Goal: Task Accomplishment & Management: Manage account settings

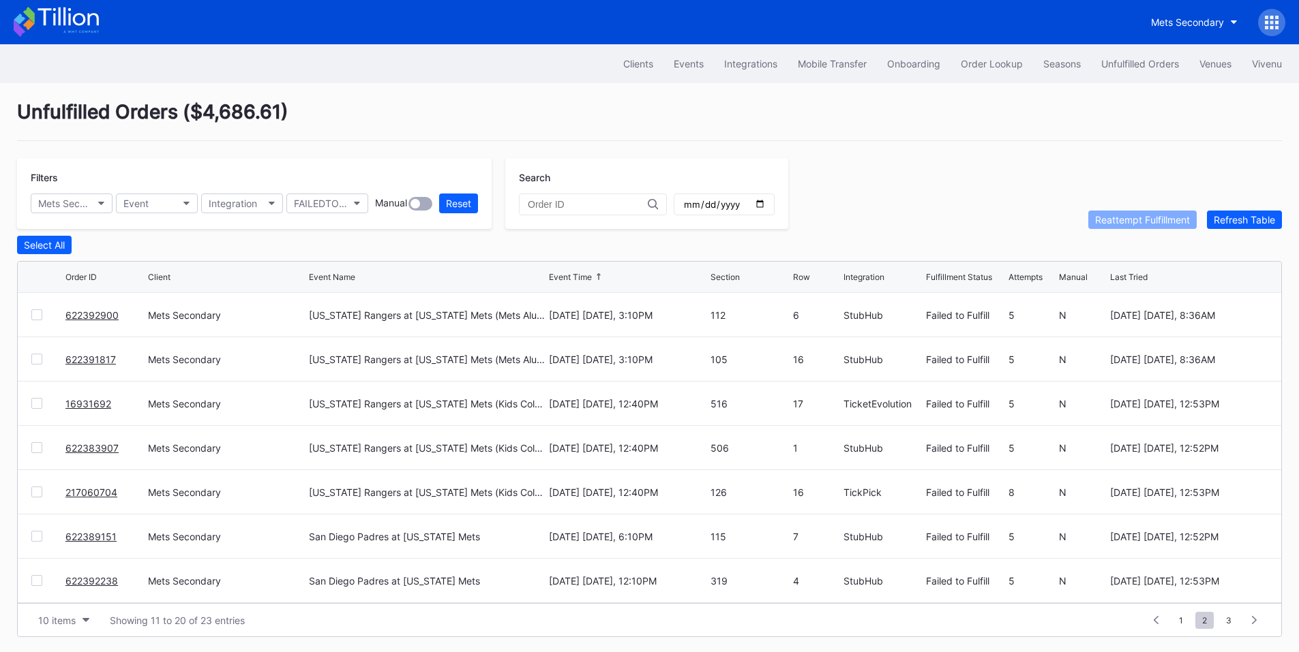
scroll to position [5, 0]
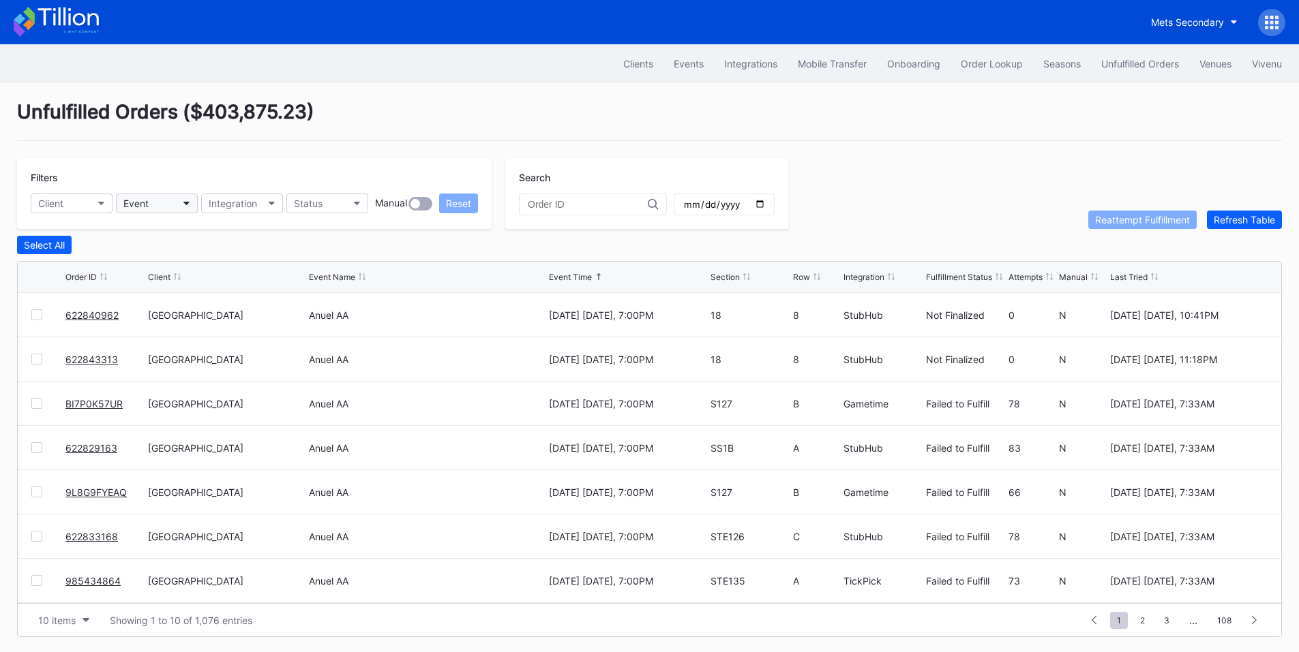
click at [162, 201] on button "Event" at bounding box center [157, 204] width 82 height 20
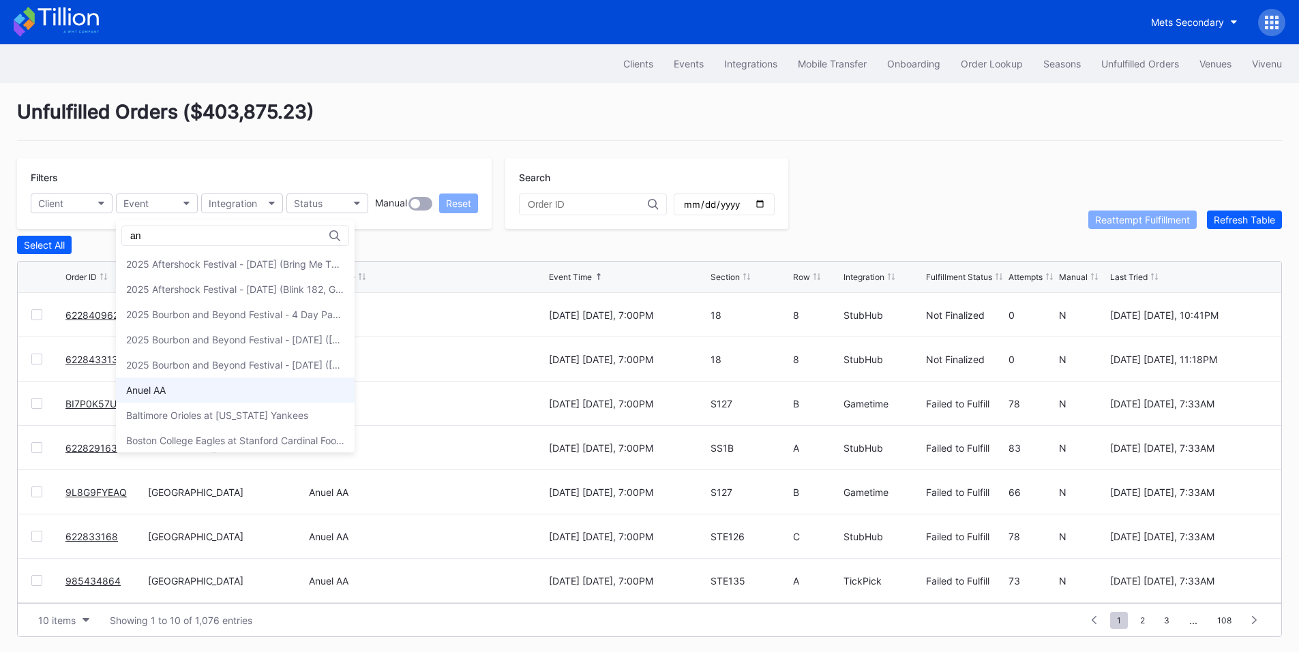
type input "an"
click at [179, 385] on div "Anuel AA" at bounding box center [235, 390] width 239 height 25
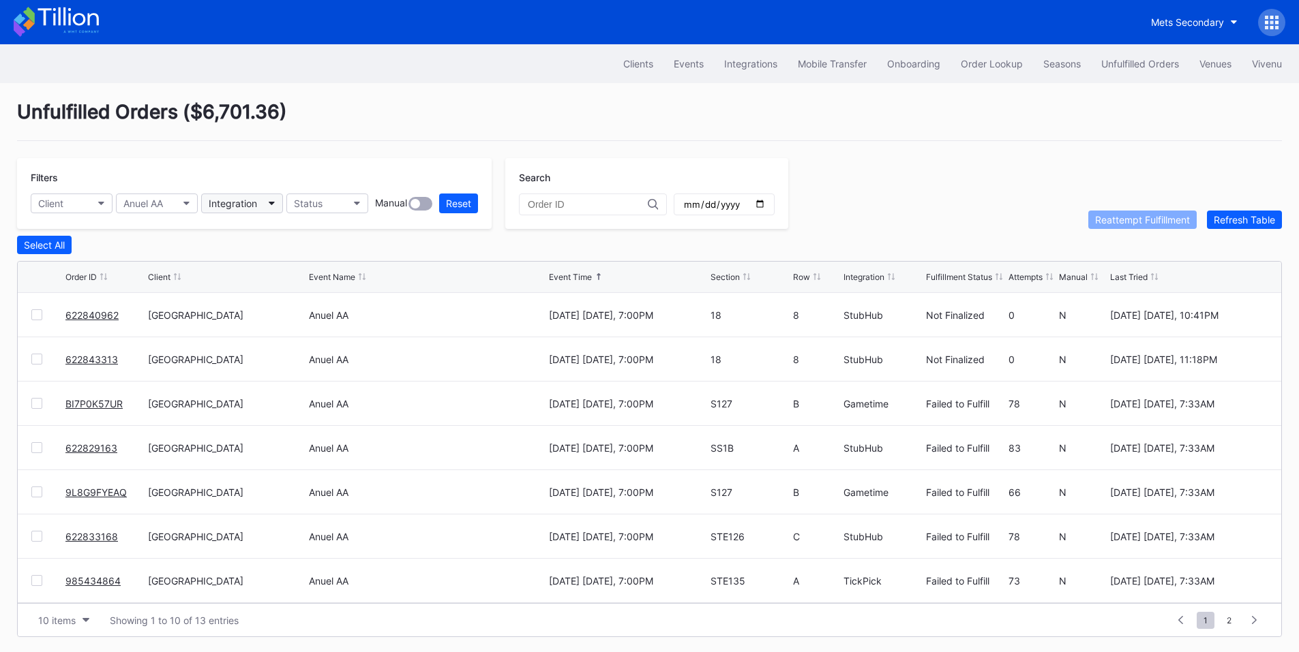
click at [236, 205] on div "Integration" at bounding box center [233, 204] width 48 height 12
click at [257, 272] on div "Gametime" at bounding box center [280, 264] width 159 height 25
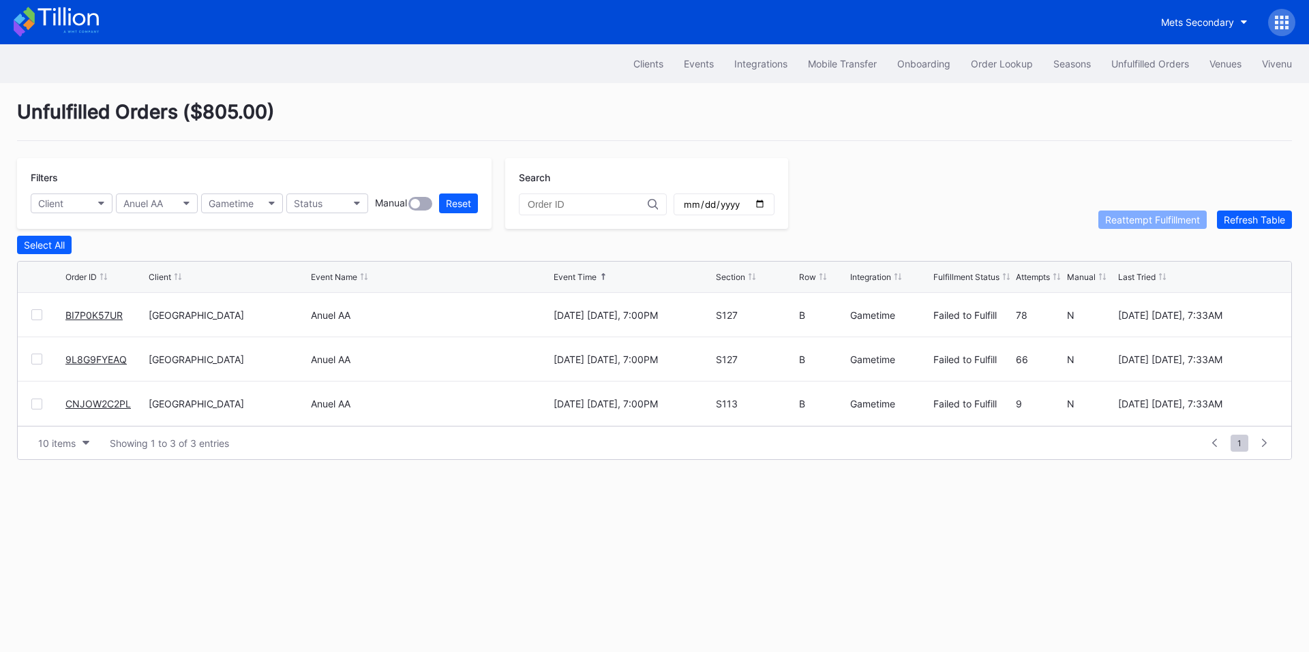
drag, startPoint x: 106, startPoint y: 365, endPoint x: 128, endPoint y: 338, distance: 34.8
click at [266, 209] on button "Gametime" at bounding box center [242, 204] width 82 height 20
click at [256, 283] on div "SeatGeek" at bounding box center [280, 289] width 159 height 25
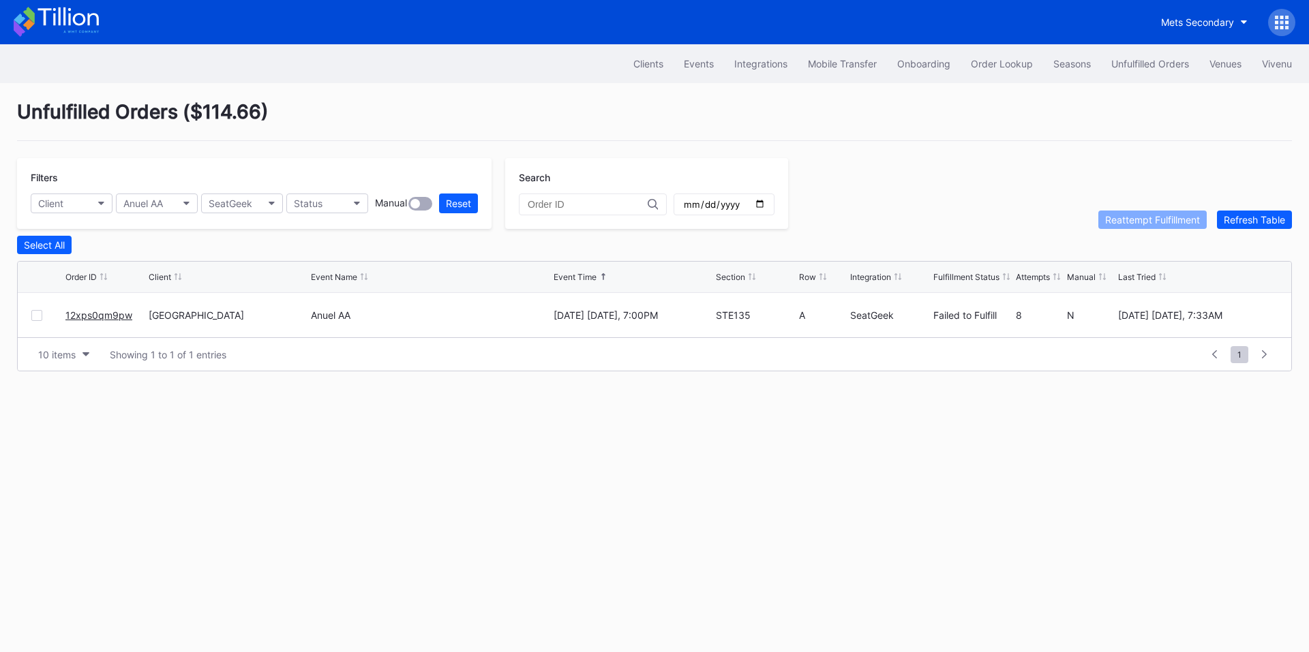
drag, startPoint x: 107, startPoint y: 321, endPoint x: 130, endPoint y: 301, distance: 30.9
click at [253, 205] on button "SeatGeek" at bounding box center [242, 204] width 82 height 20
click at [258, 315] on div "StubHub" at bounding box center [280, 314] width 159 height 25
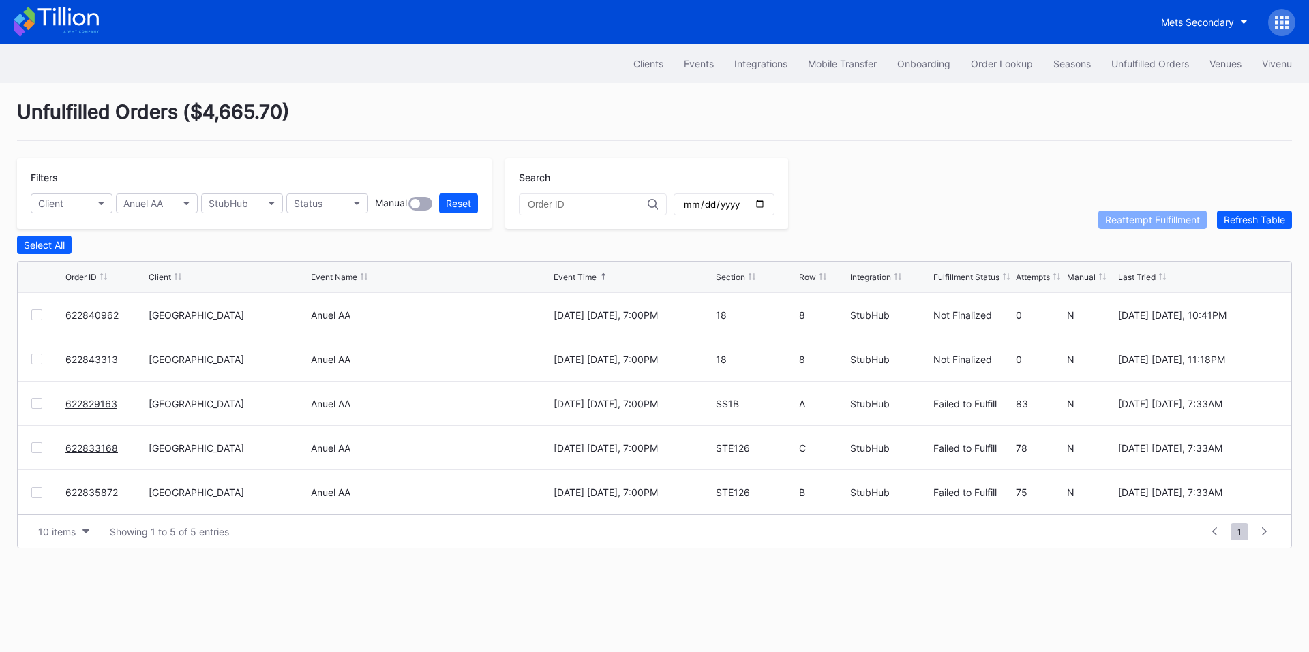
drag, startPoint x: 82, startPoint y: 496, endPoint x: 106, endPoint y: 464, distance: 40.0
click at [235, 206] on div "StubHub" at bounding box center [229, 204] width 40 height 12
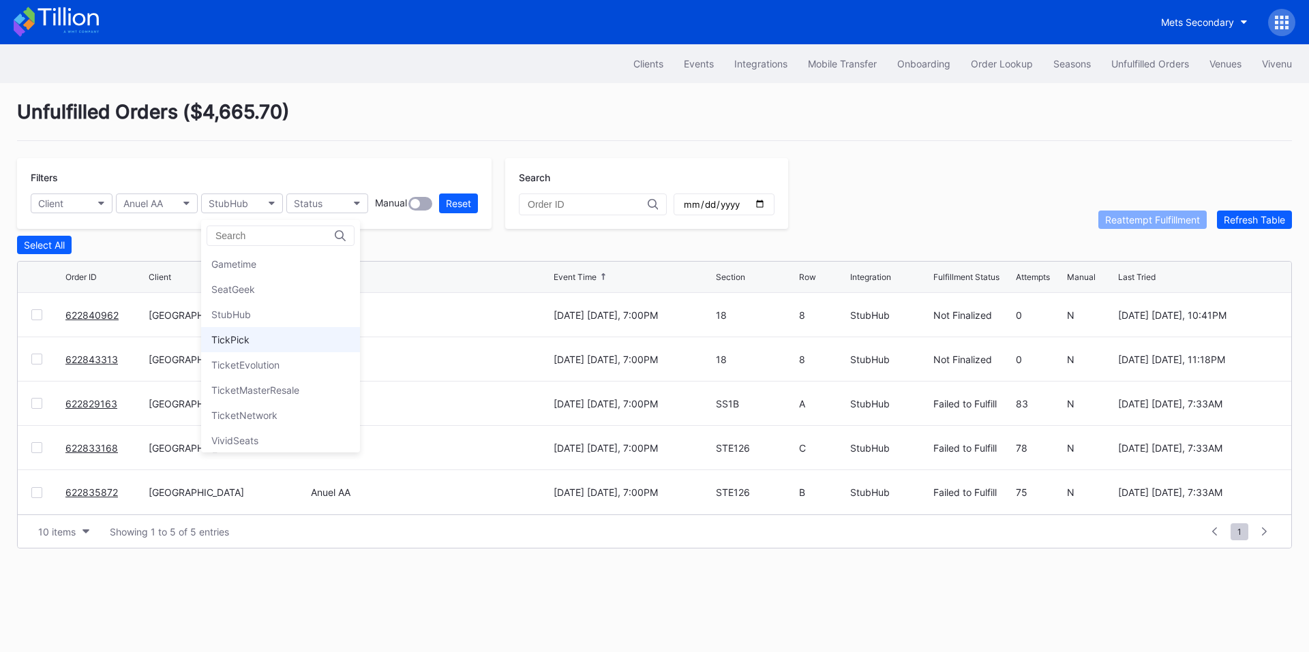
click at [250, 339] on div "TickPick" at bounding box center [280, 339] width 159 height 25
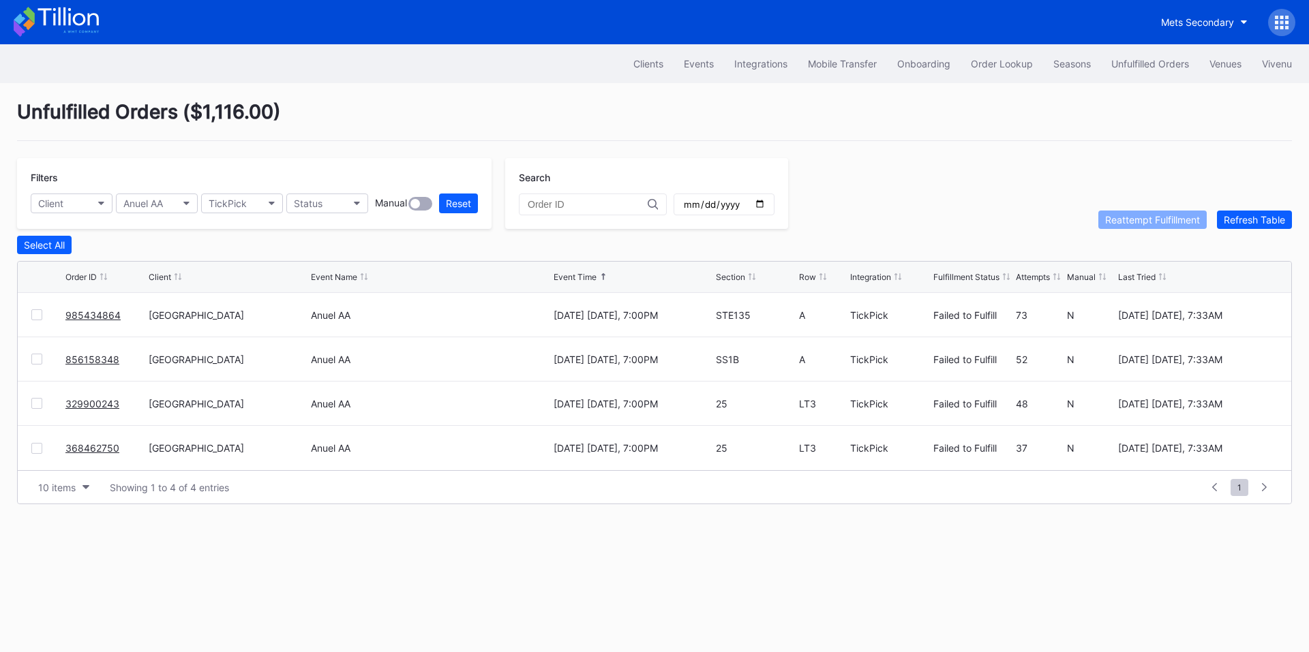
drag, startPoint x: 86, startPoint y: 320, endPoint x: 119, endPoint y: 303, distance: 37.5
click at [242, 201] on div "TickPick" at bounding box center [228, 204] width 38 height 12
click at [247, 439] on div "VividSeats" at bounding box center [234, 441] width 47 height 12
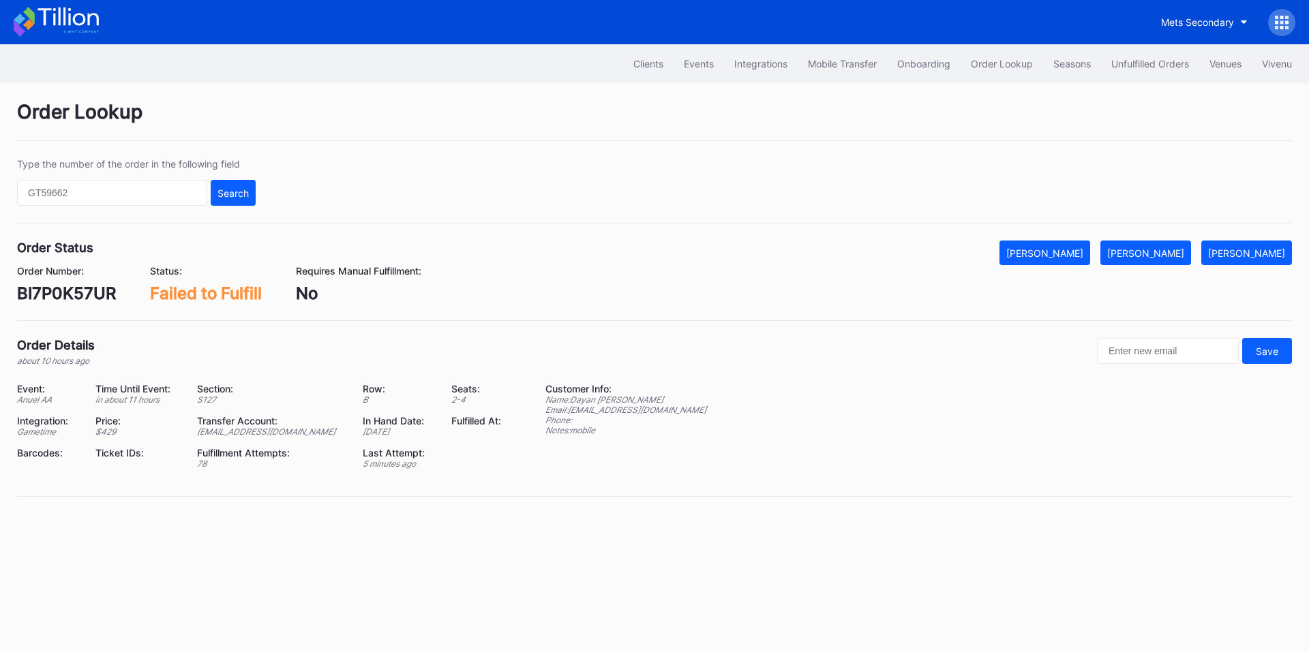
click at [67, 285] on div "BI7P0K57UR" at bounding box center [66, 294] width 99 height 20
copy div "BI7P0K57UR"
click at [1168, 259] on button "[PERSON_NAME]" at bounding box center [1145, 253] width 91 height 25
click at [67, 294] on div "9L8G9FYEAQ" at bounding box center [70, 294] width 106 height 20
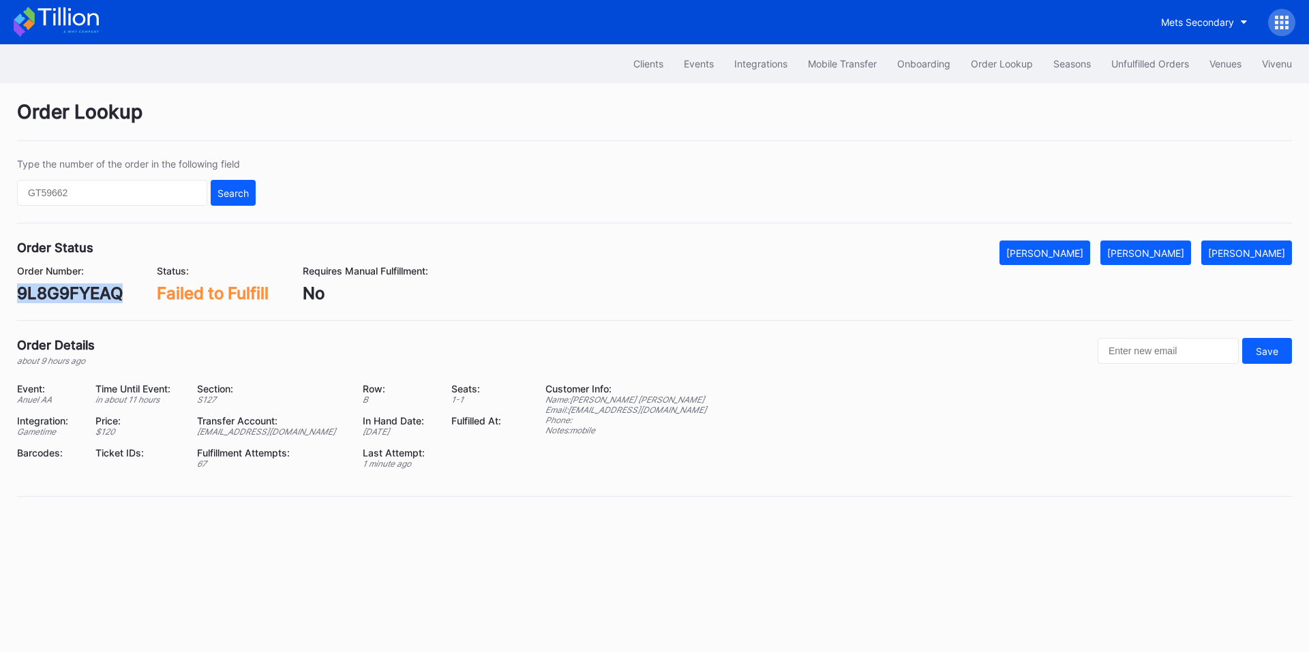
click at [67, 294] on div "9L8G9FYEAQ" at bounding box center [70, 294] width 106 height 20
copy div "9L8G9FYEAQ"
click at [1144, 261] on button "[PERSON_NAME]" at bounding box center [1145, 253] width 91 height 25
click at [72, 297] on div "CNJOW2C2PL" at bounding box center [74, 294] width 114 height 20
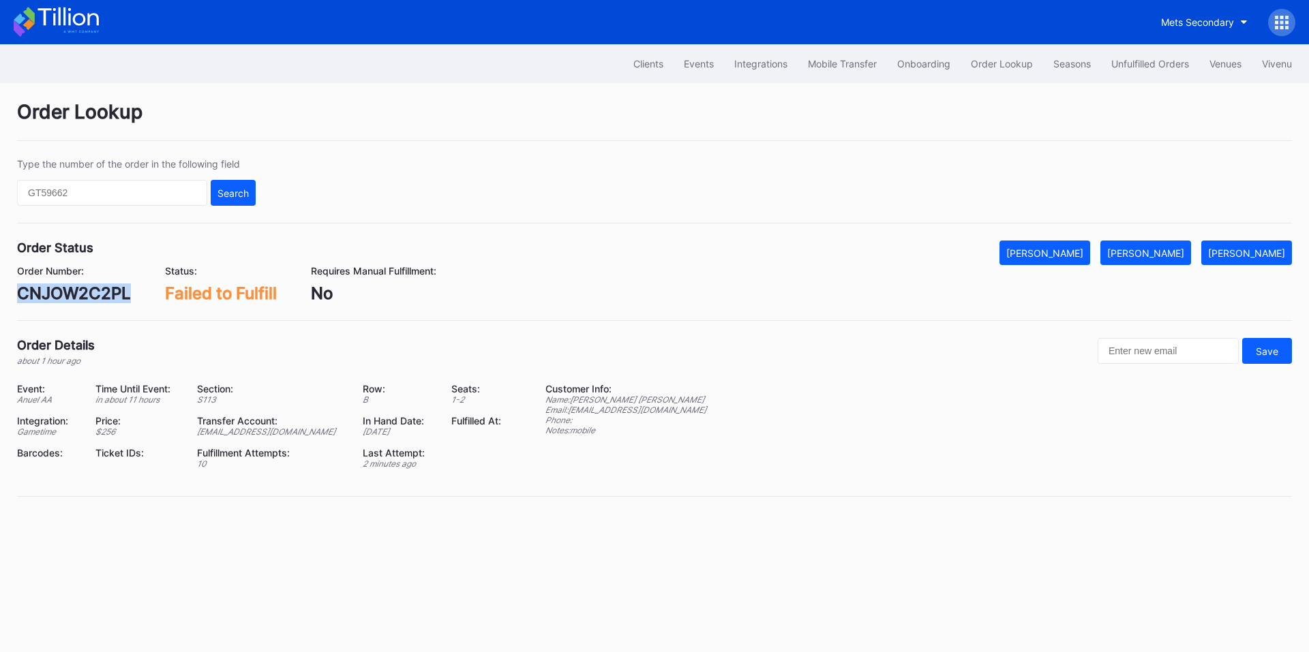
copy div "CNJOW2C2PL"
click at [1158, 244] on button "[PERSON_NAME]" at bounding box center [1145, 253] width 91 height 25
click at [76, 290] on div "12xps0qm9pw" at bounding box center [74, 294] width 115 height 20
copy div "12xps0qm9pw"
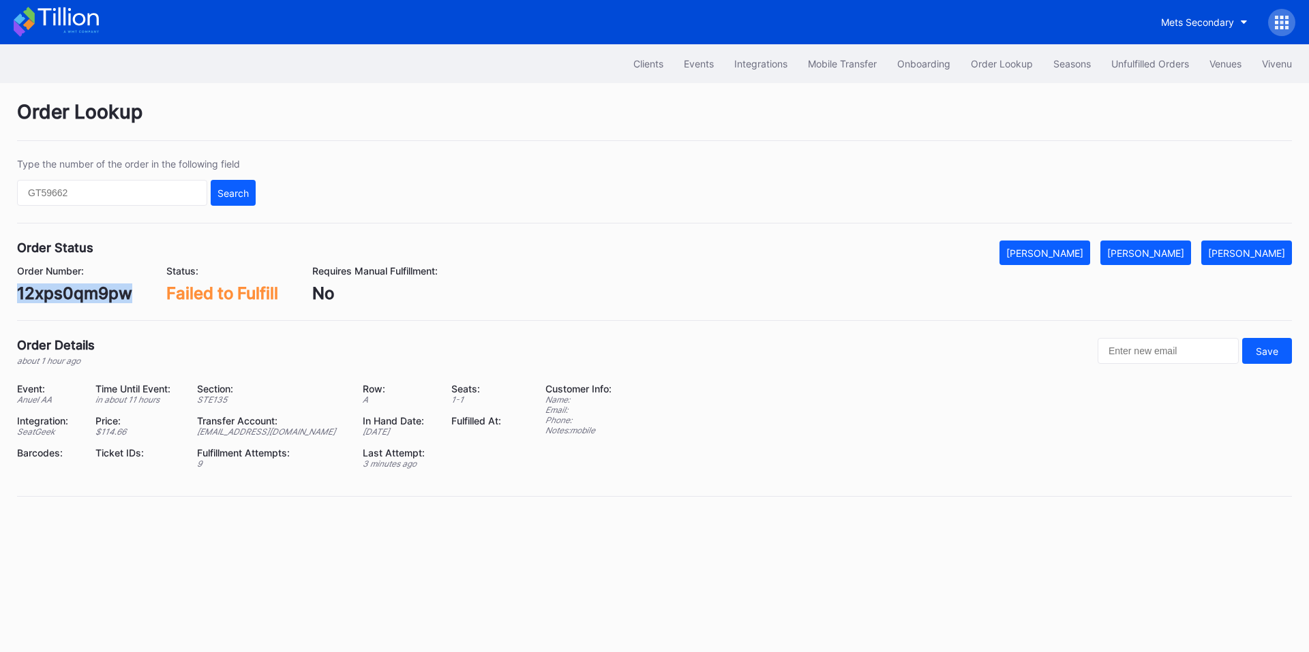
drag, startPoint x: 1165, startPoint y: 259, endPoint x: 1107, endPoint y: 228, distance: 65.3
click at [1165, 259] on button "[PERSON_NAME]" at bounding box center [1145, 253] width 91 height 25
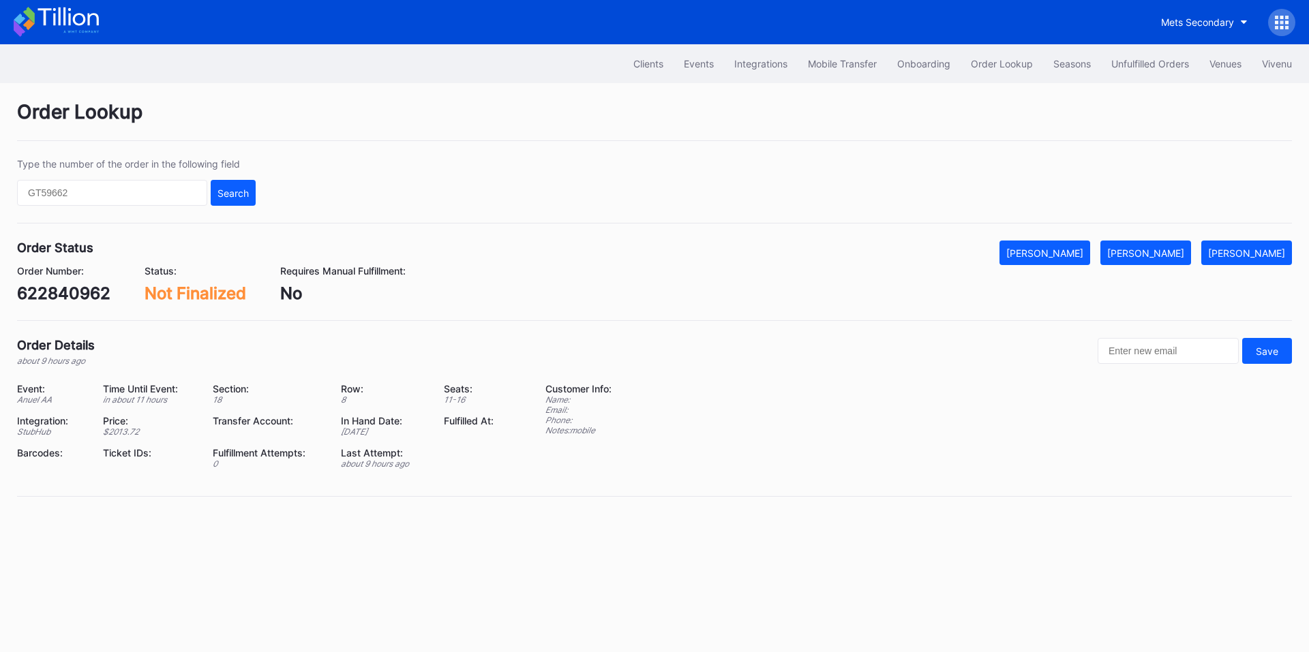
click at [88, 292] on div "622840962" at bounding box center [63, 294] width 93 height 20
copy div "622840962"
click at [92, 297] on div "622829163" at bounding box center [61, 294] width 89 height 20
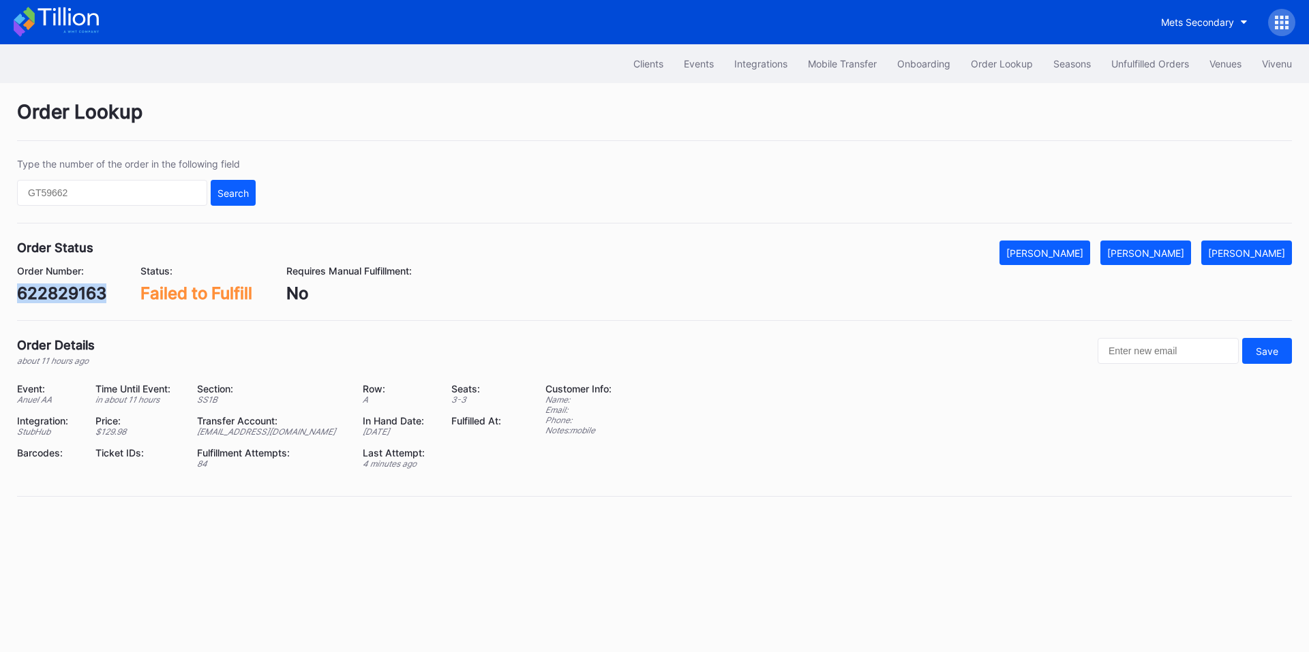
click at [92, 297] on div "622829163" at bounding box center [61, 294] width 89 height 20
copy div "622829163"
click at [1182, 250] on div "[PERSON_NAME]" at bounding box center [1145, 253] width 77 height 12
click at [60, 296] on div "622833168" at bounding box center [61, 294] width 89 height 20
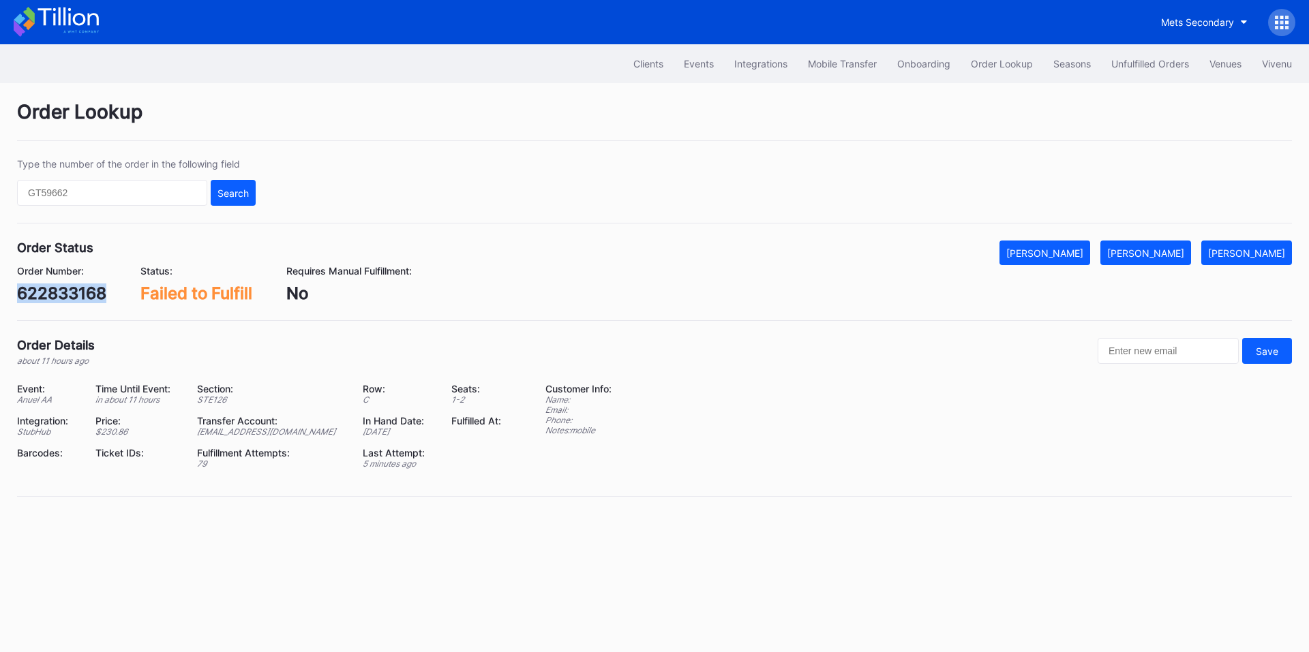
copy div "622833168"
click at [1169, 247] on div "[PERSON_NAME]" at bounding box center [1145, 253] width 77 height 12
click at [87, 299] on div "622835872" at bounding box center [62, 294] width 91 height 20
copy div "622835872"
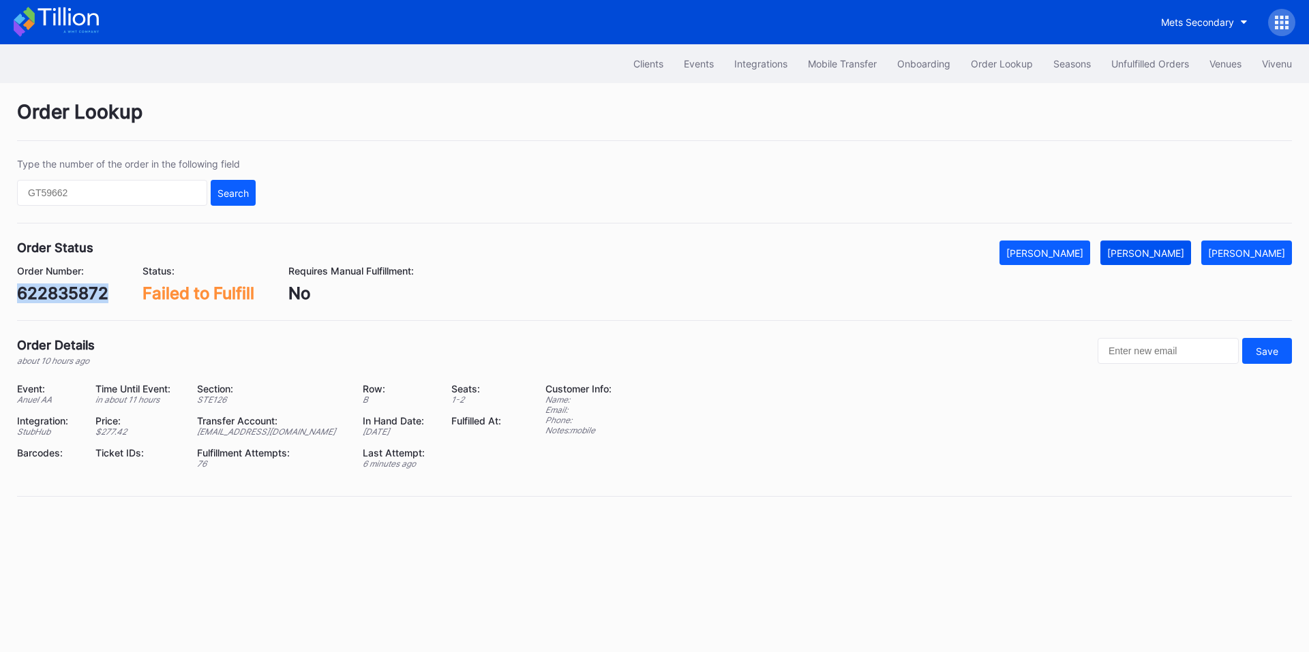
click at [1164, 249] on div "[PERSON_NAME]" at bounding box center [1145, 253] width 77 height 12
click at [76, 287] on div "985434864" at bounding box center [64, 294] width 94 height 20
copy div "985434864"
drag, startPoint x: 1180, startPoint y: 245, endPoint x: 1105, endPoint y: 165, distance: 110.0
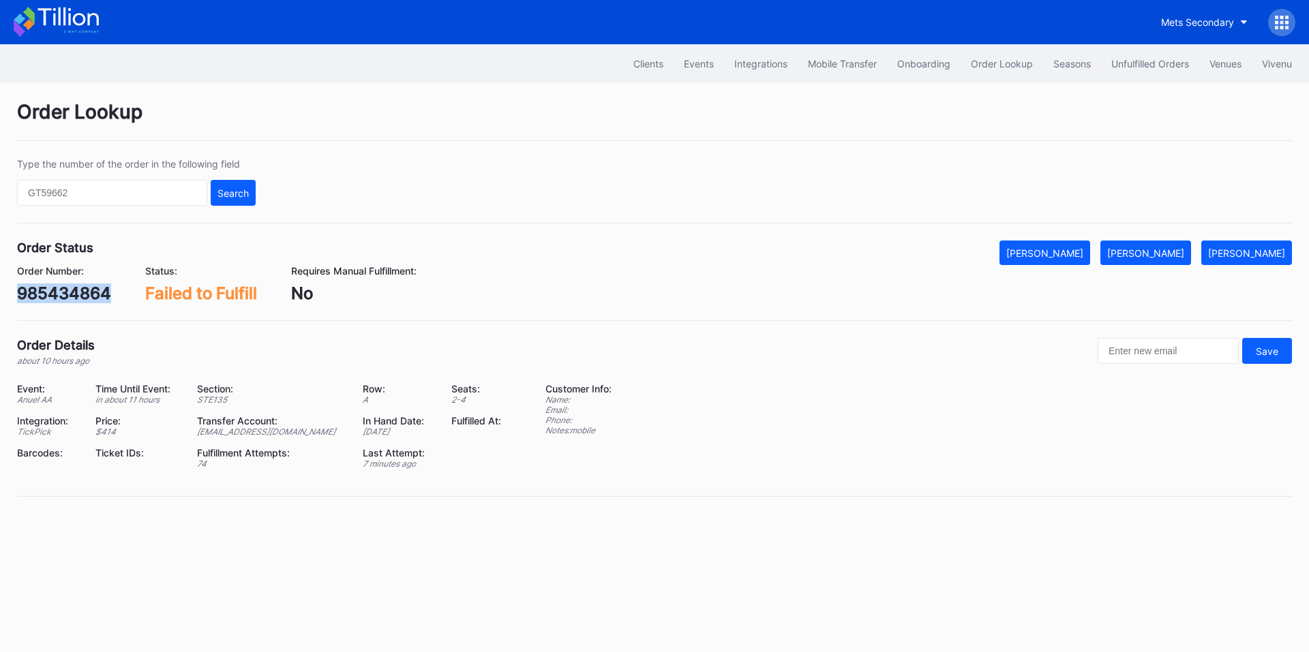
click at [1180, 245] on button "[PERSON_NAME]" at bounding box center [1145, 253] width 91 height 25
click at [75, 290] on div "856158348" at bounding box center [62, 294] width 90 height 20
copy div "856158348"
click at [1152, 250] on div "[PERSON_NAME]" at bounding box center [1145, 253] width 77 height 12
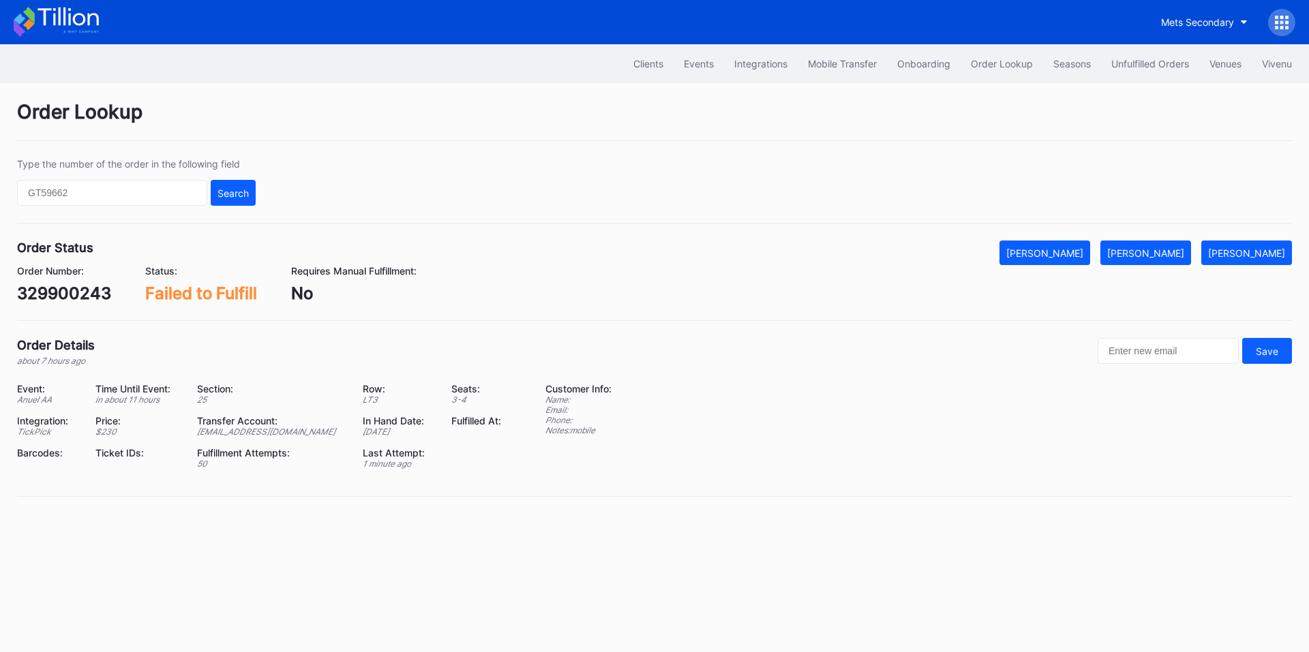
click at [65, 290] on div "329900243" at bounding box center [64, 294] width 94 height 20
copy div "329900243"
click at [1140, 241] on button "[PERSON_NAME]" at bounding box center [1145, 253] width 91 height 25
click at [92, 297] on div "368462750" at bounding box center [63, 294] width 93 height 20
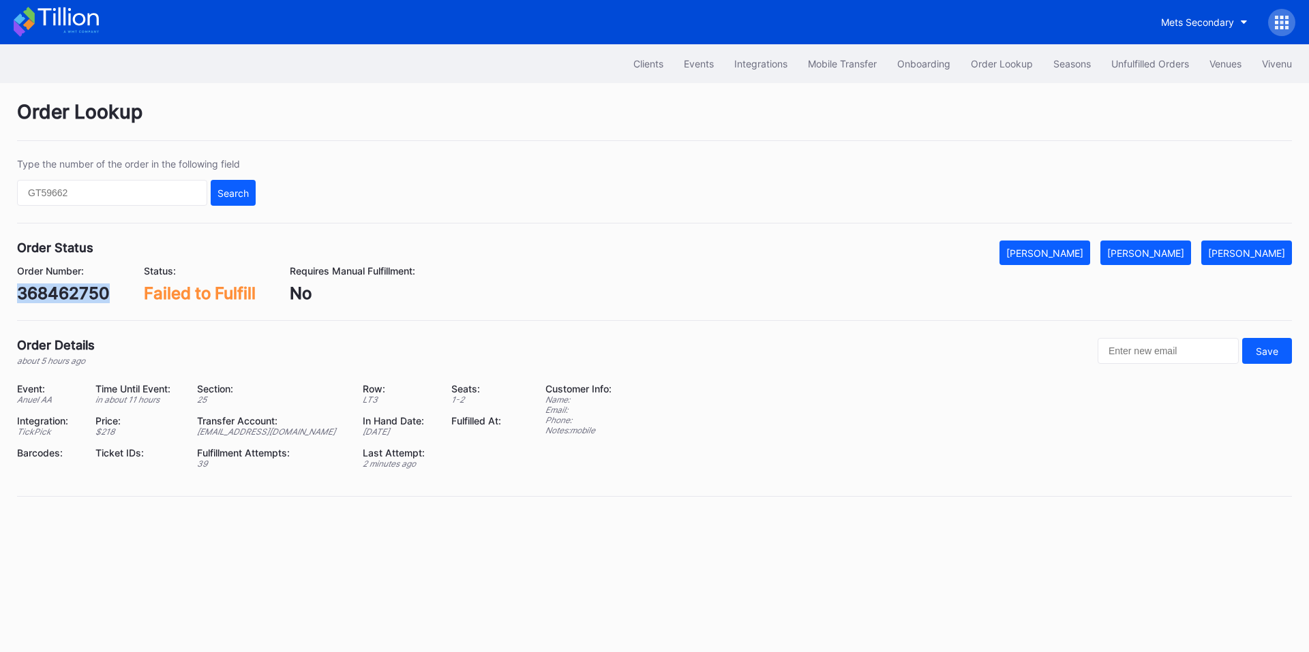
click at [92, 297] on div "368462750" at bounding box center [63, 294] width 93 height 20
copy div "368462750"
click at [1158, 243] on button "[PERSON_NAME]" at bounding box center [1145, 253] width 91 height 25
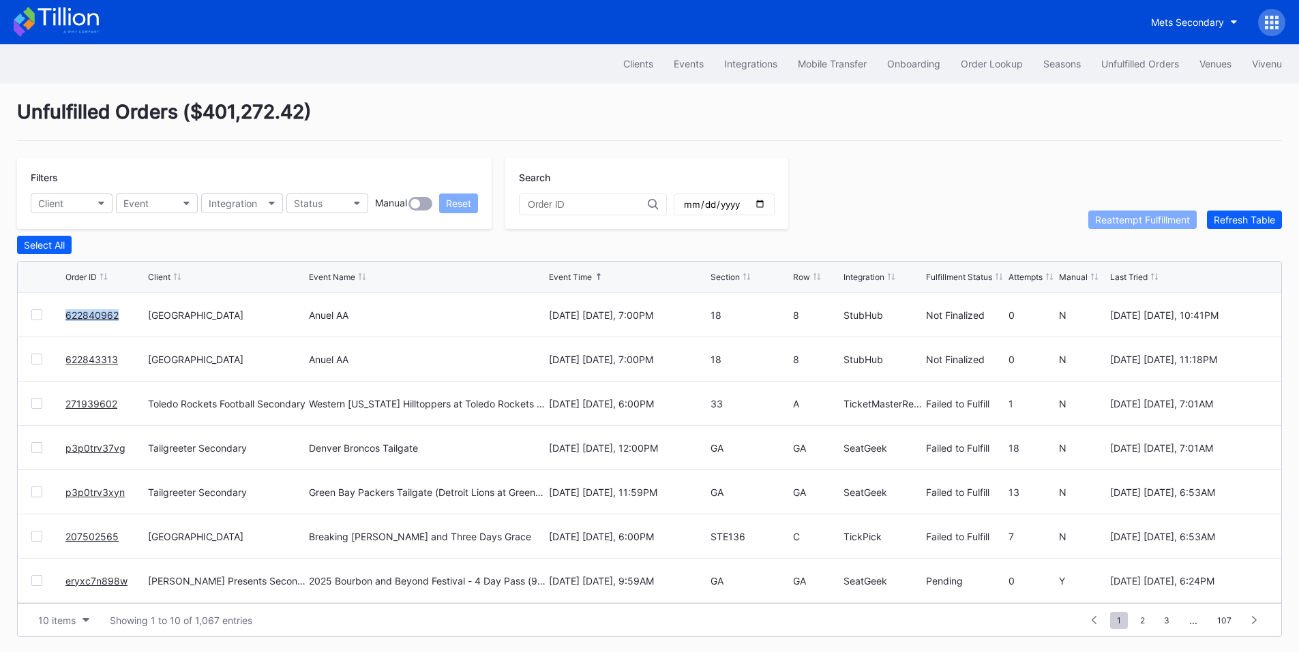
drag, startPoint x: 128, startPoint y: 320, endPoint x: 57, endPoint y: 320, distance: 71.6
click at [57, 320] on div "622840962 [GEOGRAPHIC_DATA] Anuel AA [DATE] [DATE], 7:00PM 18 8 StubHub Not Fin…" at bounding box center [649, 315] width 1263 height 44
copy div "622840962"
drag, startPoint x: 118, startPoint y: 361, endPoint x: 60, endPoint y: 365, distance: 58.1
click at [60, 365] on div "622843313 [GEOGRAPHIC_DATA] Anuel AA [DATE] [DATE], 7:00PM 18 8 StubHub Not Fin…" at bounding box center [649, 359] width 1263 height 44
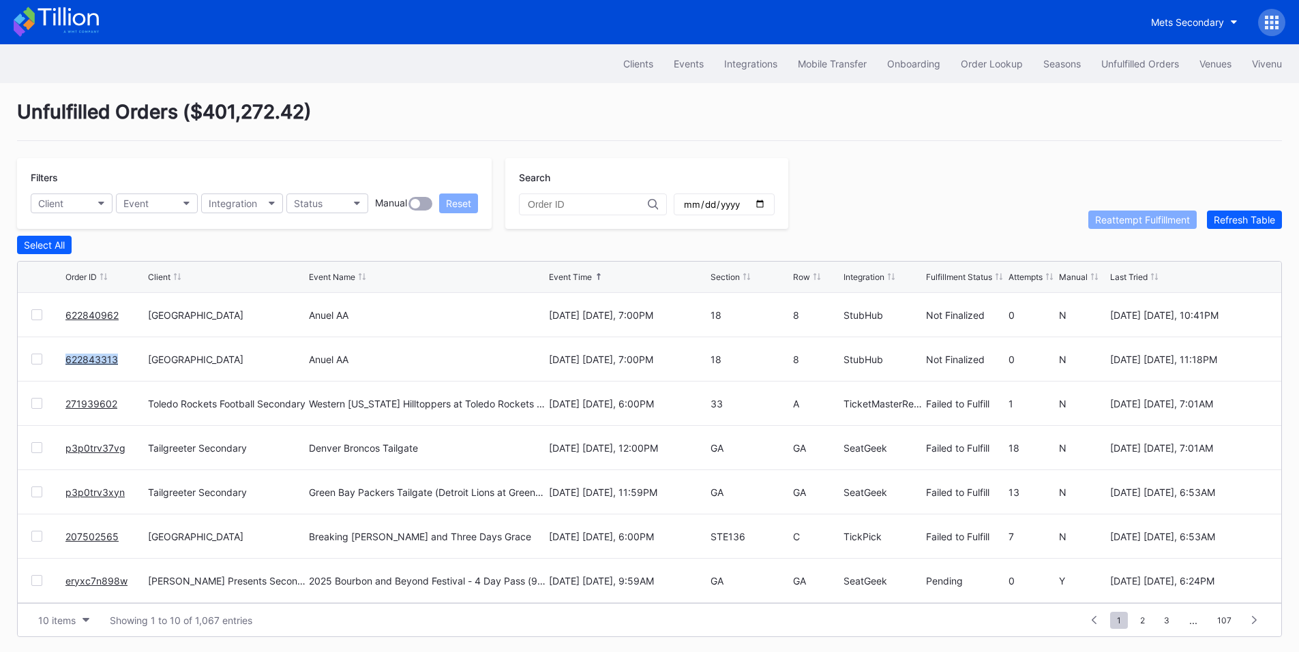
copy div "622843313"
click at [76, 199] on button "Client" at bounding box center [72, 204] width 82 height 20
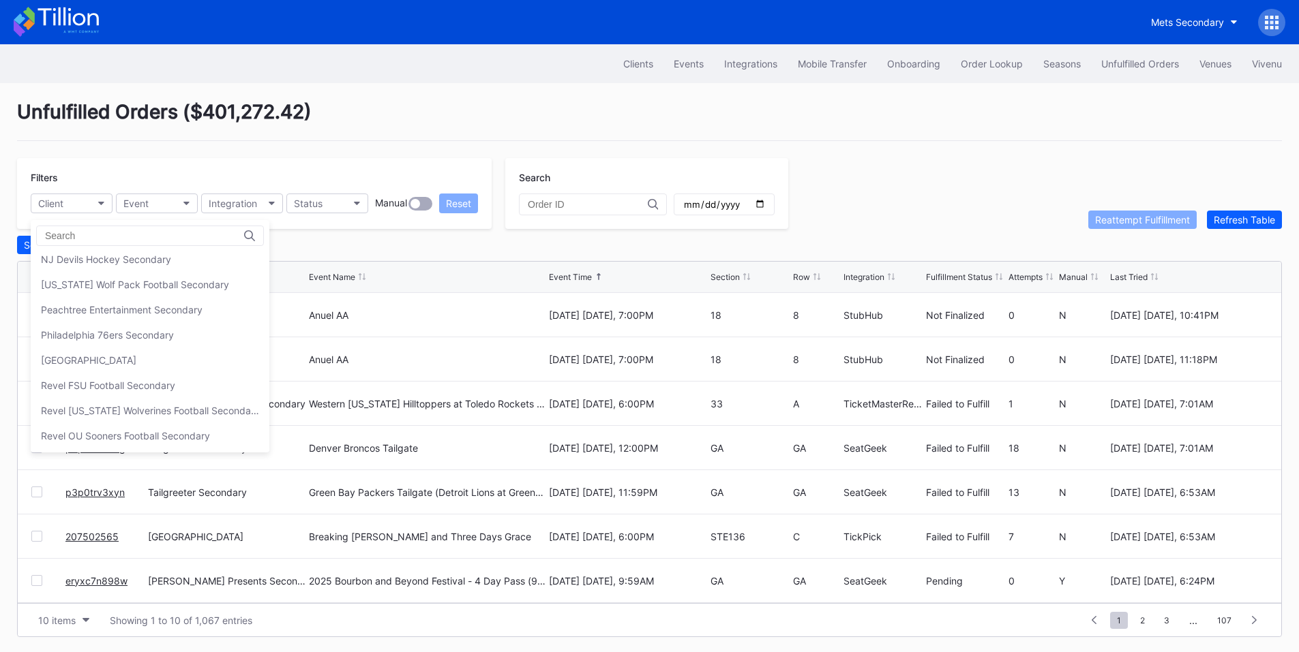
scroll to position [267, 0]
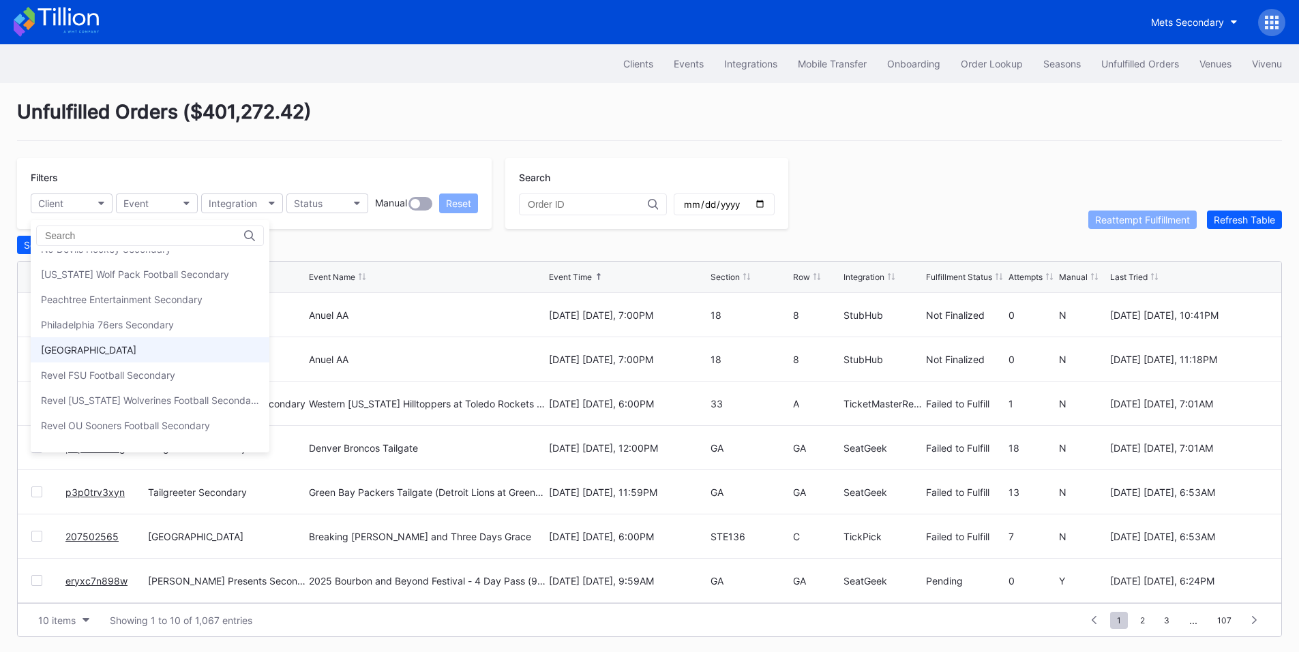
click at [136, 344] on div "Prudential Center Secondary" at bounding box center [88, 350] width 95 height 12
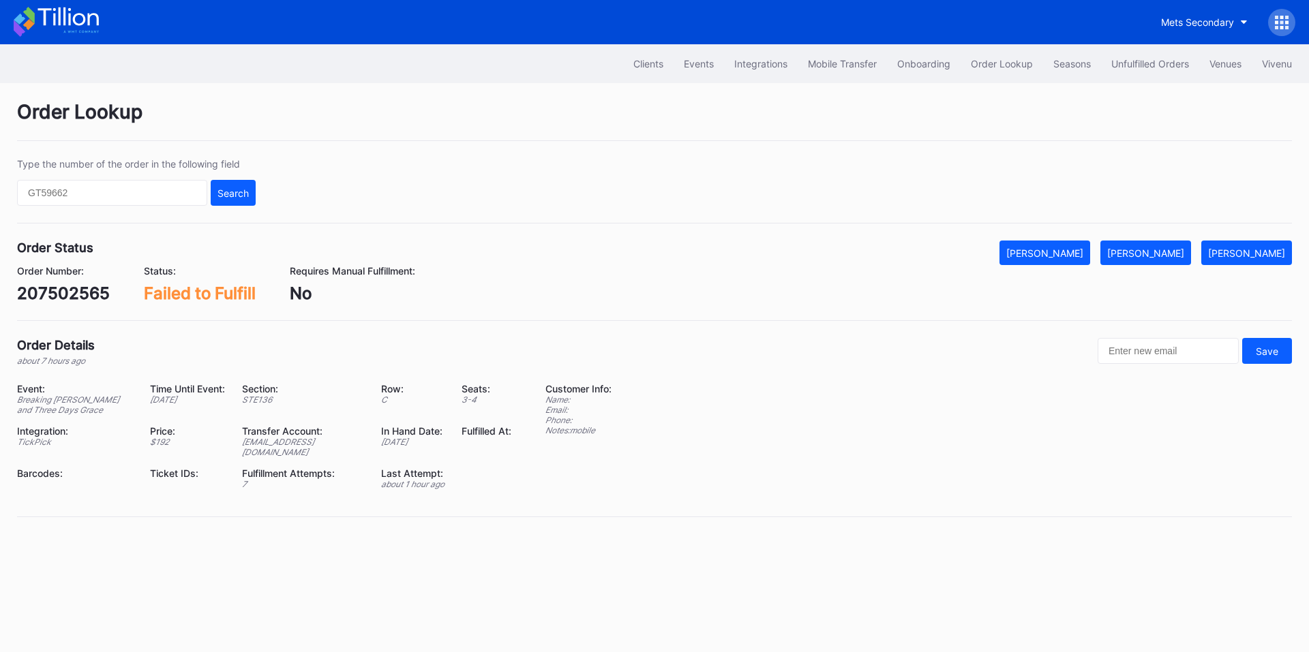
click at [71, 290] on div "207502565" at bounding box center [63, 294] width 93 height 20
copy div "207502565"
click at [1170, 253] on div "[PERSON_NAME]" at bounding box center [1145, 253] width 77 height 12
click at [64, 298] on div "622791266" at bounding box center [61, 294] width 89 height 20
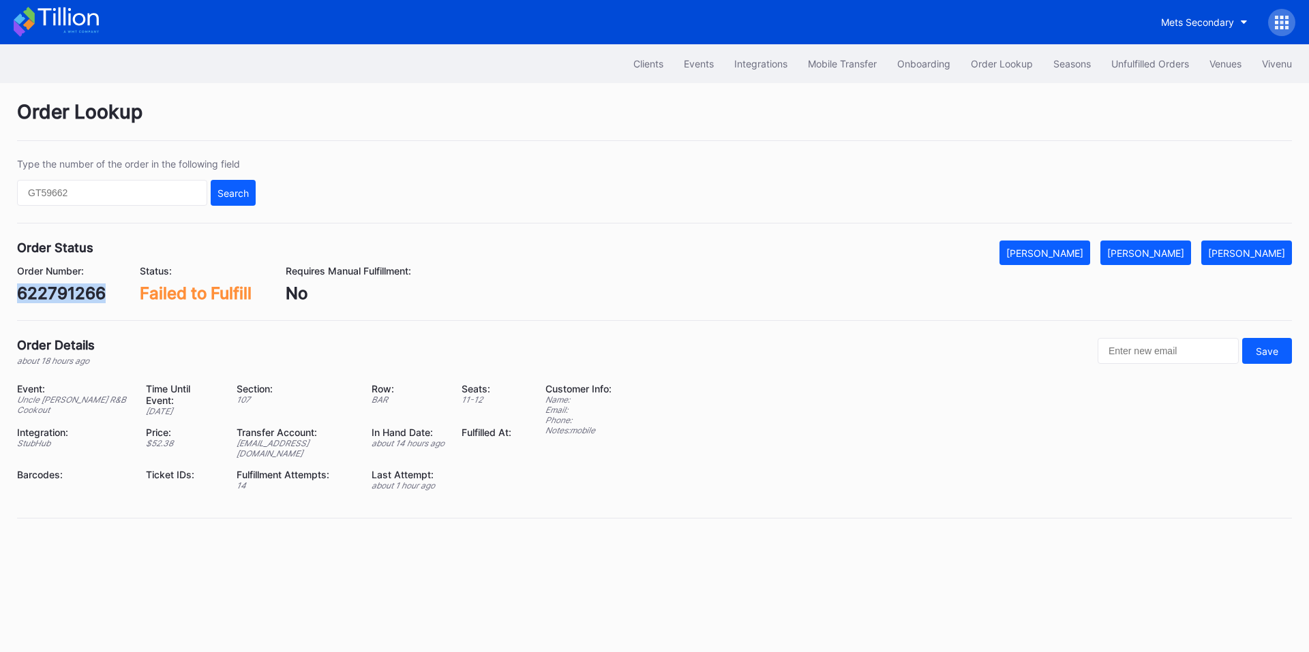
click at [64, 298] on div "622791266" at bounding box center [61, 294] width 89 height 20
copy div "622791266"
click at [1162, 256] on div "[PERSON_NAME]" at bounding box center [1145, 253] width 77 height 12
click at [65, 293] on div "75402793" at bounding box center [58, 294] width 82 height 20
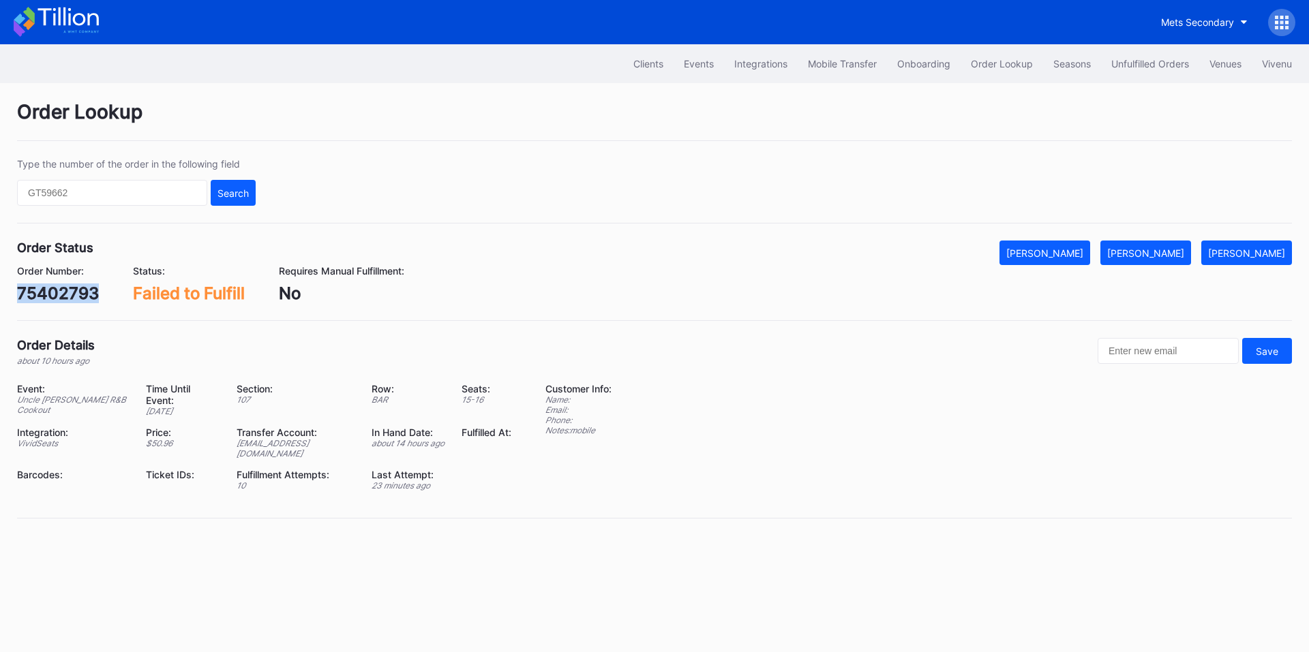
copy div "75402793"
click at [1175, 240] on div "Order Lookup Type the number of the order in the following field Search Order S…" at bounding box center [654, 318] width 1309 height 470
click at [1151, 254] on div "[PERSON_NAME]" at bounding box center [1145, 253] width 77 height 12
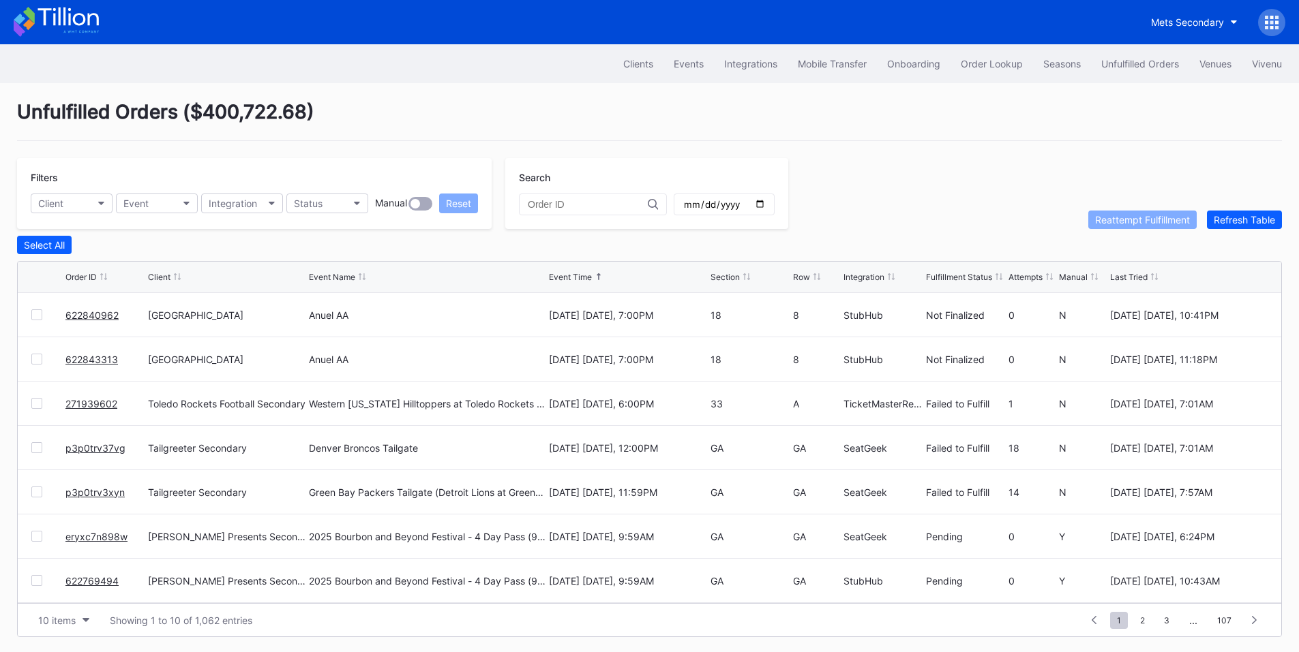
click at [39, 317] on div at bounding box center [36, 315] width 11 height 11
click at [36, 364] on div at bounding box center [36, 359] width 11 height 11
click at [37, 320] on div at bounding box center [36, 315] width 11 height 11
click at [42, 361] on div at bounding box center [48, 359] width 34 height 11
click at [35, 365] on div at bounding box center [36, 359] width 11 height 11
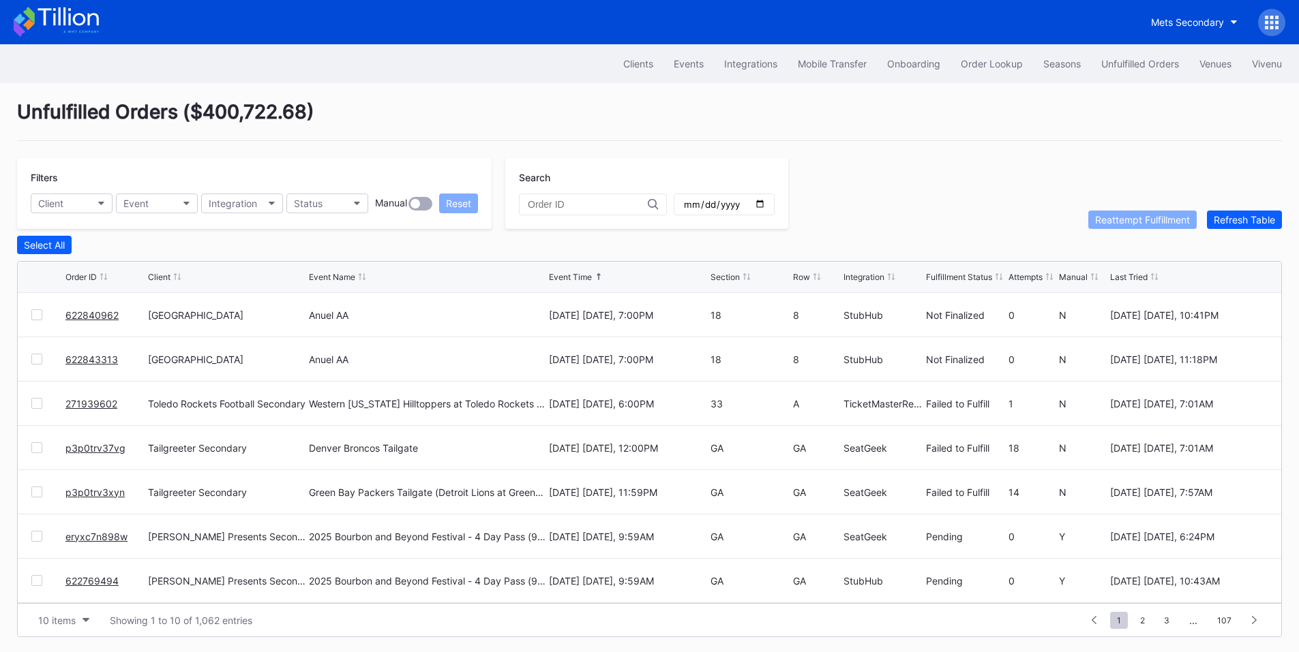
drag, startPoint x: 80, startPoint y: 367, endPoint x: 158, endPoint y: 277, distance: 119.4
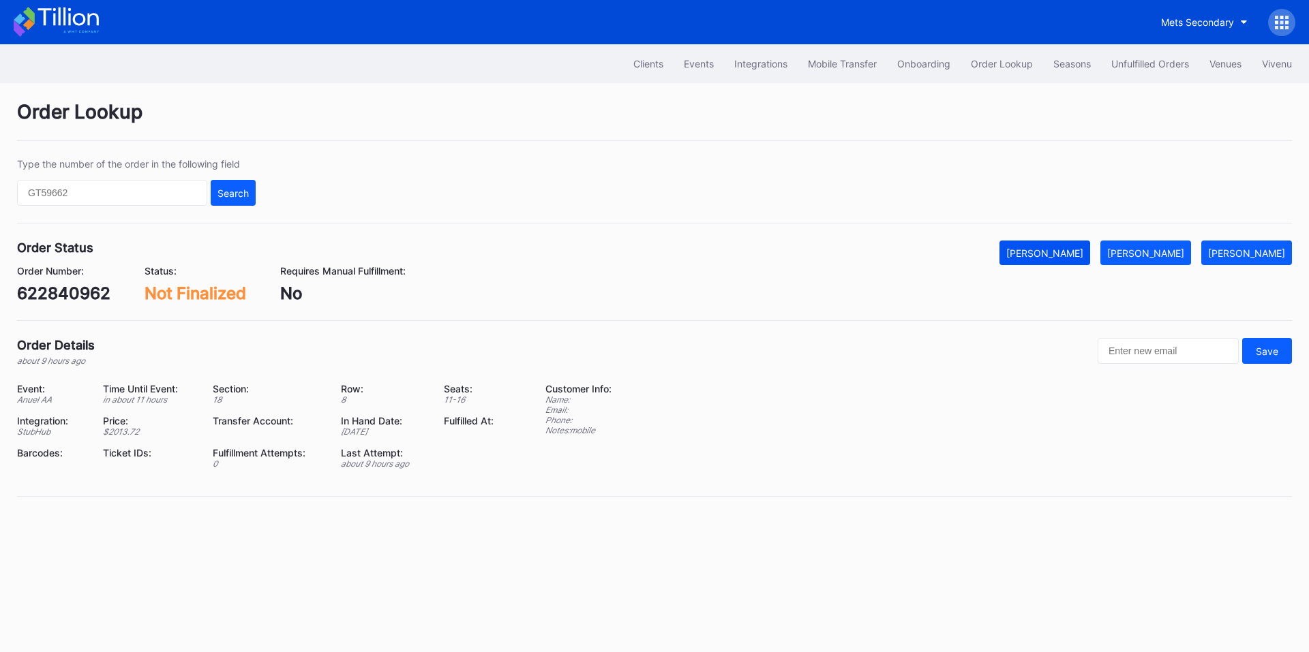
click at [1072, 247] on div "[PERSON_NAME]" at bounding box center [1044, 253] width 77 height 12
click at [1081, 254] on div "Mark Cancelled" at bounding box center [1044, 253] width 77 height 12
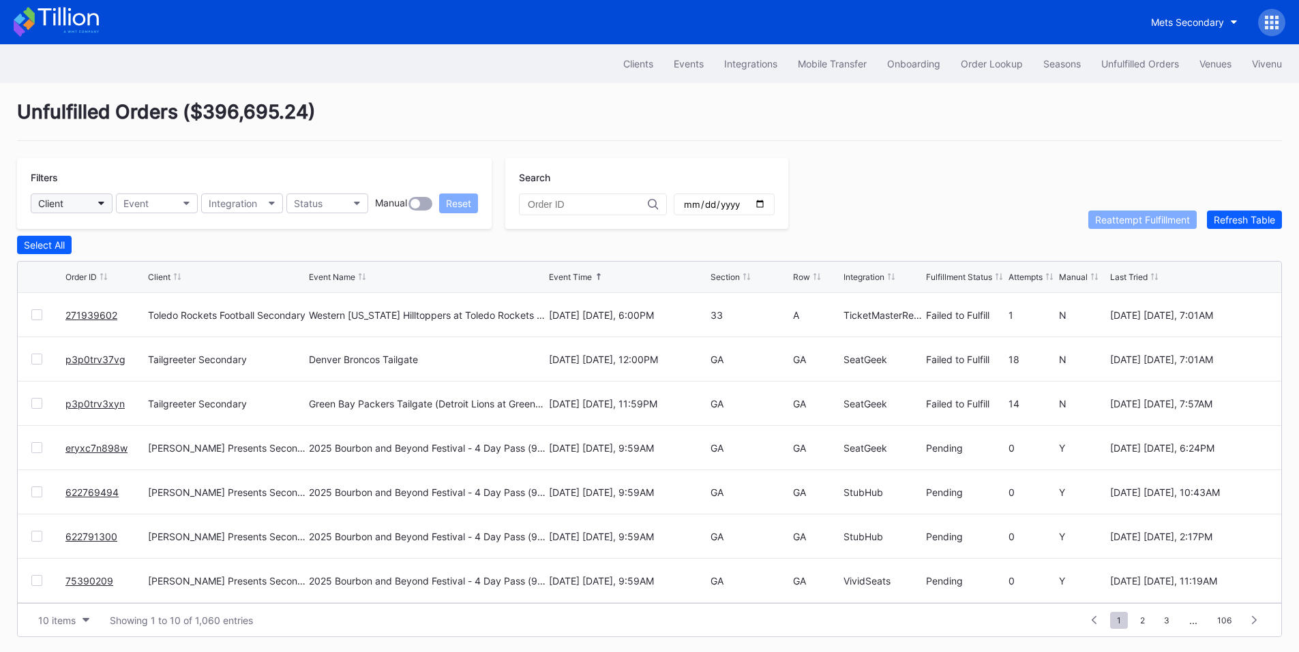
click at [95, 209] on button "Client" at bounding box center [72, 204] width 82 height 20
type input "mets"
click at [123, 269] on div "Mets Secondary" at bounding box center [110, 264] width 159 height 25
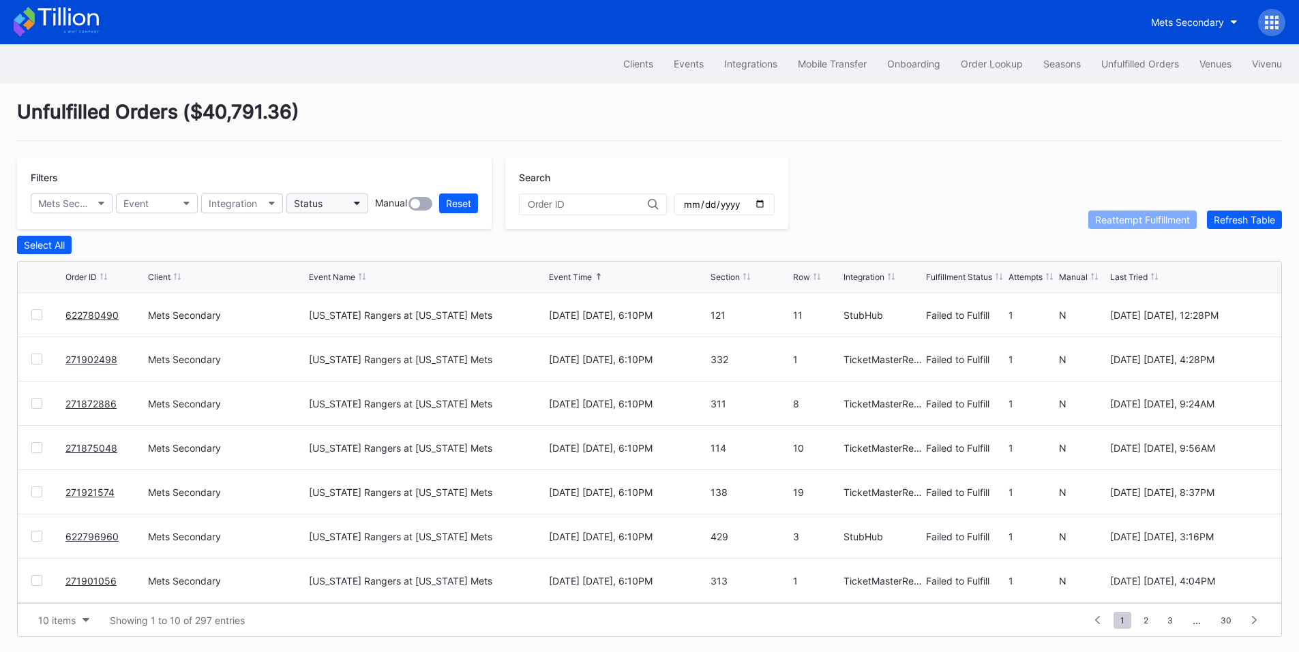
click at [347, 204] on button "Status" at bounding box center [327, 204] width 82 height 20
click at [349, 260] on div "Failed to Fulfill" at bounding box center [328, 264] width 63 height 12
click at [39, 319] on div at bounding box center [36, 315] width 11 height 11
click at [34, 359] on div at bounding box center [36, 359] width 11 height 11
click at [32, 404] on div at bounding box center [36, 403] width 11 height 11
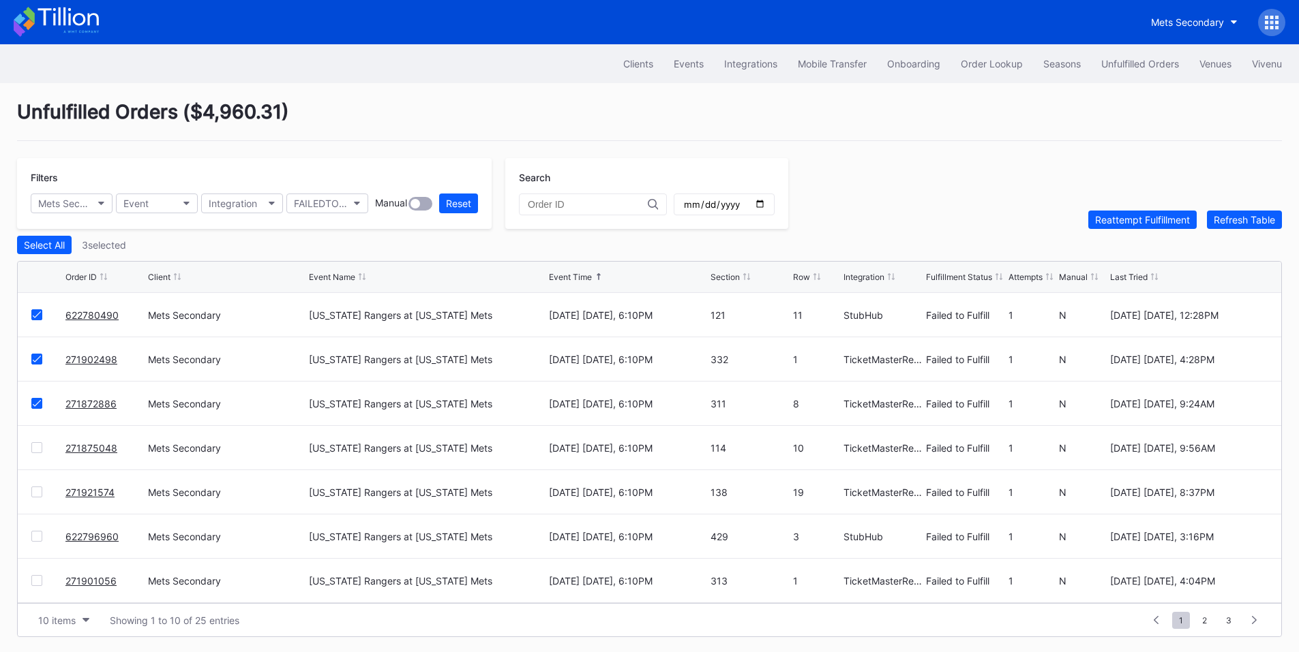
click at [35, 449] on div at bounding box center [36, 447] width 11 height 11
click at [37, 494] on div at bounding box center [36, 492] width 11 height 11
click at [38, 542] on div at bounding box center [36, 536] width 11 height 11
click at [35, 581] on div at bounding box center [36, 580] width 11 height 11
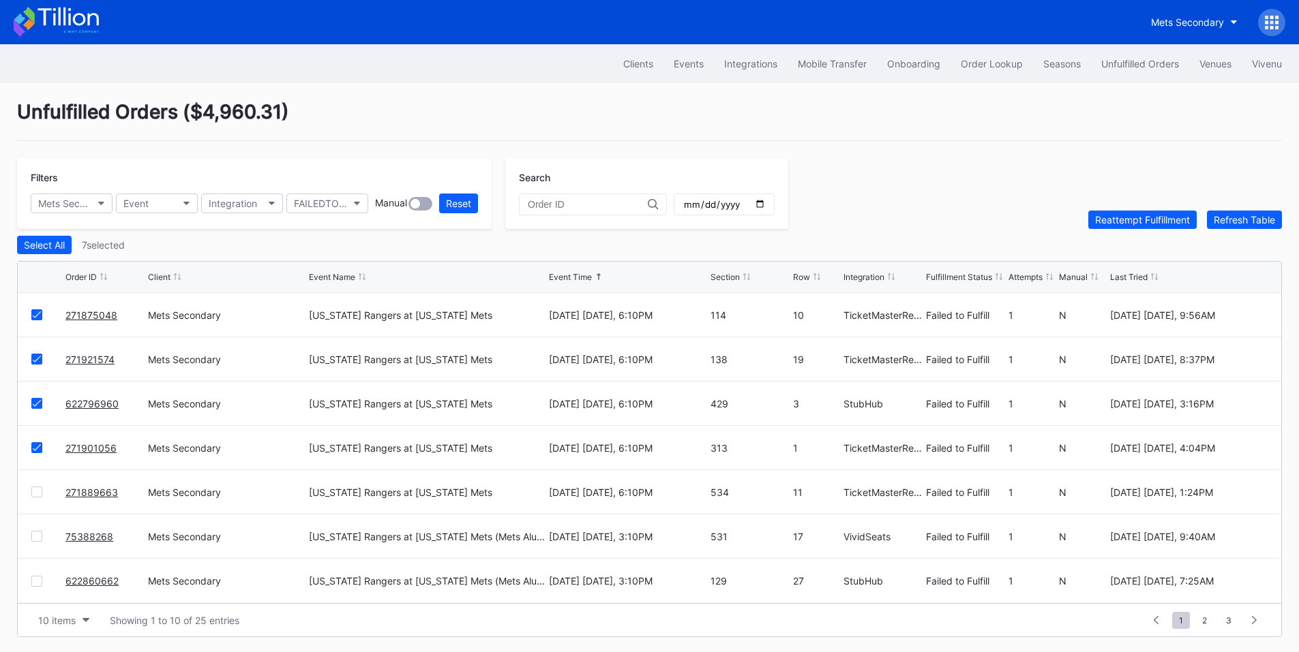
click at [43, 494] on div at bounding box center [48, 492] width 34 height 11
click at [37, 494] on div at bounding box center [36, 492] width 11 height 11
click at [39, 536] on div at bounding box center [36, 536] width 11 height 11
click at [36, 582] on div at bounding box center [36, 581] width 11 height 11
click at [1115, 216] on button "Reattempt Fulfillment" at bounding box center [1142, 220] width 108 height 18
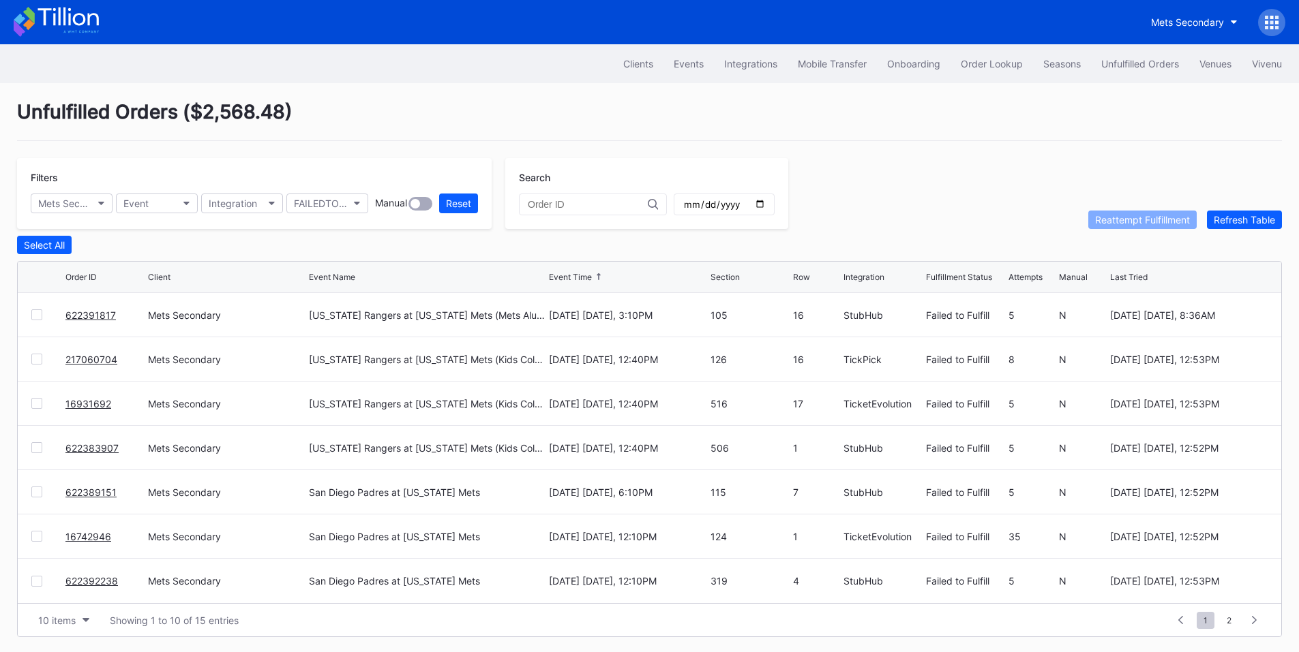
scroll to position [0, 0]
click at [33, 316] on div at bounding box center [36, 315] width 11 height 11
click at [1131, 224] on div "Reattempt Fulfillment" at bounding box center [1142, 220] width 95 height 12
drag, startPoint x: 125, startPoint y: 319, endPoint x: 61, endPoint y: 322, distance: 63.5
click at [61, 322] on div "951211032 Mets Secondary Texas Rangers at New York Mets (Mets Alumni Classic/Mr…" at bounding box center [649, 315] width 1263 height 44
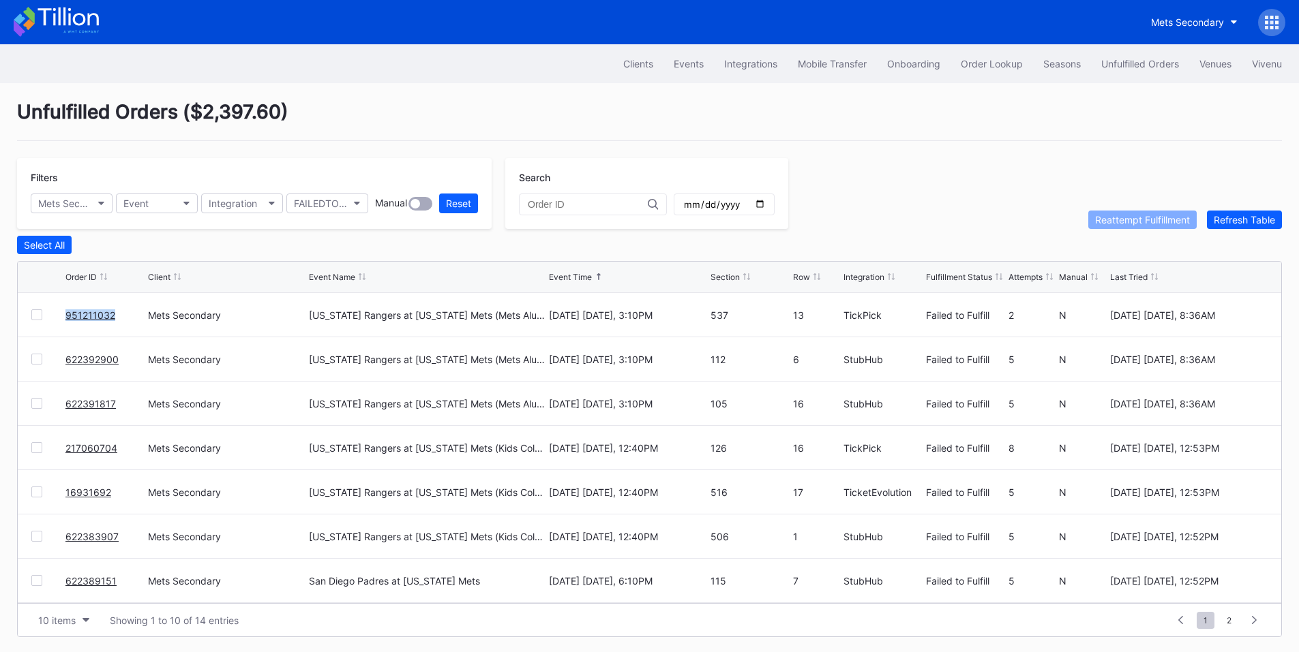
copy div "951211032"
drag, startPoint x: 95, startPoint y: 451, endPoint x: 137, endPoint y: 422, distance: 51.1
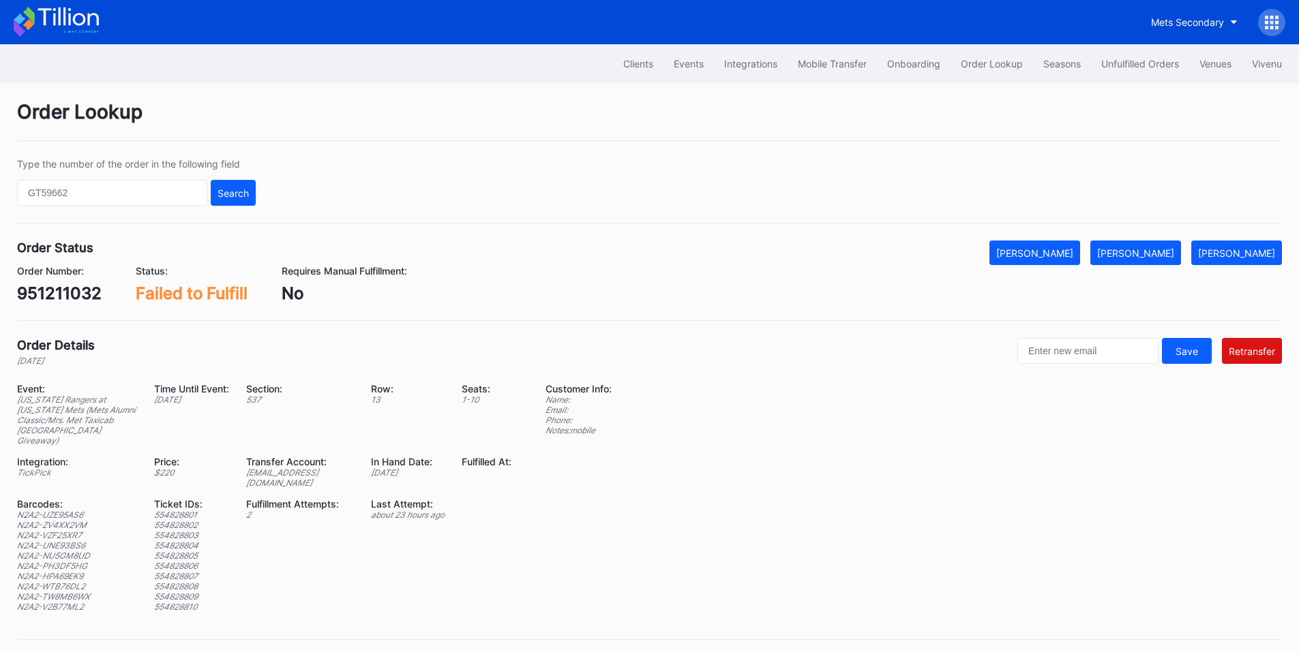
click at [76, 294] on div "951211032" at bounding box center [59, 294] width 85 height 20
copy div "951211032"
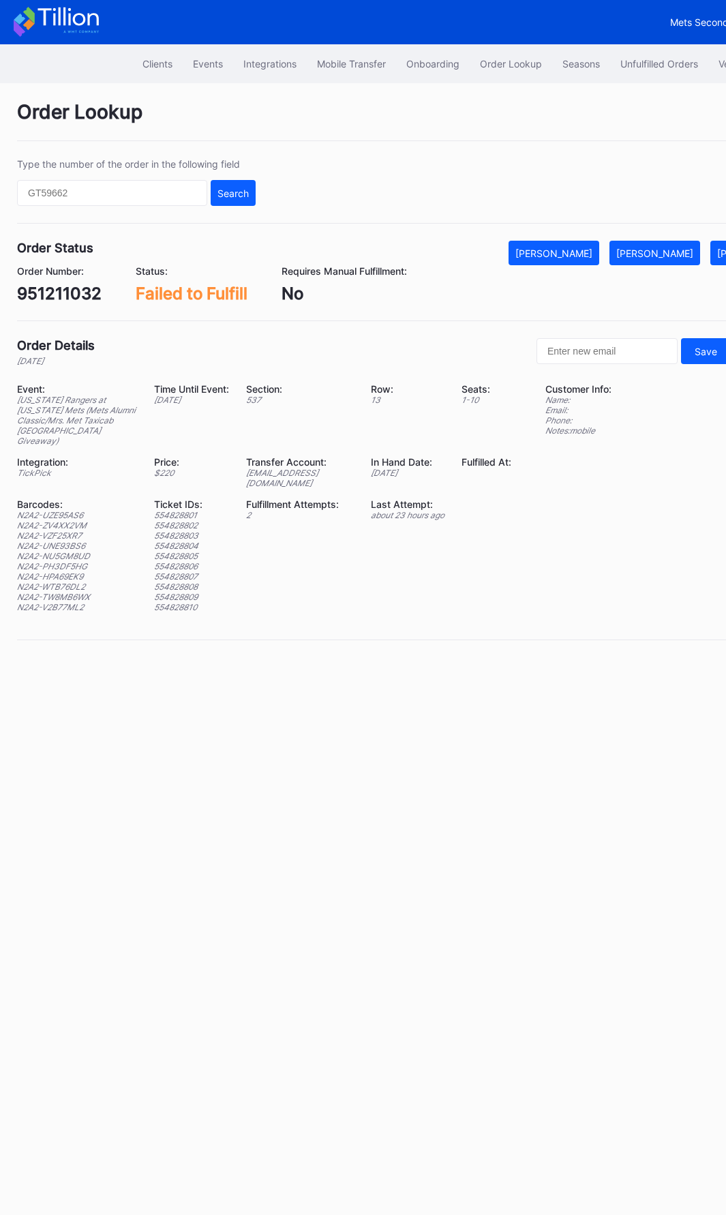
click at [71, 510] on div "N2A2-UZE95AS6" at bounding box center [77, 515] width 120 height 10
copy div "N2A2-UZE95AS6"
click at [74, 520] on div "N2A2-ZV4XX2VM" at bounding box center [77, 525] width 120 height 10
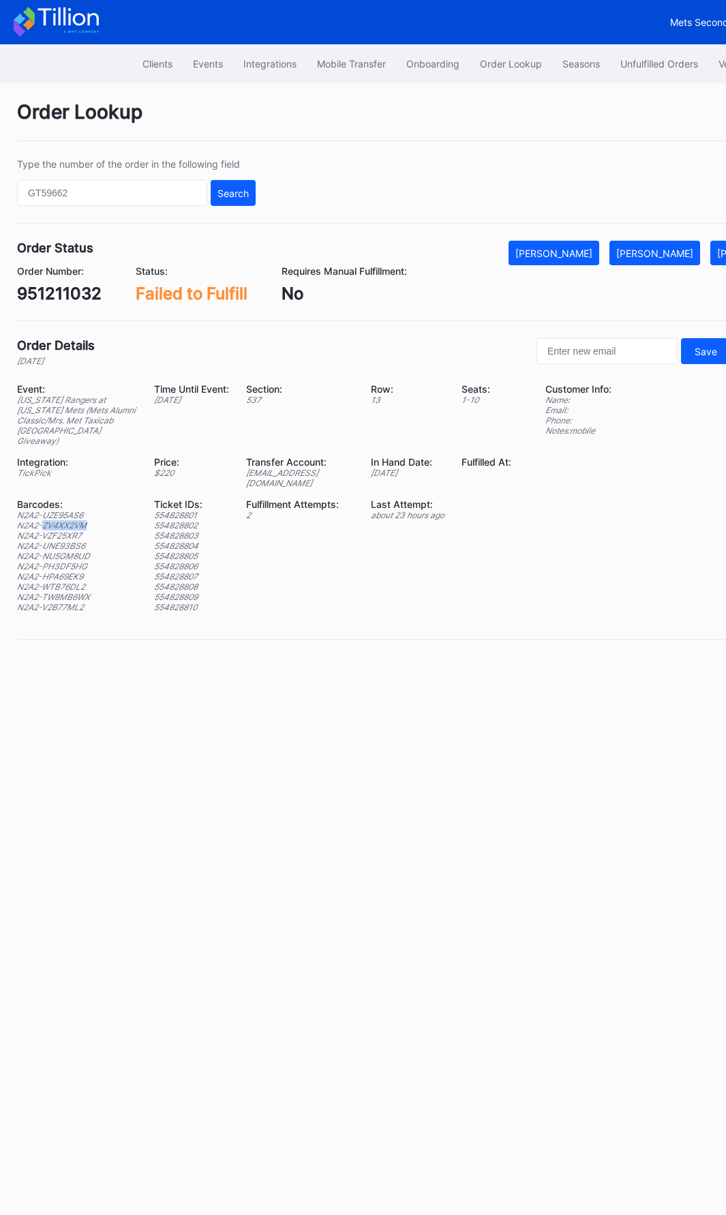
click at [74, 520] on div "N2A2-ZV4XX2VM" at bounding box center [77, 525] width 120 height 10
copy div "N2A2-ZV4XX2VM"
click at [78, 530] on div "N2A2-VZF25XR7" at bounding box center [77, 535] width 120 height 10
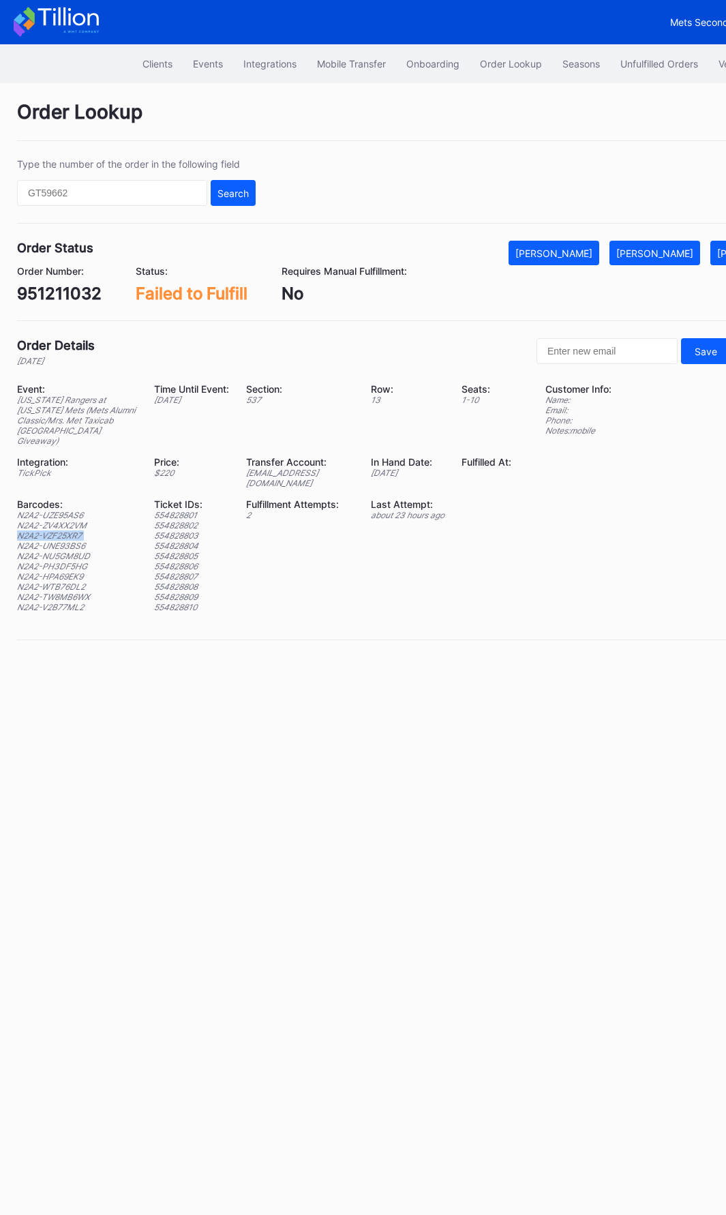
click at [78, 530] on div "N2A2-VZF25XR7" at bounding box center [77, 535] width 120 height 10
copy div "N2A2-VZF25XR7"
click at [76, 530] on div "N2A2-VZF25XR7" at bounding box center [77, 535] width 120 height 10
click at [64, 541] on div "N2A2-UNE93BS6" at bounding box center [77, 546] width 120 height 10
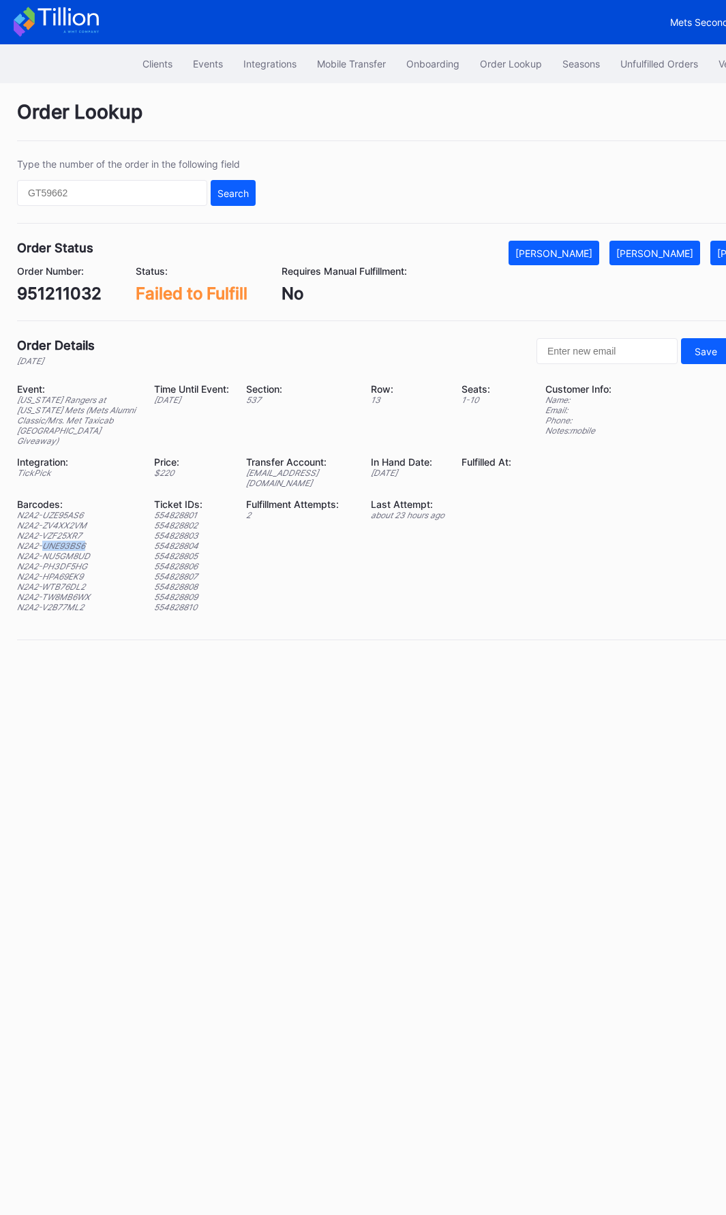
click at [64, 541] on div "N2A2-UNE93BS6" at bounding box center [77, 546] width 120 height 10
copy div "N2A2-UNE93BS6"
click at [76, 561] on div "N2A2-PH3DF5HG" at bounding box center [77, 566] width 120 height 10
click at [77, 551] on div "N2A2-NU5GM8UD" at bounding box center [77, 556] width 120 height 10
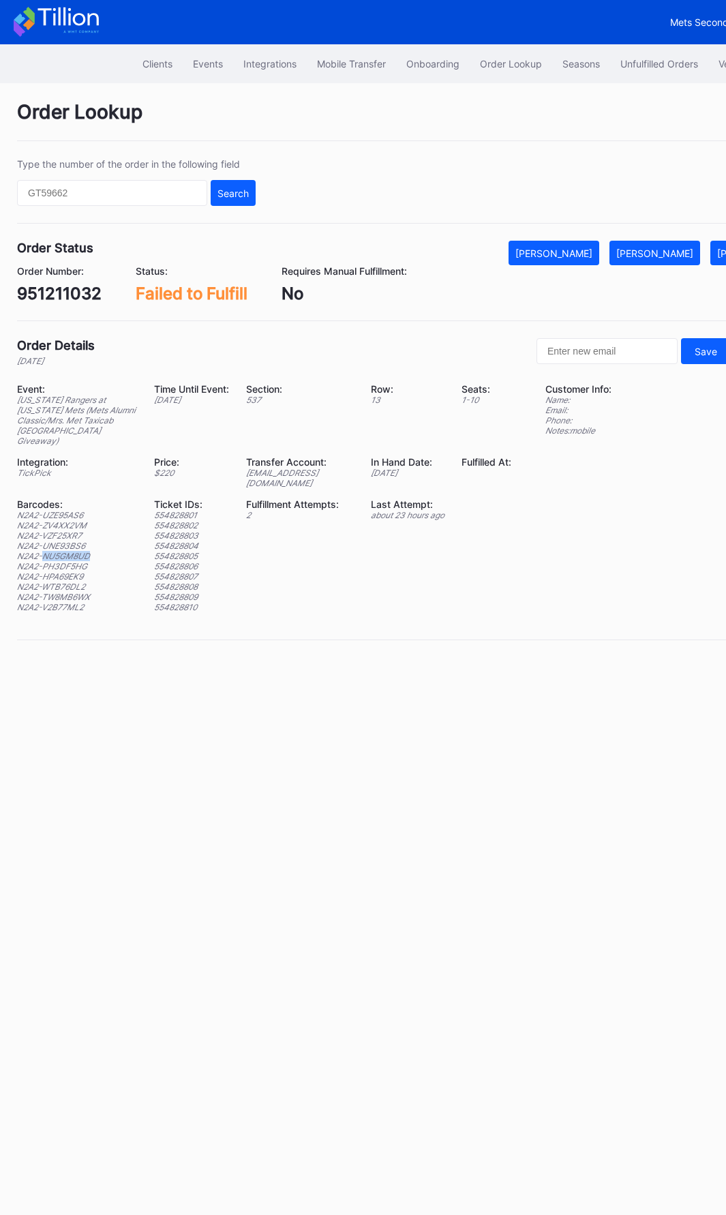
click at [77, 551] on div "N2A2-NU5GM8UD" at bounding box center [77, 556] width 120 height 10
copy div "N2A2-NU5GM8UD"
click at [71, 561] on div "N2A2-PH3DF5HG" at bounding box center [77, 566] width 120 height 10
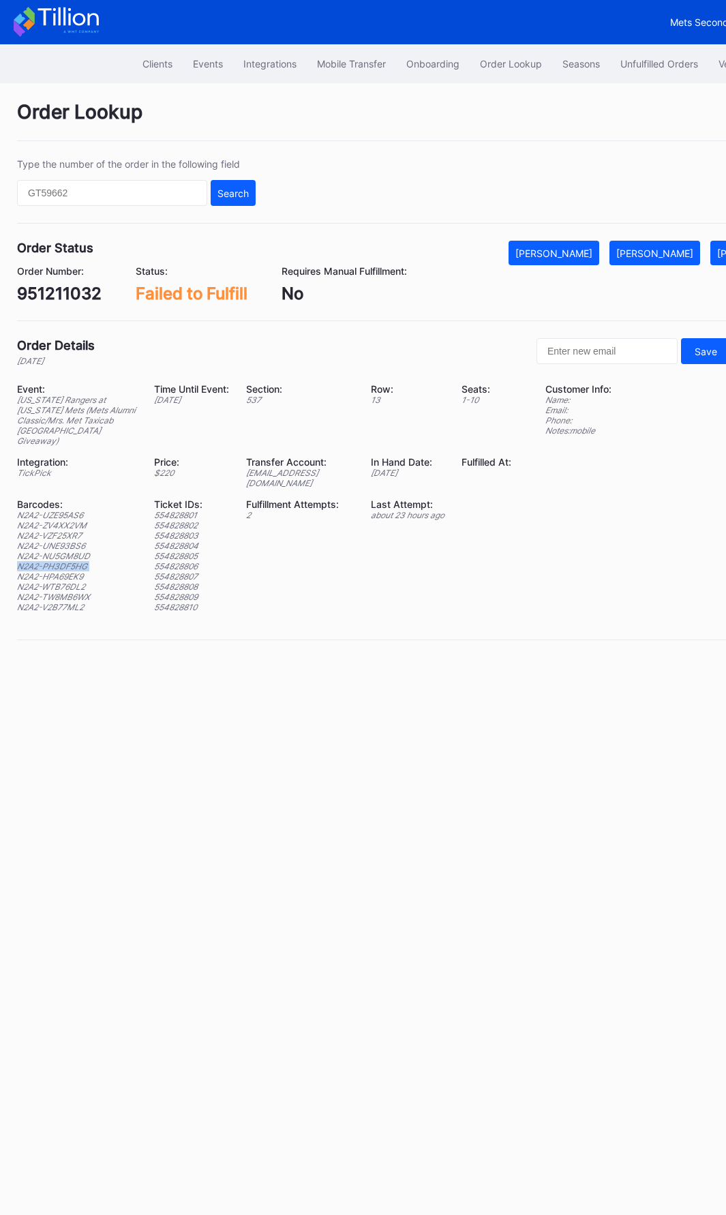
click at [71, 561] on div "N2A2-PH3DF5HG" at bounding box center [77, 566] width 120 height 10
copy div "N2A2-PH3DF5HG"
click at [64, 571] on div "N2A2-HPA69EK9" at bounding box center [77, 576] width 120 height 10
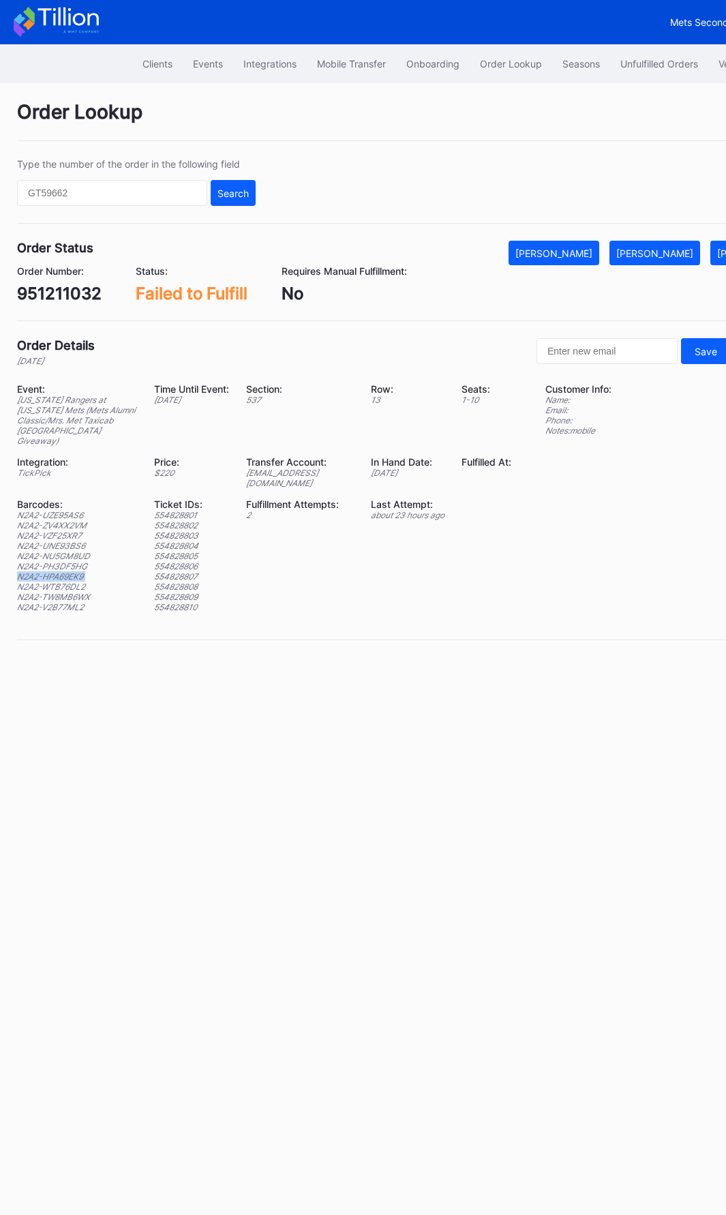
copy div "N2A2-HPA69EK9"
click at [77, 582] on div "N2A2-WTB76DL2" at bounding box center [77, 587] width 120 height 10
copy div "N2A2-WTB76DL2"
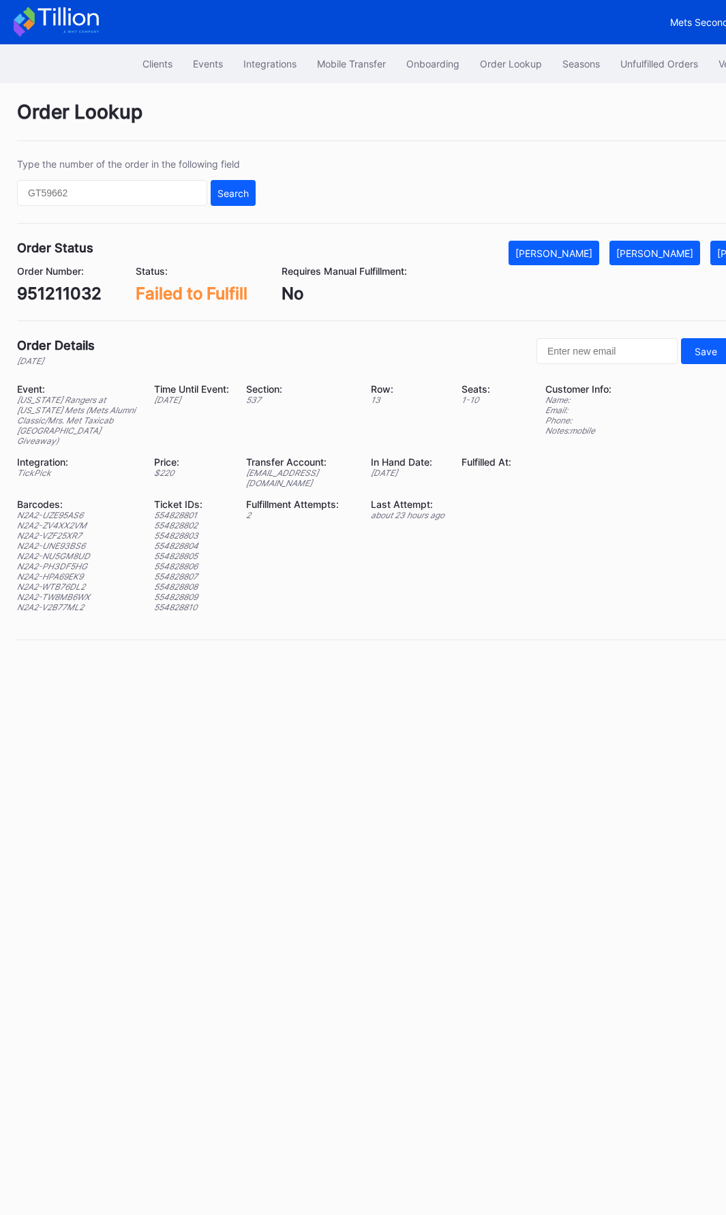
click at [76, 592] on div "N2A2-TW8MB6WX" at bounding box center [77, 597] width 120 height 10
copy div "N2A2-TW8MB6WX"
click at [61, 602] on div "N2A2-V2B77ML2" at bounding box center [77, 607] width 120 height 10
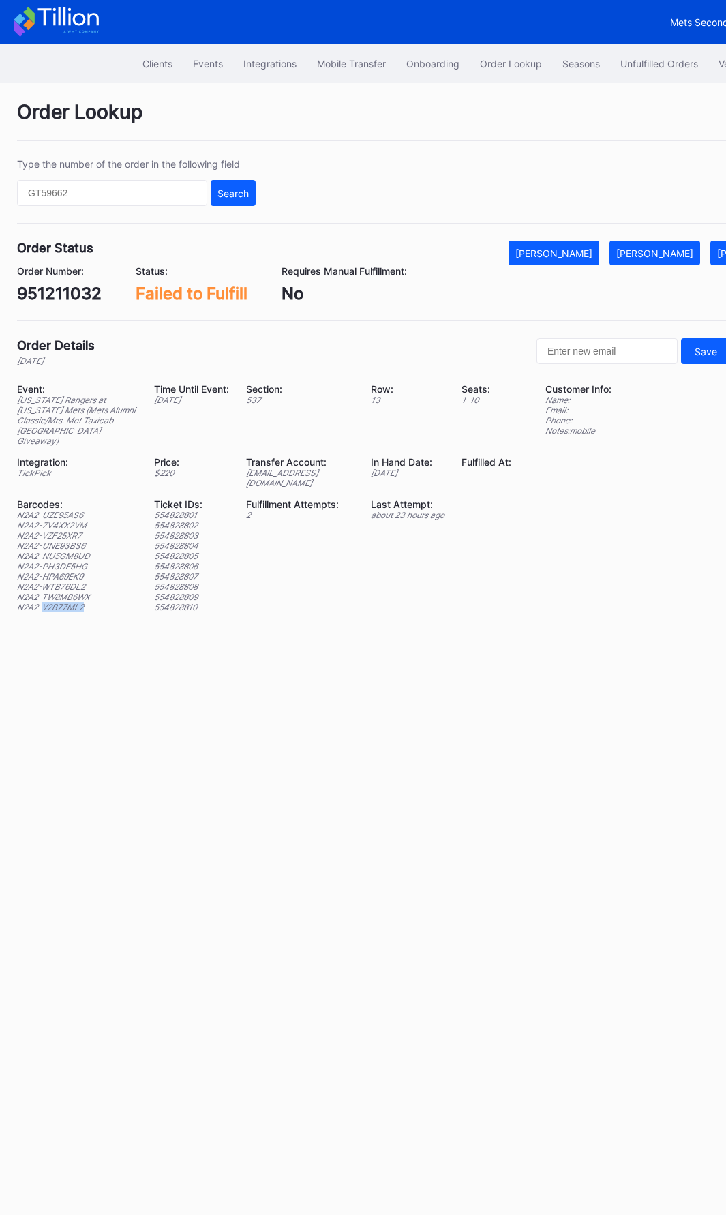
click at [61, 602] on div "N2A2-V2B77ML2" at bounding box center [77, 607] width 120 height 10
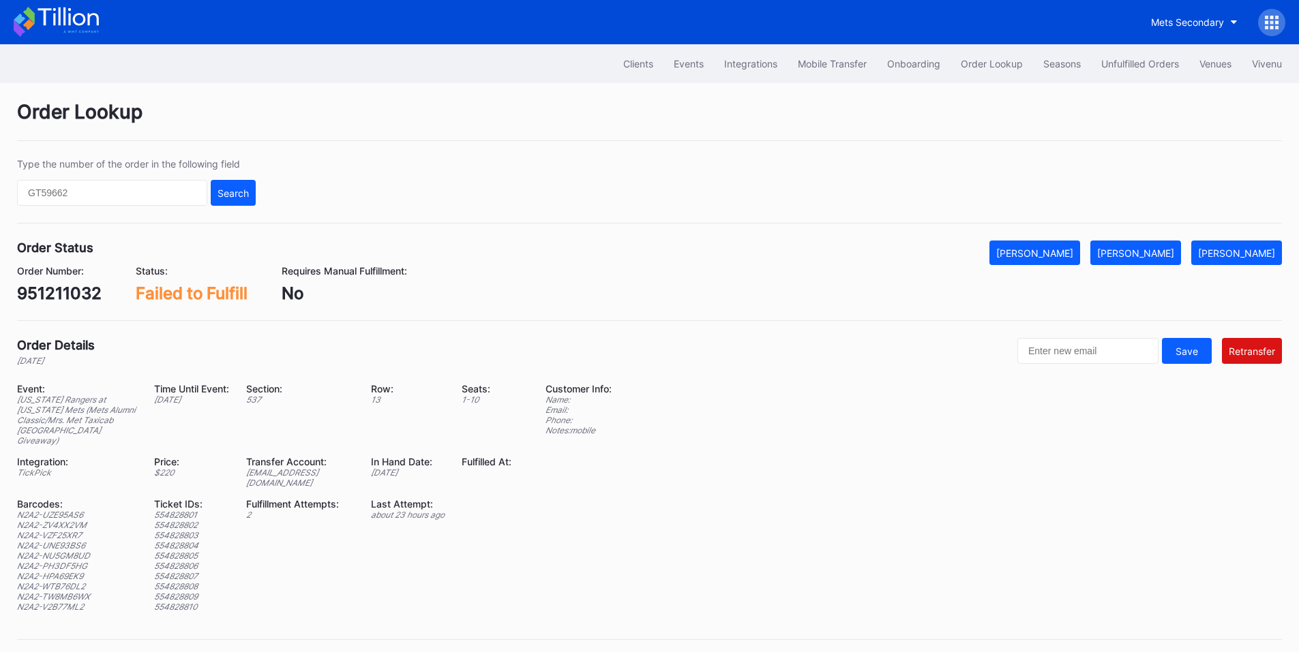
click at [88, 286] on div "951211032" at bounding box center [59, 294] width 85 height 20
click at [1242, 258] on div "[PERSON_NAME]" at bounding box center [1236, 253] width 77 height 12
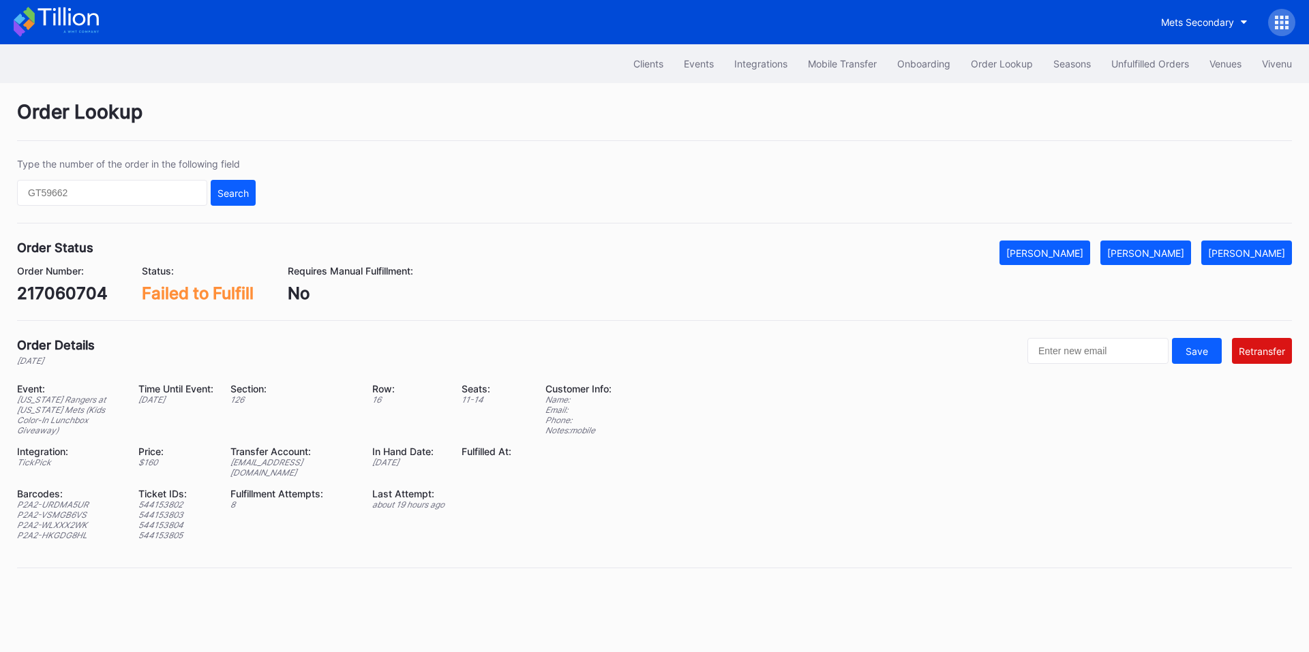
click at [87, 293] on div "217060704" at bounding box center [62, 294] width 91 height 20
copy div "217060704"
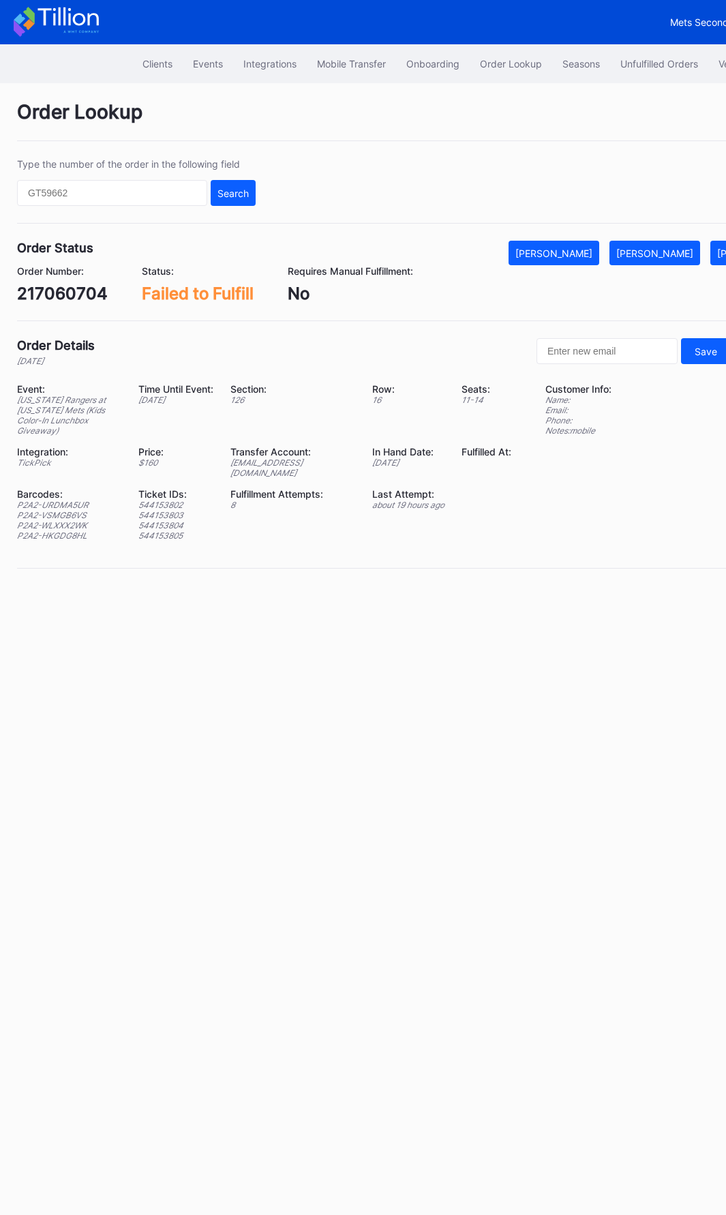
click at [58, 488] on div "Barcodes:" at bounding box center [69, 494] width 104 height 12
click at [57, 500] on div "P2A2-URDMA5UR" at bounding box center [69, 505] width 104 height 10
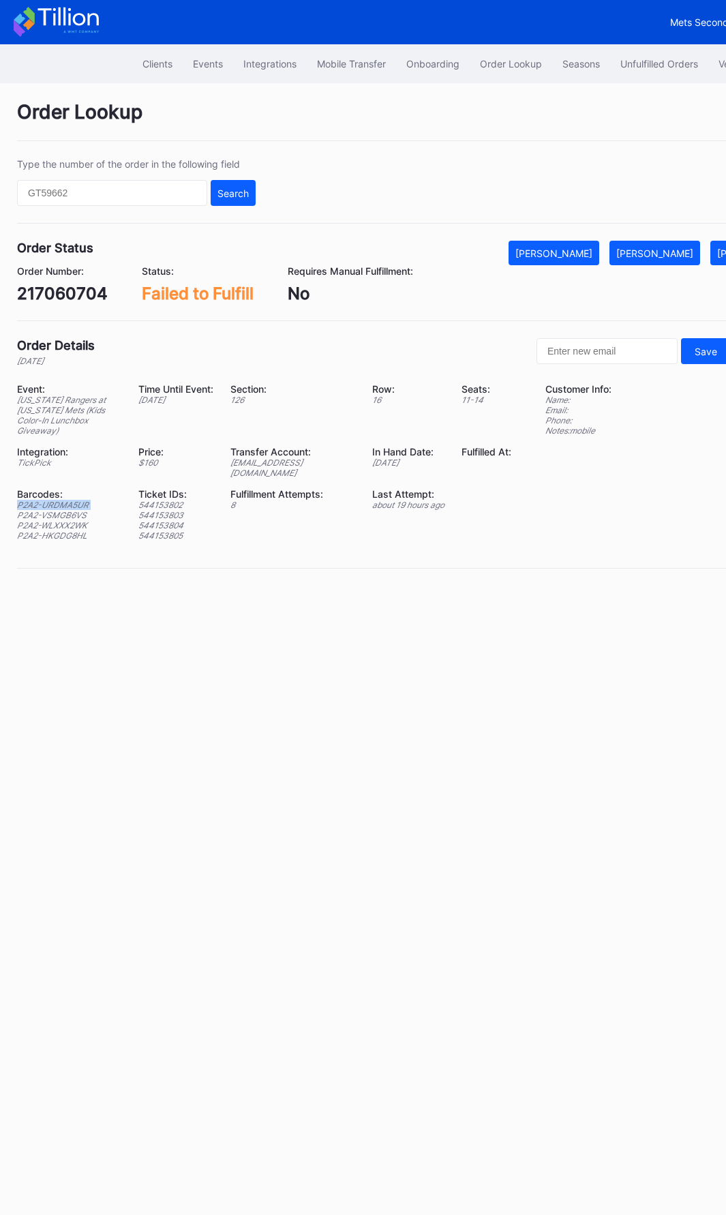
click at [57, 500] on div "P2A2-URDMA5UR" at bounding box center [69, 505] width 104 height 10
copy div "P2A2-URDMA5UR"
click at [64, 510] on div "P2A2-VSMGB6VS" at bounding box center [69, 515] width 104 height 10
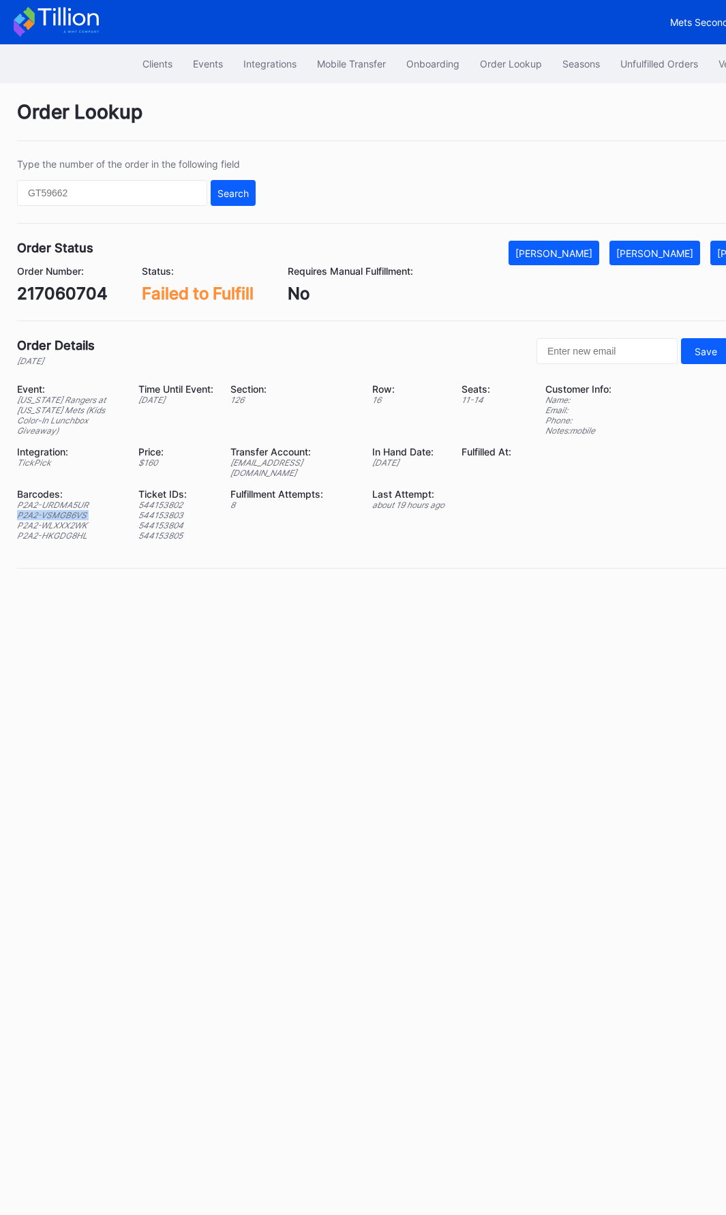
copy div "P2A2-VSMGB6VS"
click at [66, 520] on div "P2A2-WLXXX2WK" at bounding box center [69, 525] width 104 height 10
copy div "P2A2-WLXXX2WK"
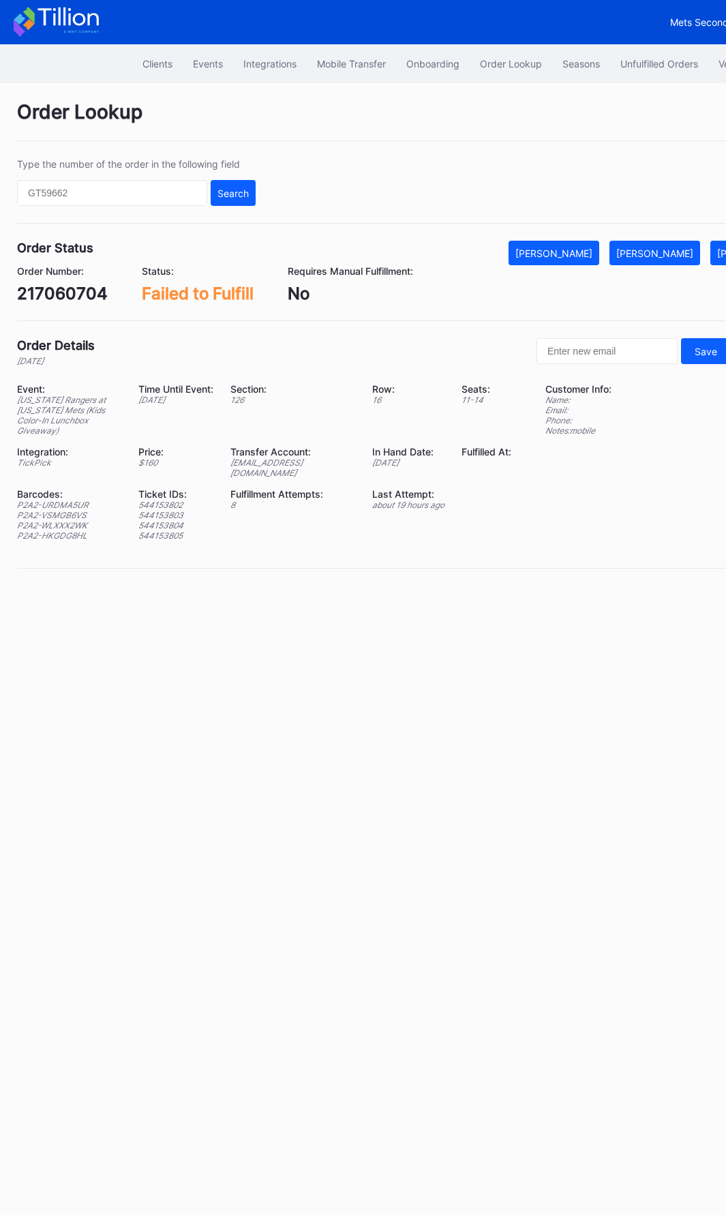
click at [63, 530] on div "P2A2-HKGDG8HL" at bounding box center [69, 535] width 104 height 10
copy div "P2A2-HKGDG8HL"
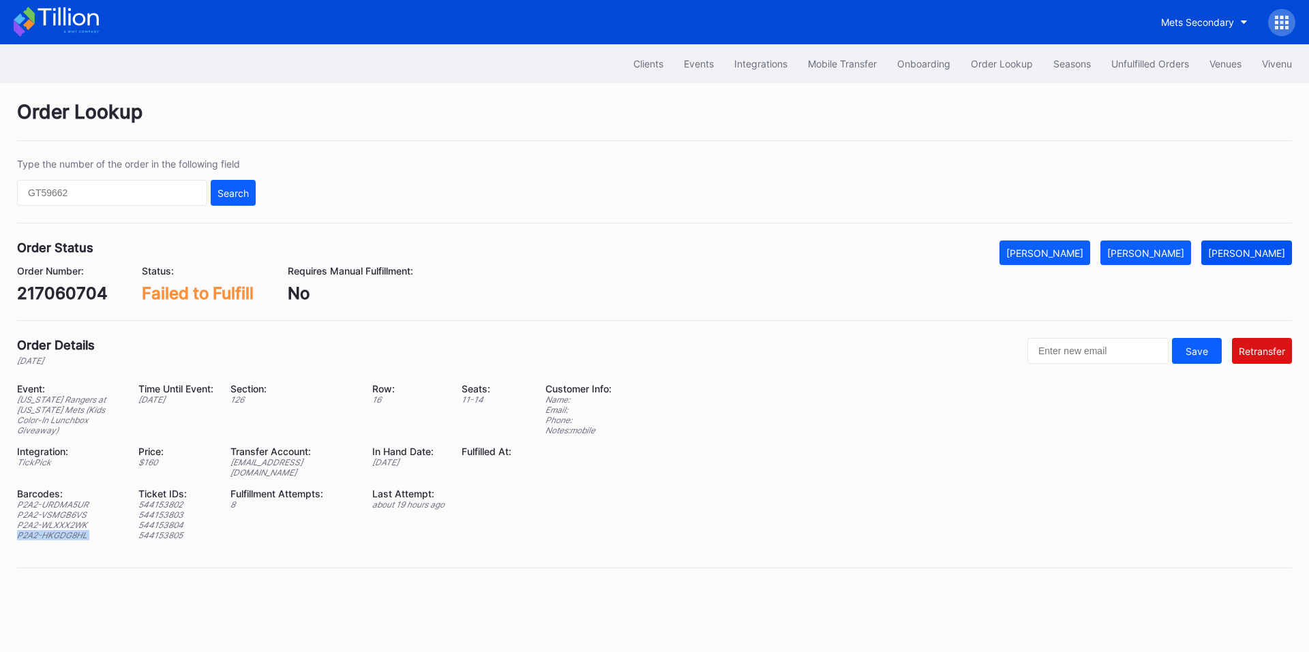
click at [1244, 262] on button "[PERSON_NAME]" at bounding box center [1246, 253] width 91 height 25
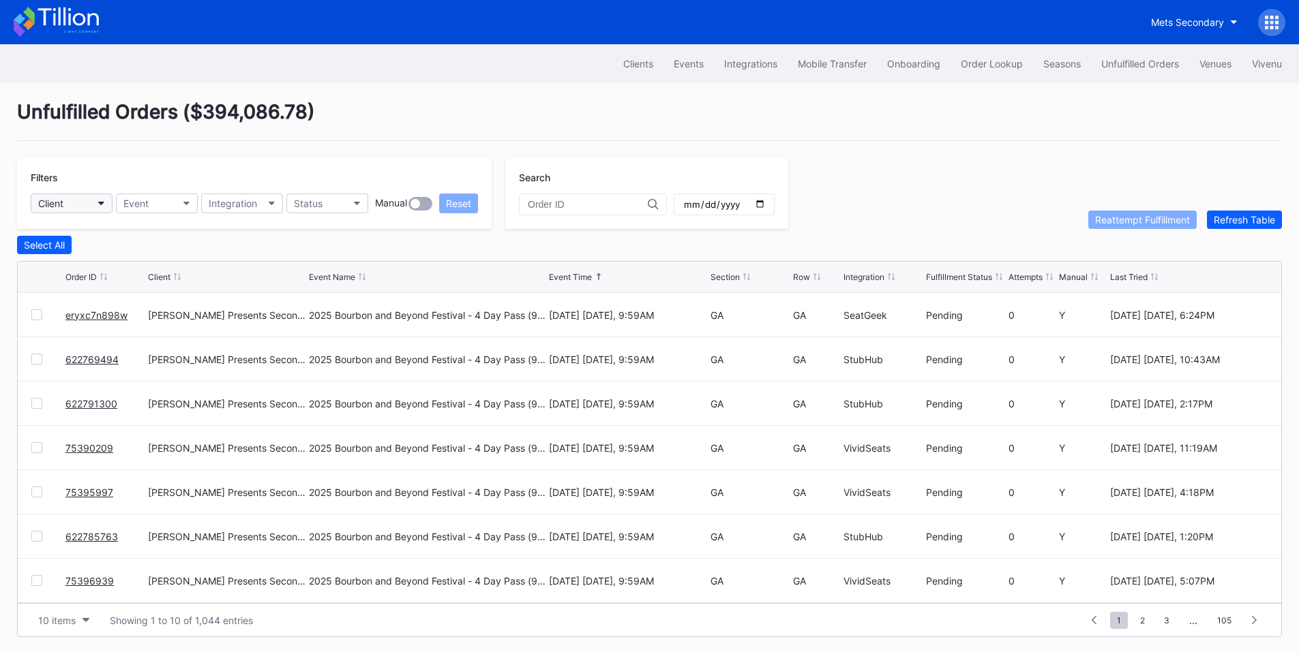
click at [95, 207] on button "Client" at bounding box center [72, 204] width 82 height 20
type input "mets"
click at [106, 261] on div "Mets Secondary" at bounding box center [77, 264] width 73 height 12
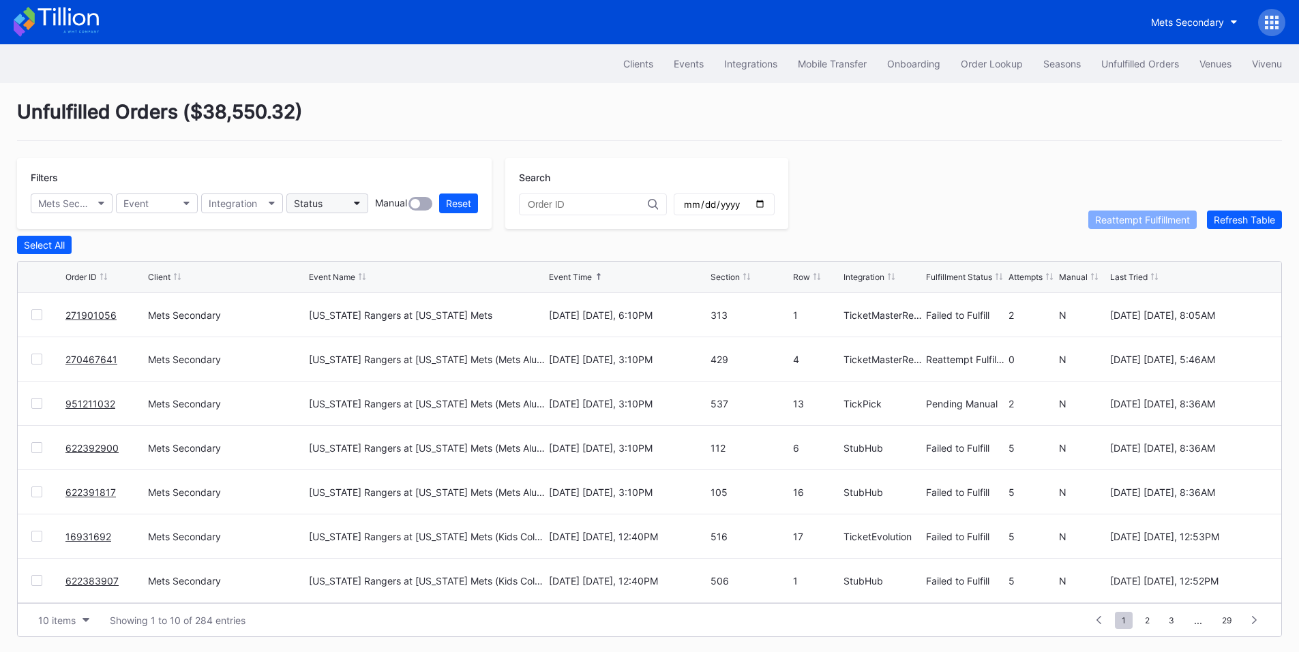
click at [347, 207] on button "Status" at bounding box center [327, 204] width 82 height 20
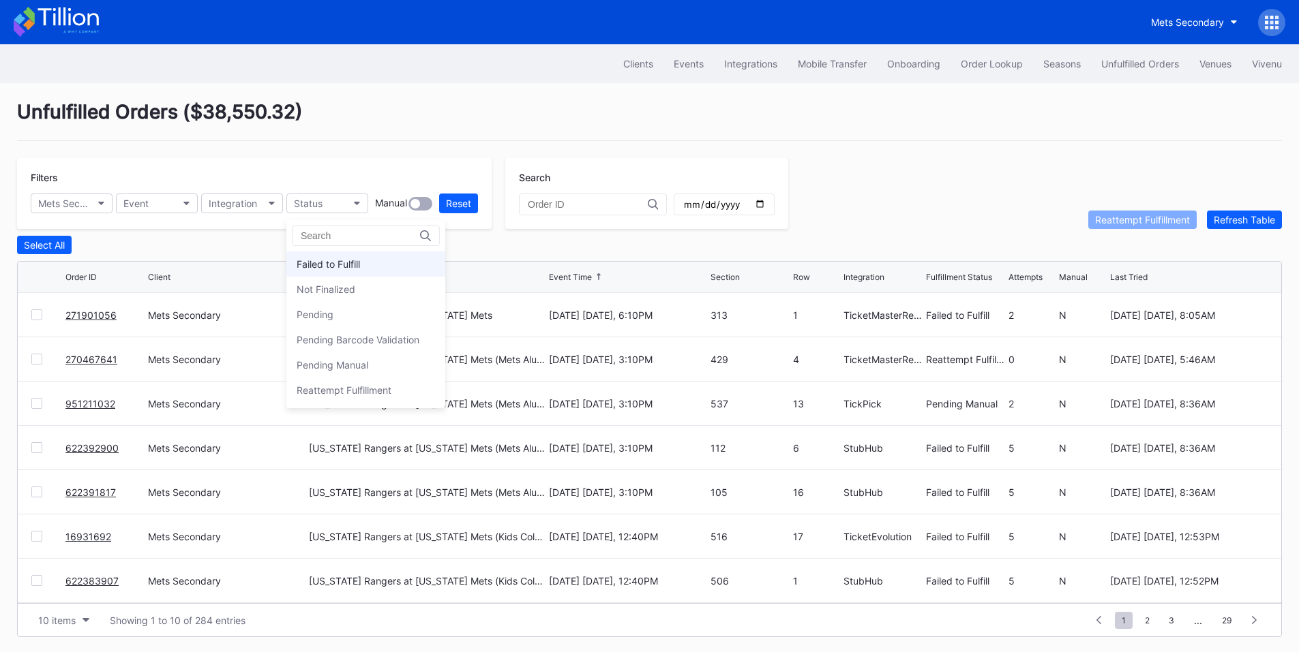
click at [357, 259] on div "Failed to Fulfill" at bounding box center [328, 264] width 63 height 12
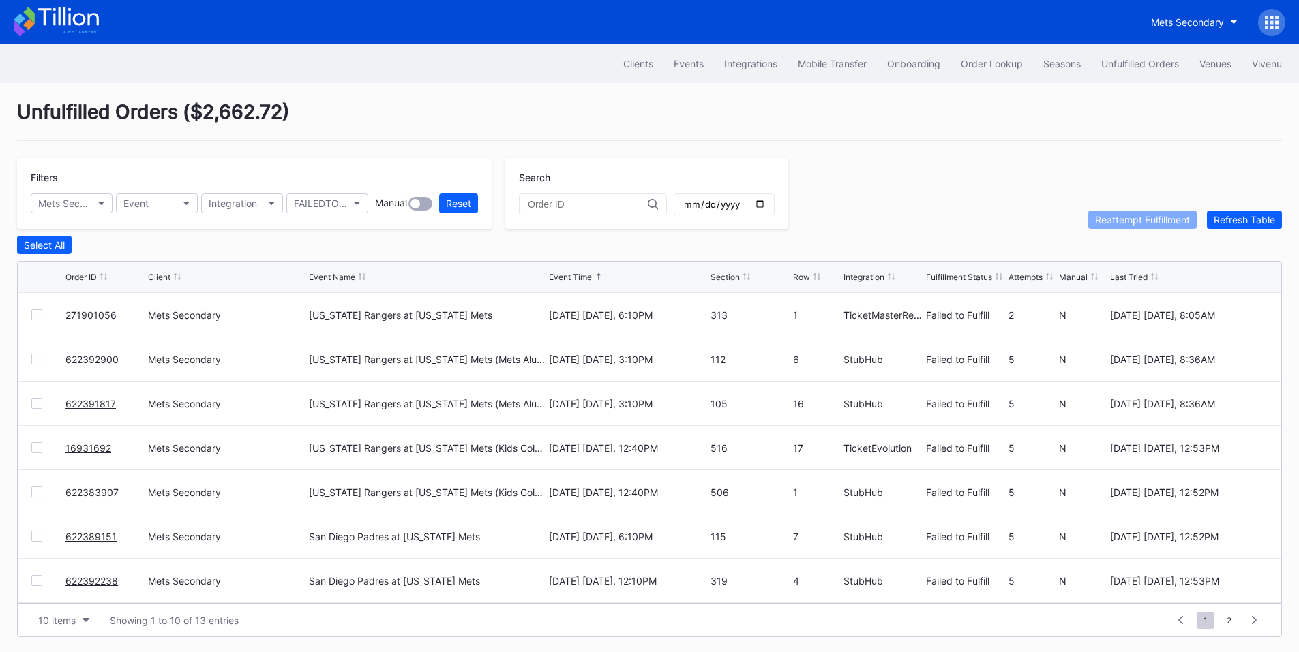
drag, startPoint x: 36, startPoint y: 316, endPoint x: 63, endPoint y: 316, distance: 27.3
click at [36, 316] on div at bounding box center [36, 315] width 11 height 11
click at [1111, 229] on button "Reattempt Fulfillment" at bounding box center [1142, 220] width 108 height 18
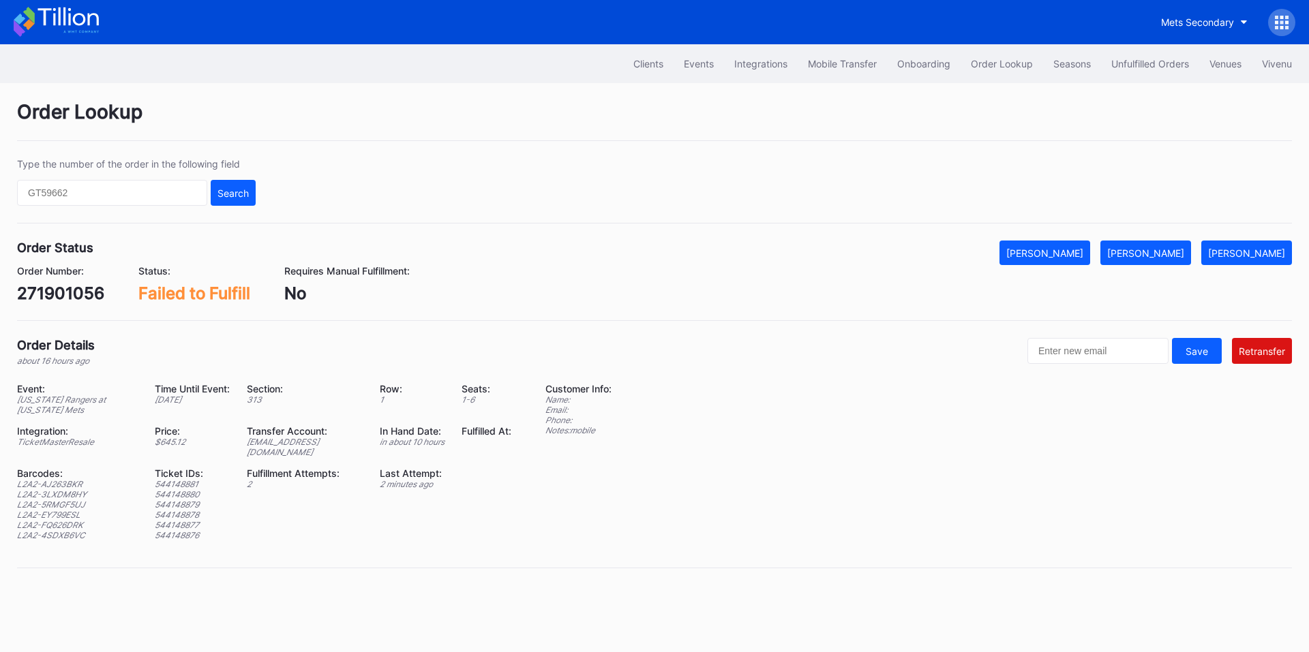
click at [59, 290] on div "271901056" at bounding box center [60, 294] width 87 height 20
copy div "271901056"
click at [301, 440] on div "[EMAIL_ADDRESS][DOMAIN_NAME]" at bounding box center [305, 447] width 116 height 20
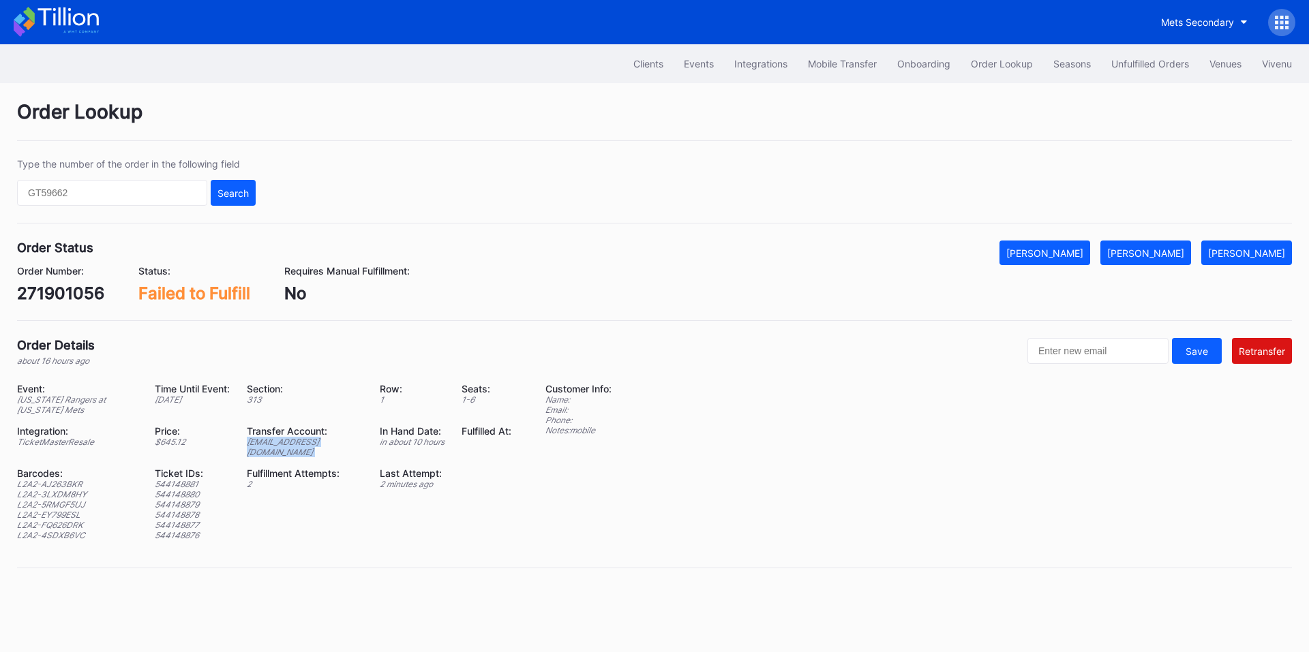
click at [301, 440] on div "[EMAIL_ADDRESS][DOMAIN_NAME]" at bounding box center [305, 447] width 116 height 20
copy div "ed-8158652@eventdynamic.com"
click at [65, 290] on div "271901056" at bounding box center [60, 294] width 87 height 20
copy div "271901056"
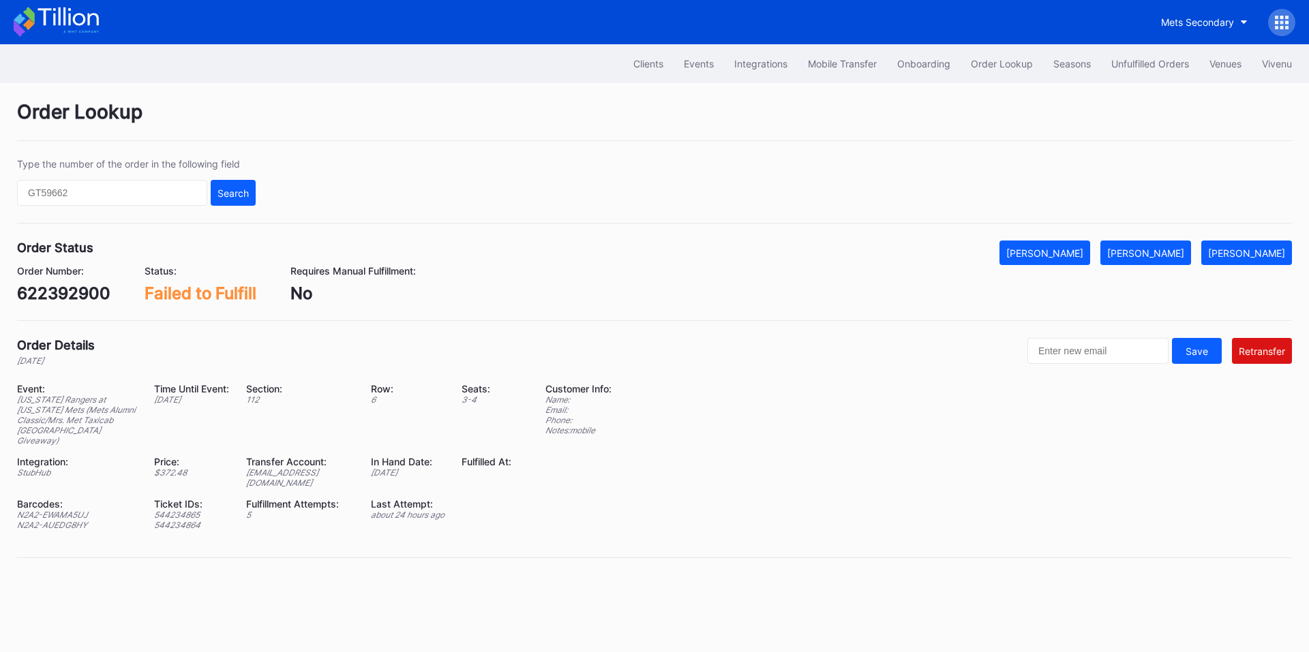
click at [62, 292] on div "622392900" at bounding box center [63, 294] width 93 height 20
copy div "622392900"
click at [295, 474] on div "ed-8158644@eventdynamic.com" at bounding box center [300, 478] width 108 height 20
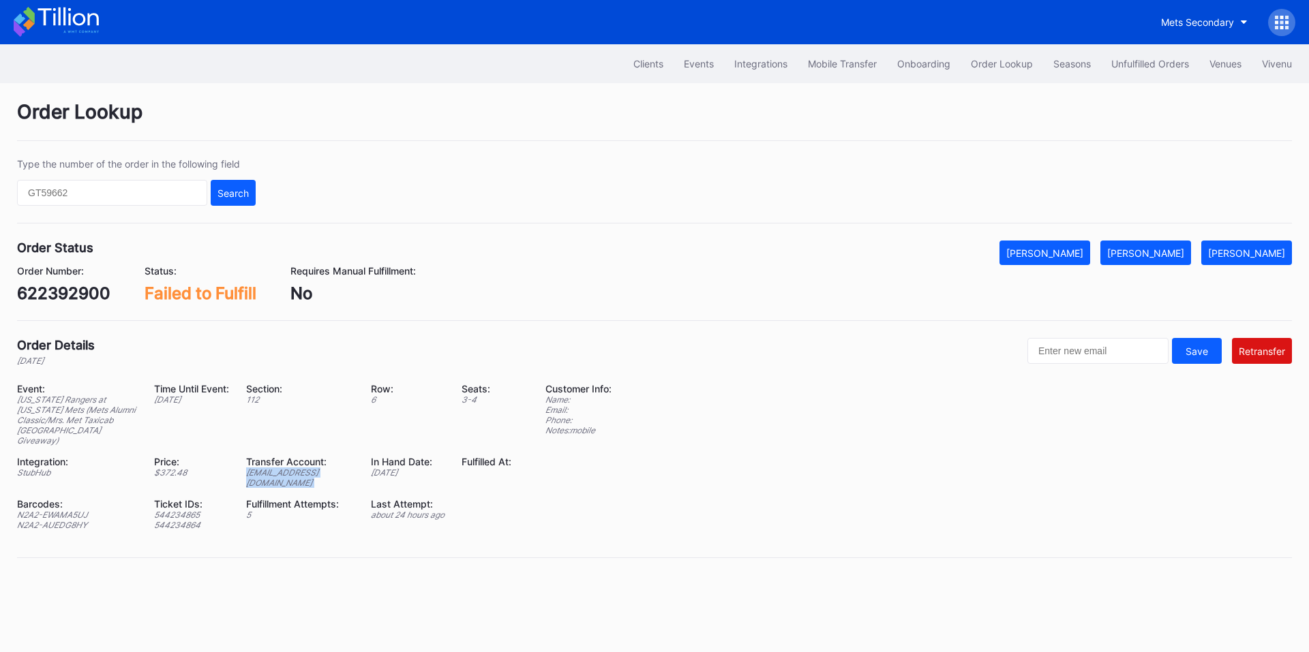
click at [295, 474] on div "ed-8158644@eventdynamic.com" at bounding box center [300, 478] width 108 height 20
copy div "ed-8158644@eventdynamic.com"
click at [59, 287] on div "622391817" at bounding box center [60, 294] width 86 height 20
copy div "622391817"
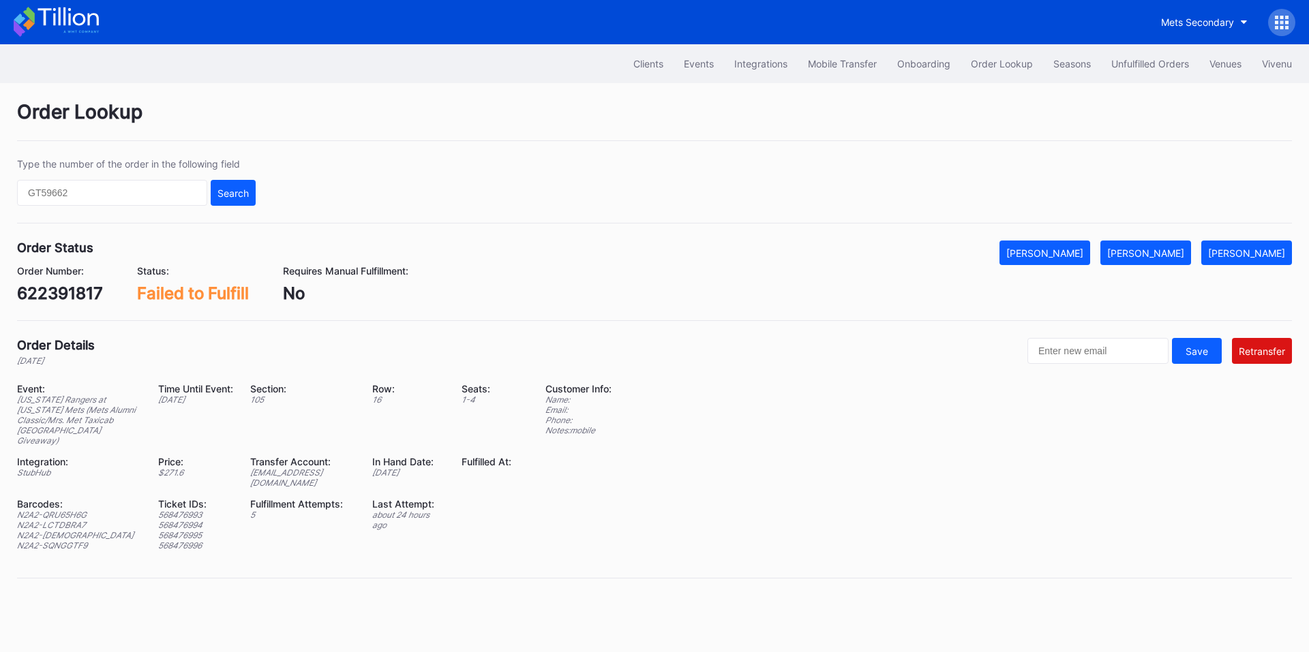
click at [284, 470] on div "[EMAIL_ADDRESS][DOMAIN_NAME]" at bounding box center [302, 478] width 105 height 20
copy div "[EMAIL_ADDRESS][DOMAIN_NAME]"
click at [65, 287] on div "622391817" at bounding box center [60, 294] width 86 height 20
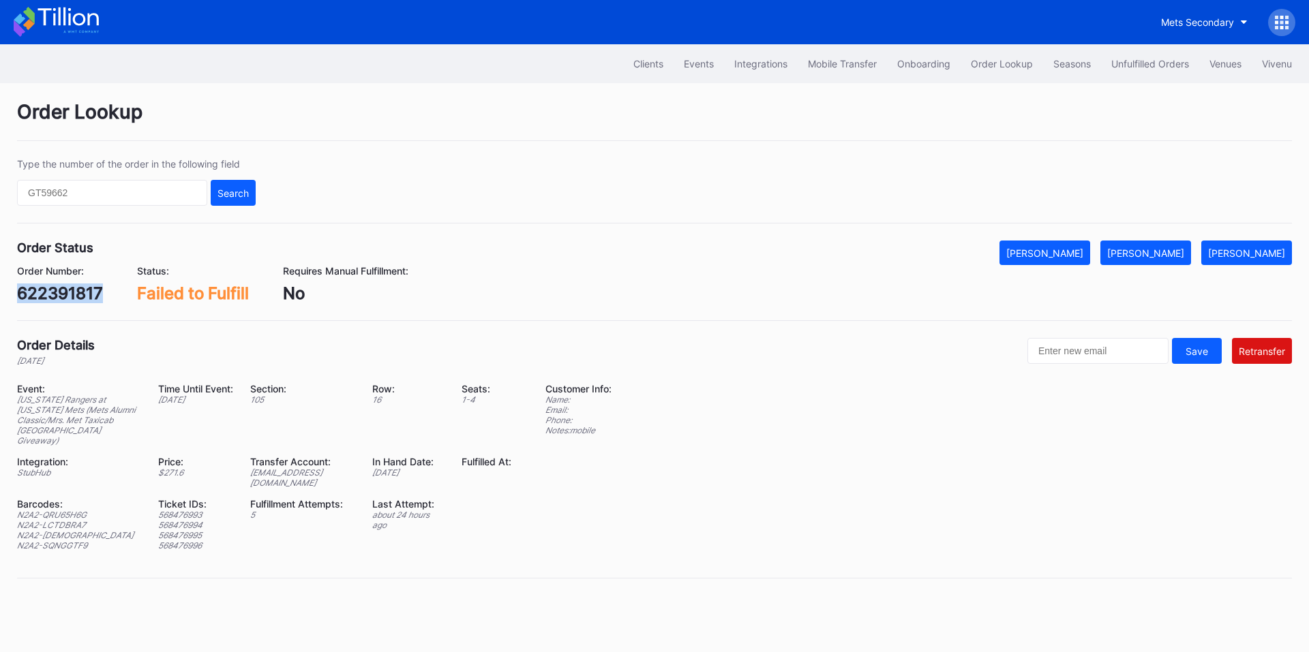
click at [65, 287] on div "622391817" at bounding box center [60, 294] width 86 height 20
copy div "622391817"
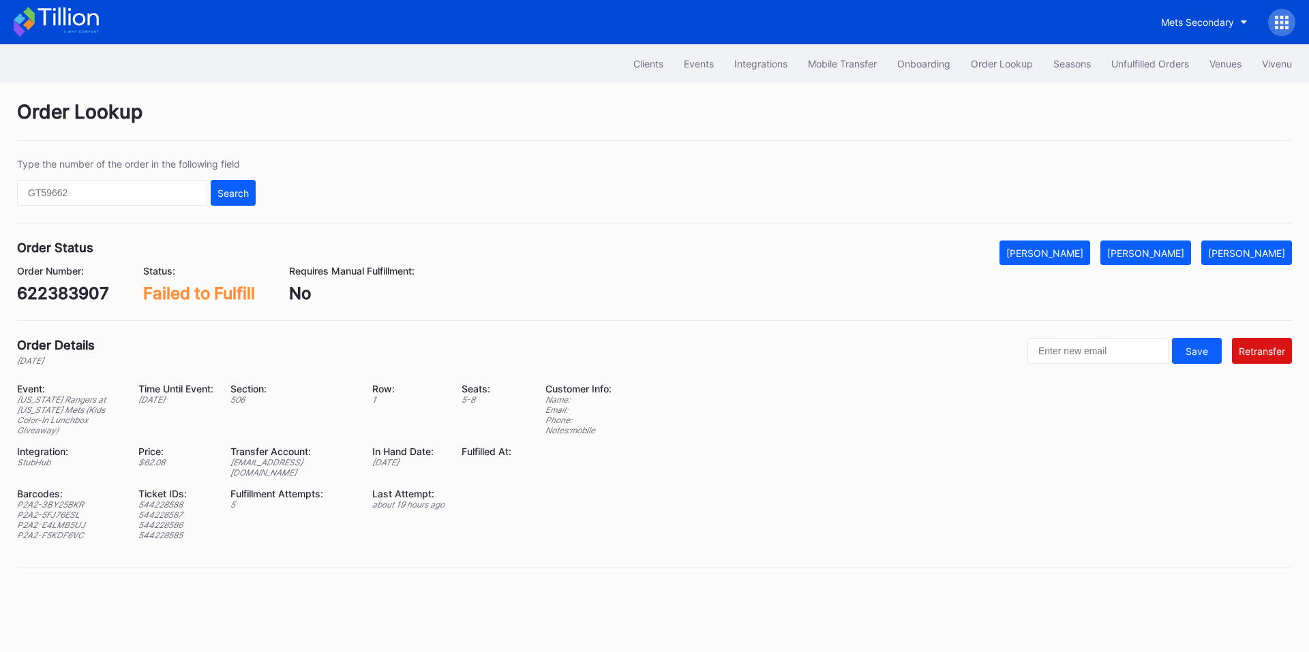
click at [76, 299] on div "622383907" at bounding box center [63, 294] width 92 height 20
copy div "622383907"
click at [278, 457] on div "ed-8162325@eventdynamic.com" at bounding box center [292, 467] width 125 height 20
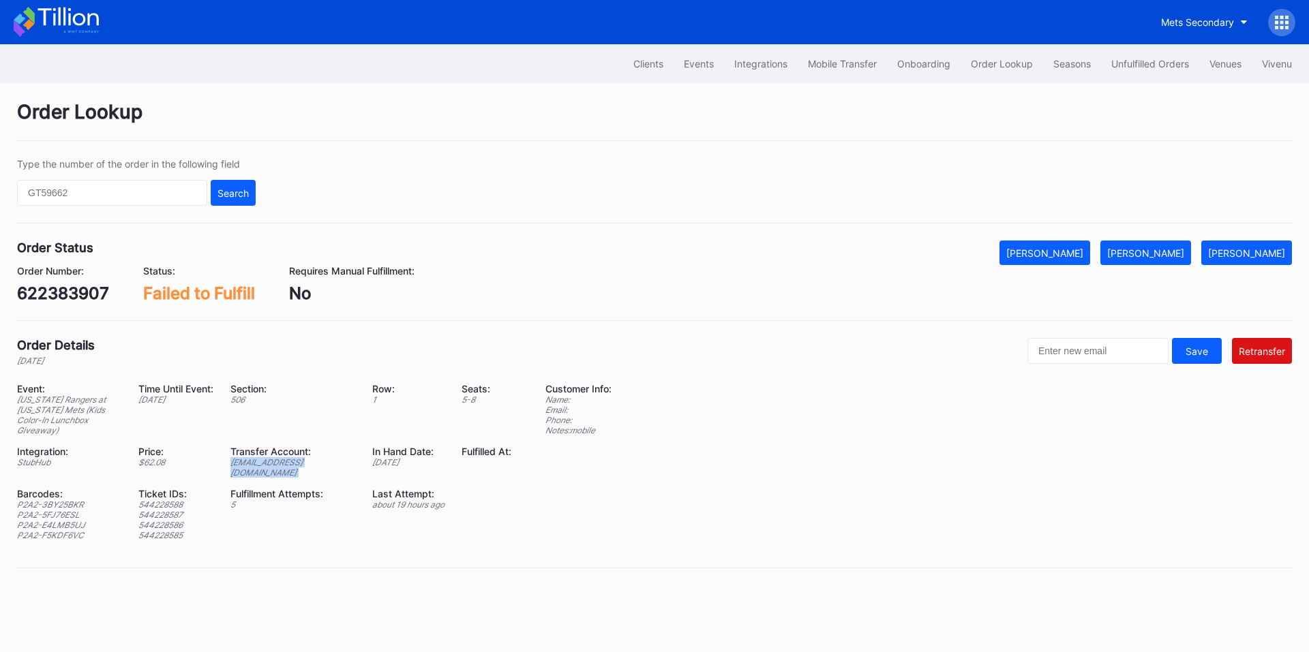
click at [278, 457] on div "ed-8162325@eventdynamic.com" at bounding box center [292, 467] width 125 height 20
copy div "ed-8162325@eventdynamic.com"
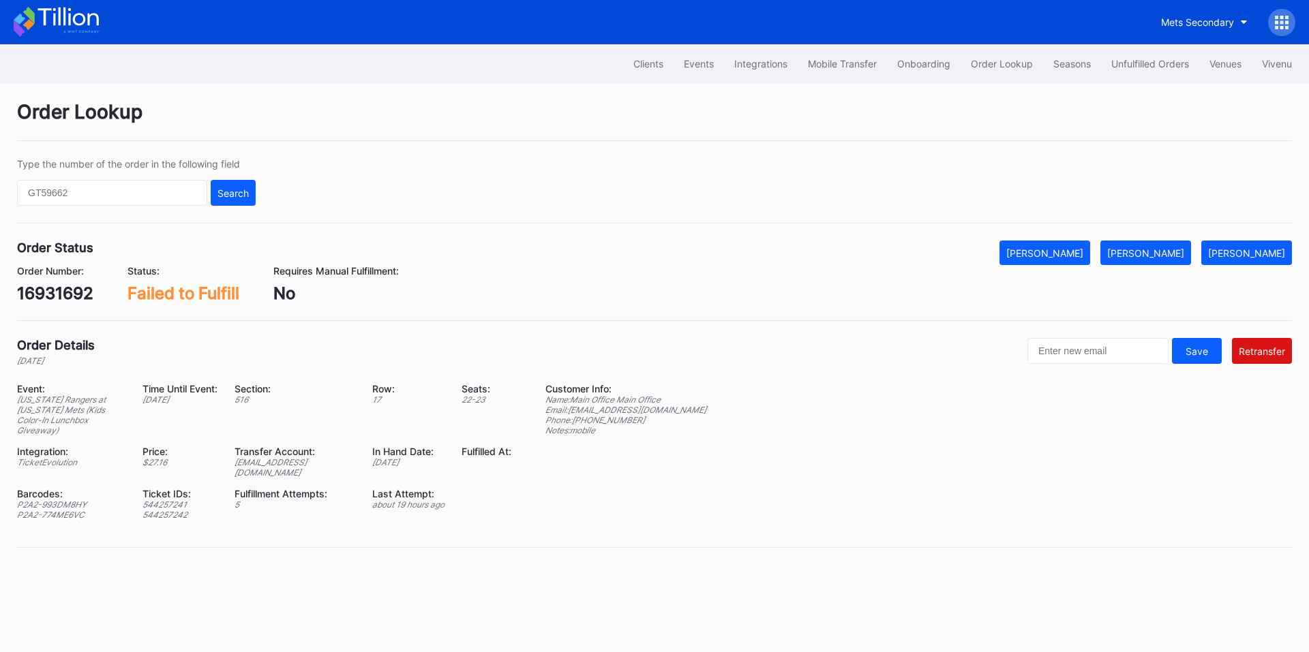
click at [76, 293] on div "16931692" at bounding box center [55, 294] width 76 height 20
copy div "16931692"
click at [76, 500] on div "P2A2-993DM8HY" at bounding box center [71, 505] width 108 height 10
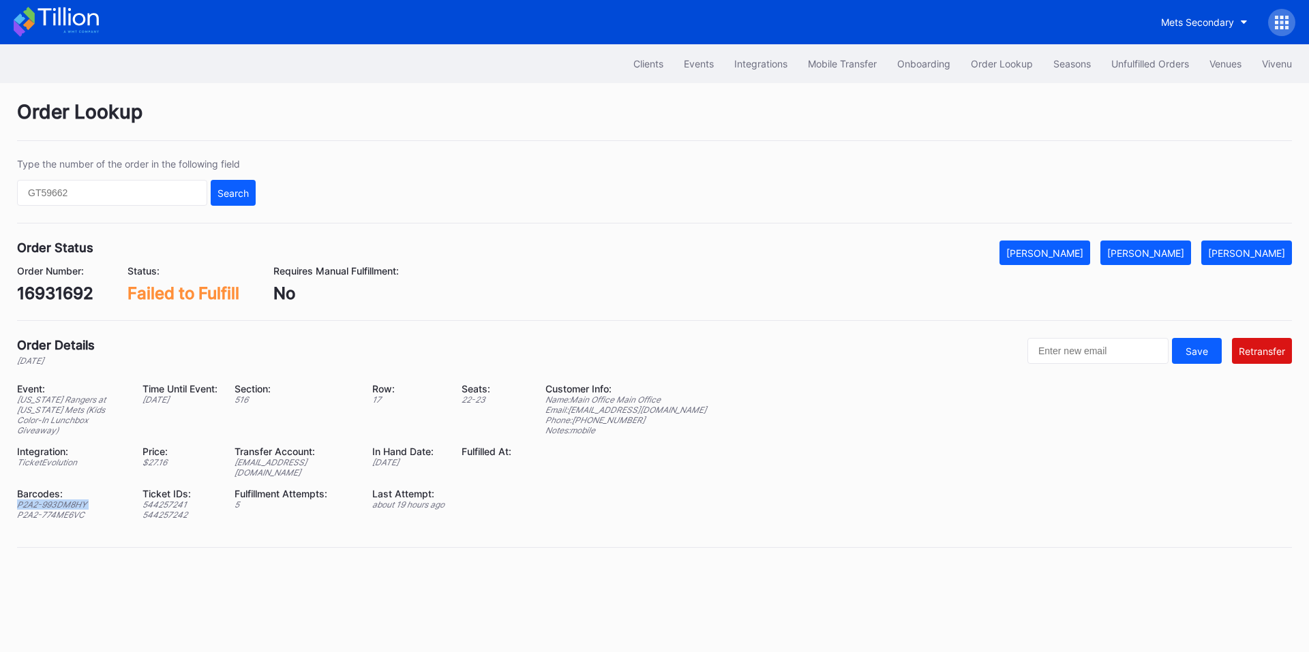
click at [76, 500] on div "P2A2-993DM8HY" at bounding box center [71, 505] width 108 height 10
copy div "P2A2-993DM8HY"
click at [81, 510] on div "P2A2-774ME6VC" at bounding box center [71, 515] width 108 height 10
click at [69, 510] on div "P2A2-774ME6VC" at bounding box center [71, 515] width 108 height 10
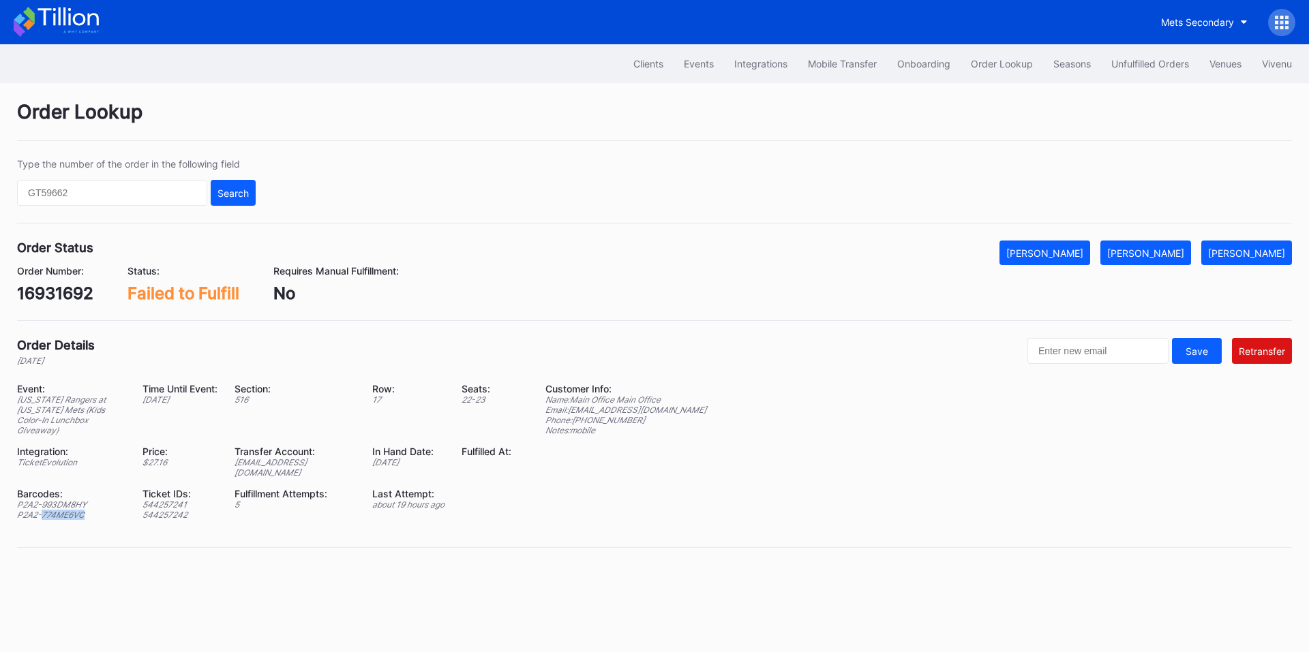
click at [69, 510] on div "P2A2-774ME6VC" at bounding box center [71, 515] width 108 height 10
copy div "P2A2-774ME6VC"
click at [300, 457] on div "ed-8165849@eventdynamic.com" at bounding box center [295, 467] width 121 height 20
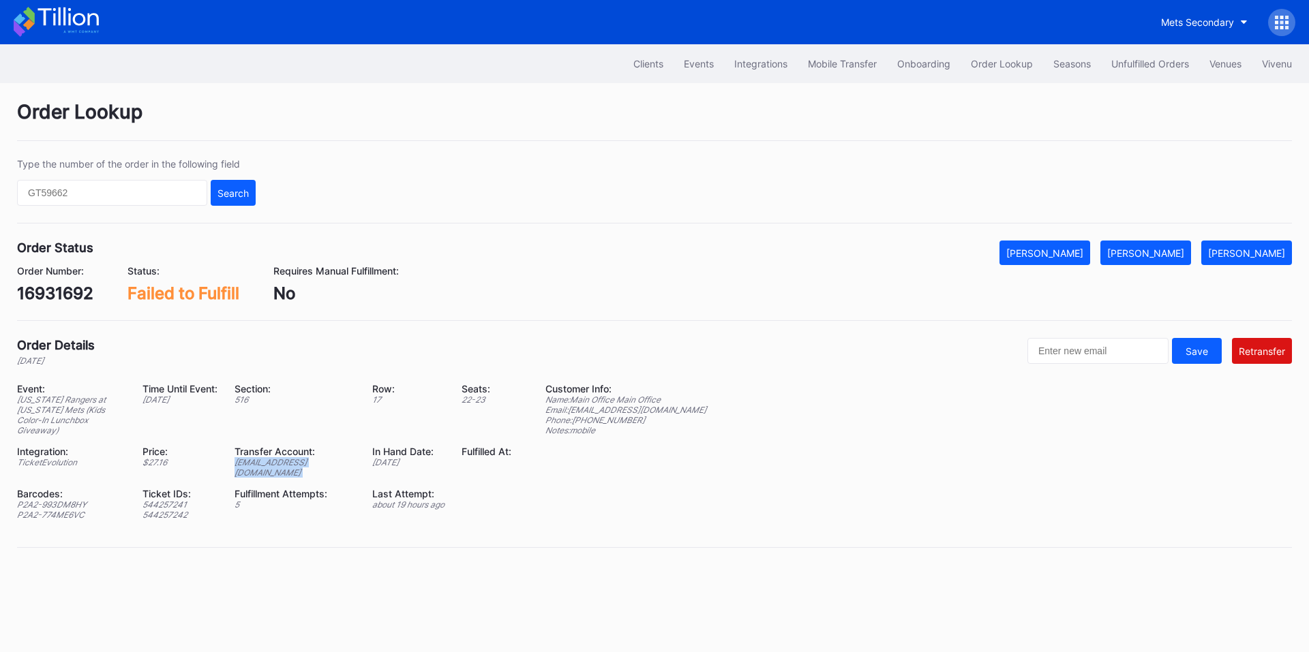
click at [300, 457] on div "ed-8165849@eventdynamic.com" at bounding box center [295, 467] width 121 height 20
copy div "ed-8165849@eventdynamic.com"
click at [1165, 251] on div "[PERSON_NAME]" at bounding box center [1145, 253] width 77 height 12
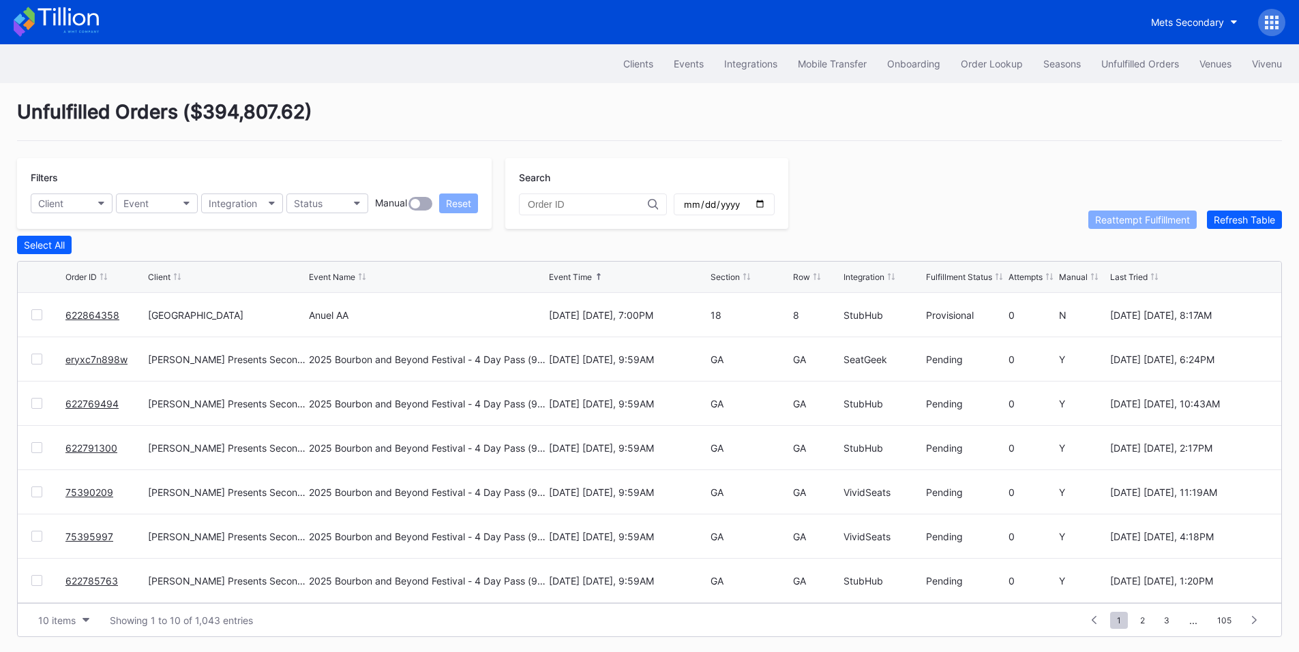
scroll to position [133, 0]
click at [76, 200] on button "Client" at bounding box center [72, 204] width 82 height 20
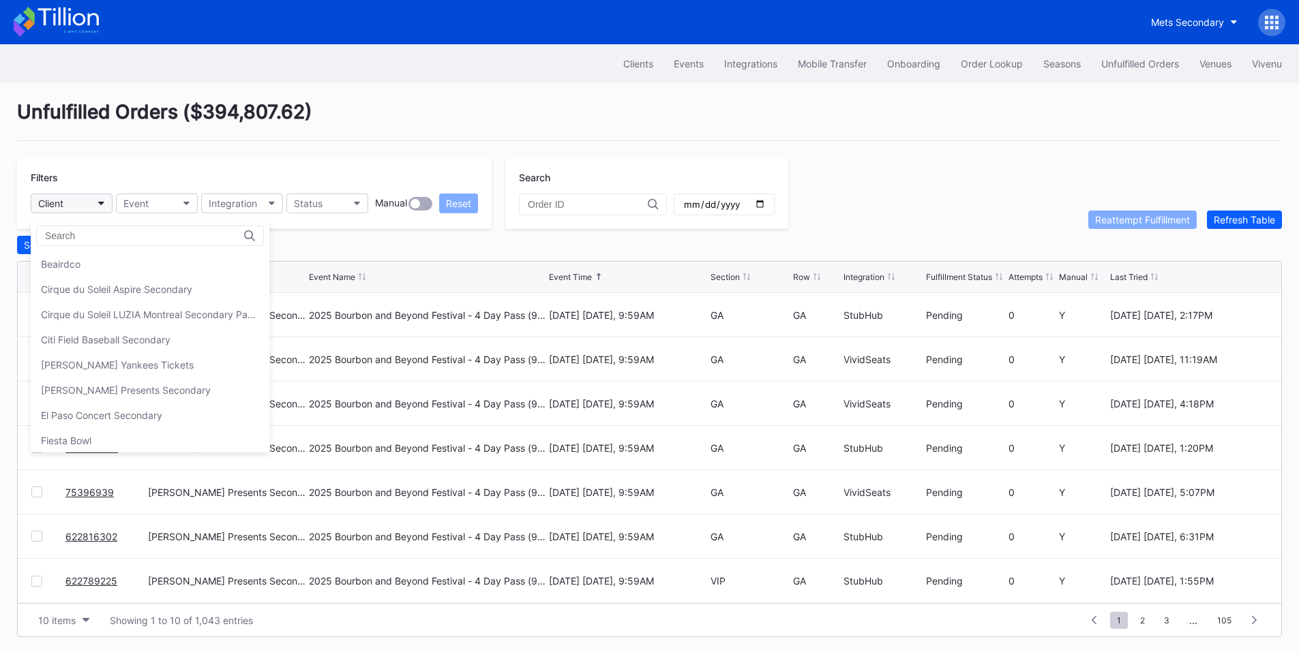
type input ","
type input "m"
click at [86, 311] on div "Mets Secondary" at bounding box center [77, 315] width 73 height 12
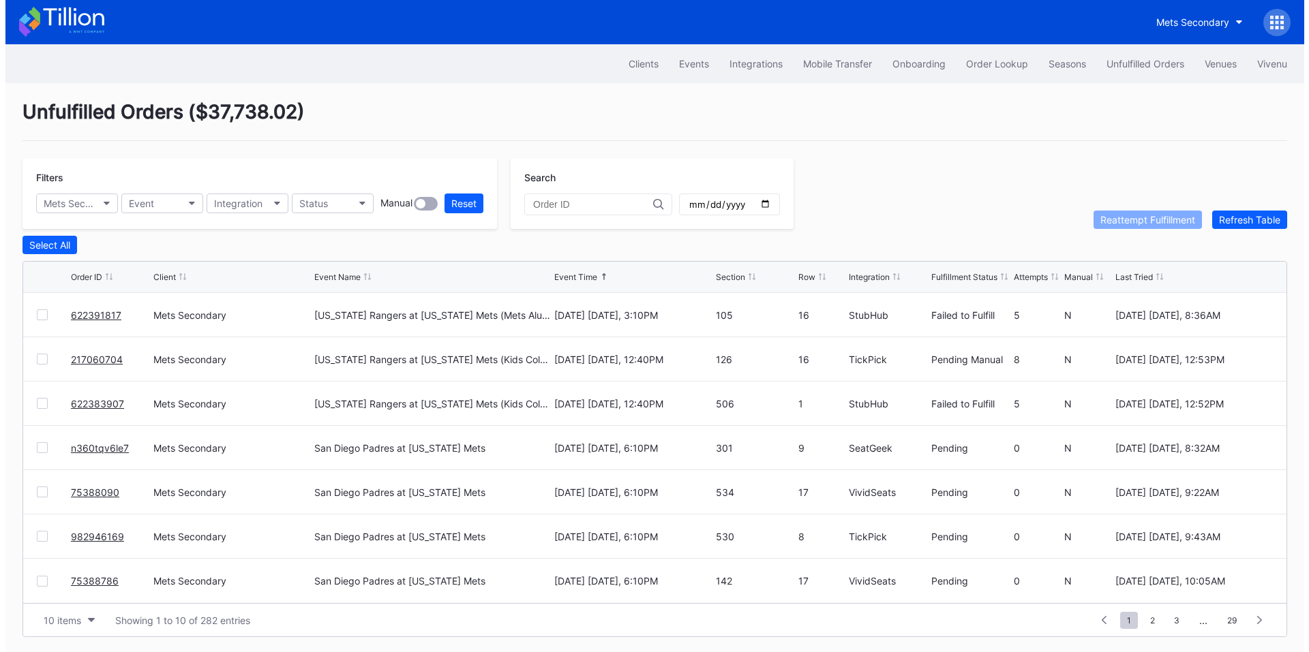
scroll to position [0, 0]
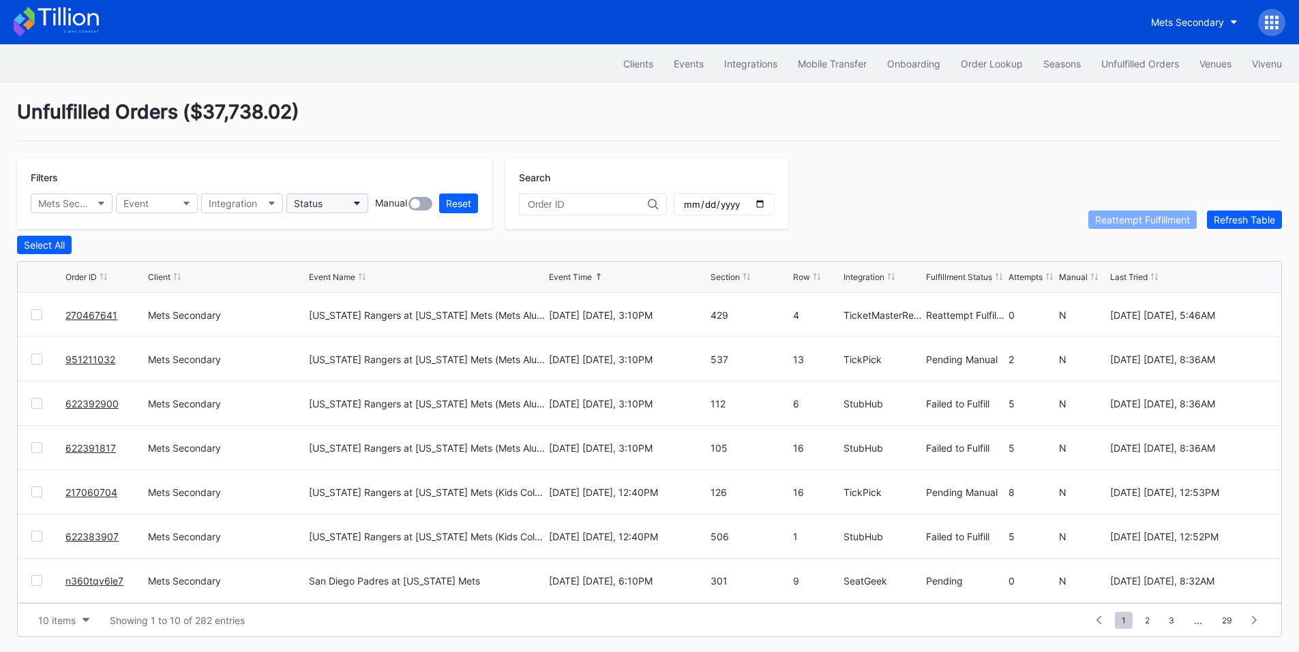
click at [342, 207] on button "Status" at bounding box center [327, 204] width 82 height 20
click at [363, 272] on div "Failed to Fulfill" at bounding box center [365, 264] width 159 height 25
click at [1012, 67] on div "Order Lookup" at bounding box center [992, 64] width 62 height 12
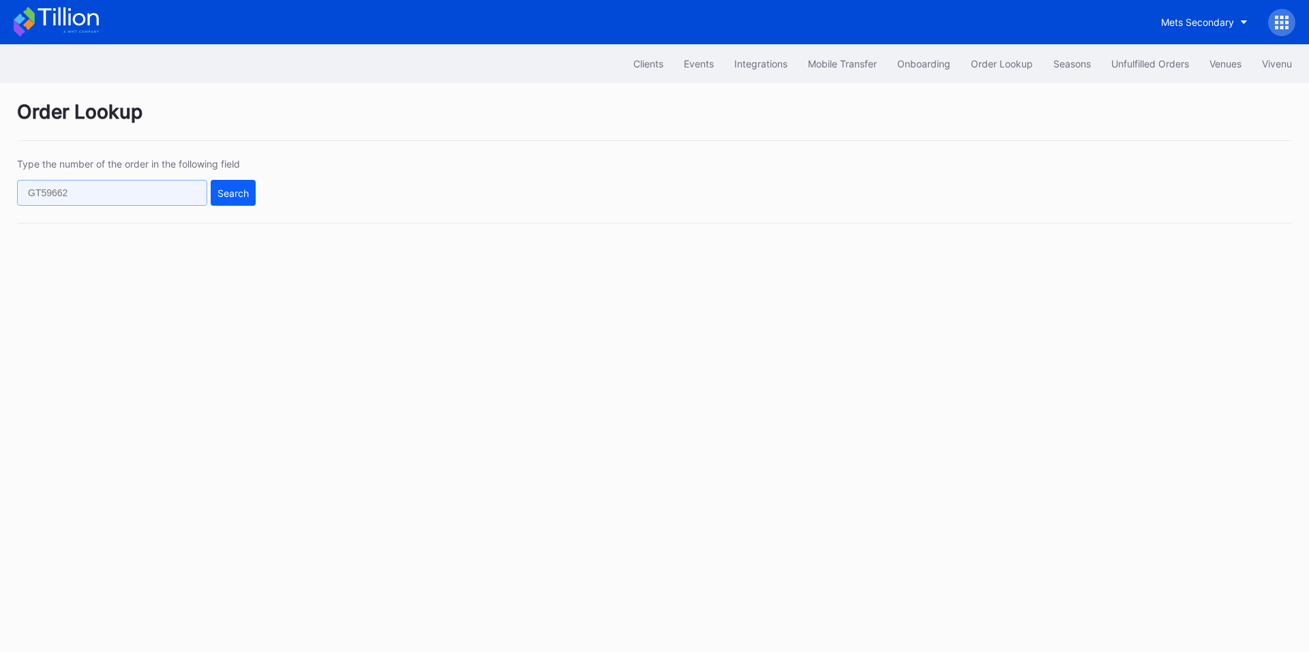
click at [113, 194] on input "text" at bounding box center [112, 193] width 190 height 26
paste input "8e7lsn6v60l"
click at [230, 194] on div "Search" at bounding box center [232, 193] width 31 height 12
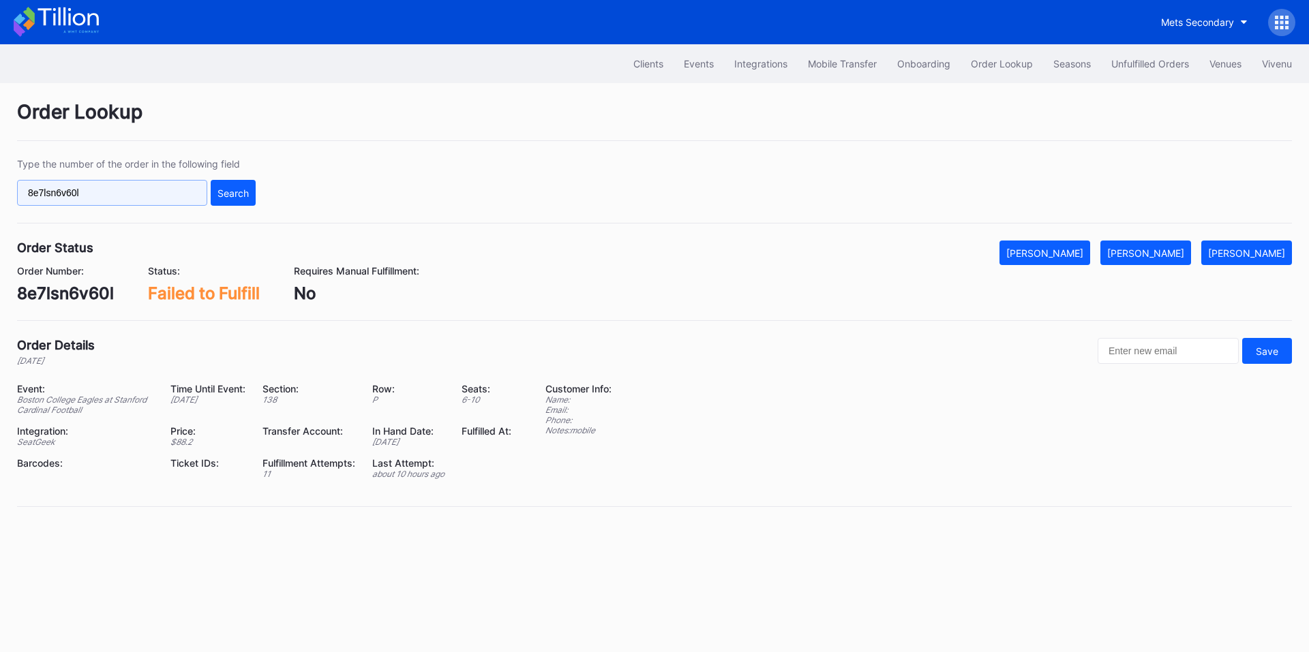
click at [164, 183] on input "8e7lsn6v60l" at bounding box center [112, 193] width 190 height 26
paste input "951211032"
click at [241, 192] on div "Search" at bounding box center [232, 193] width 31 height 12
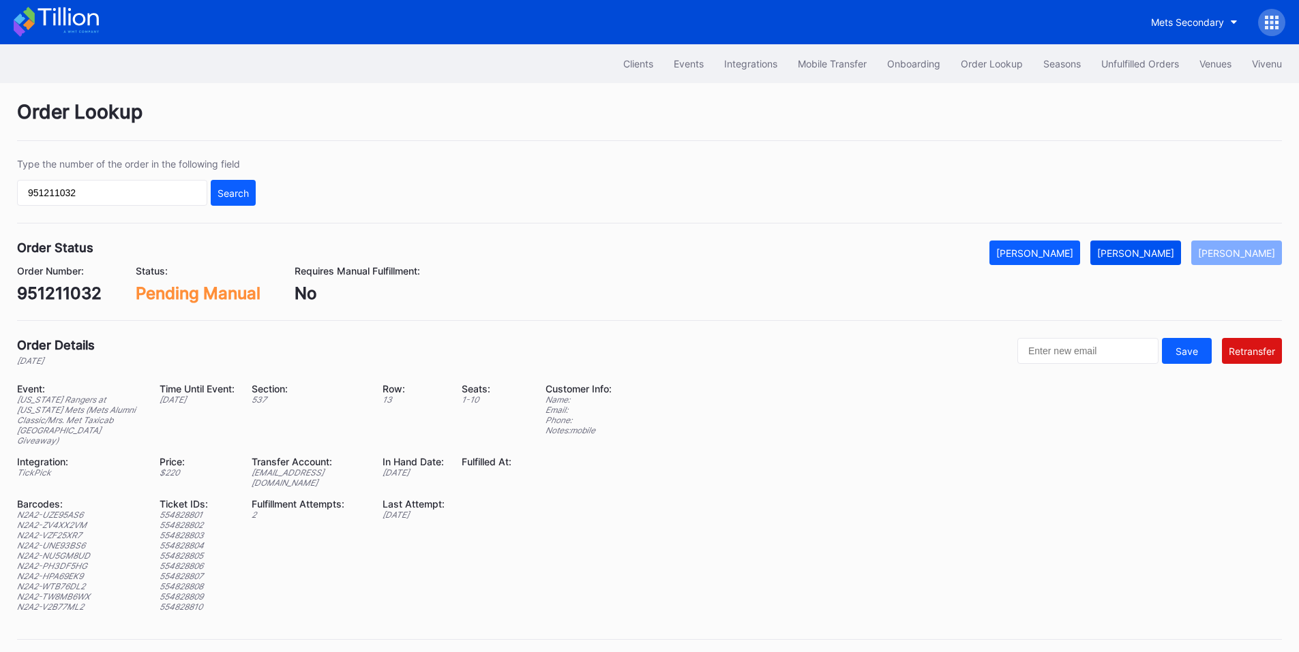
click at [1160, 243] on button "[PERSON_NAME]" at bounding box center [1135, 253] width 91 height 25
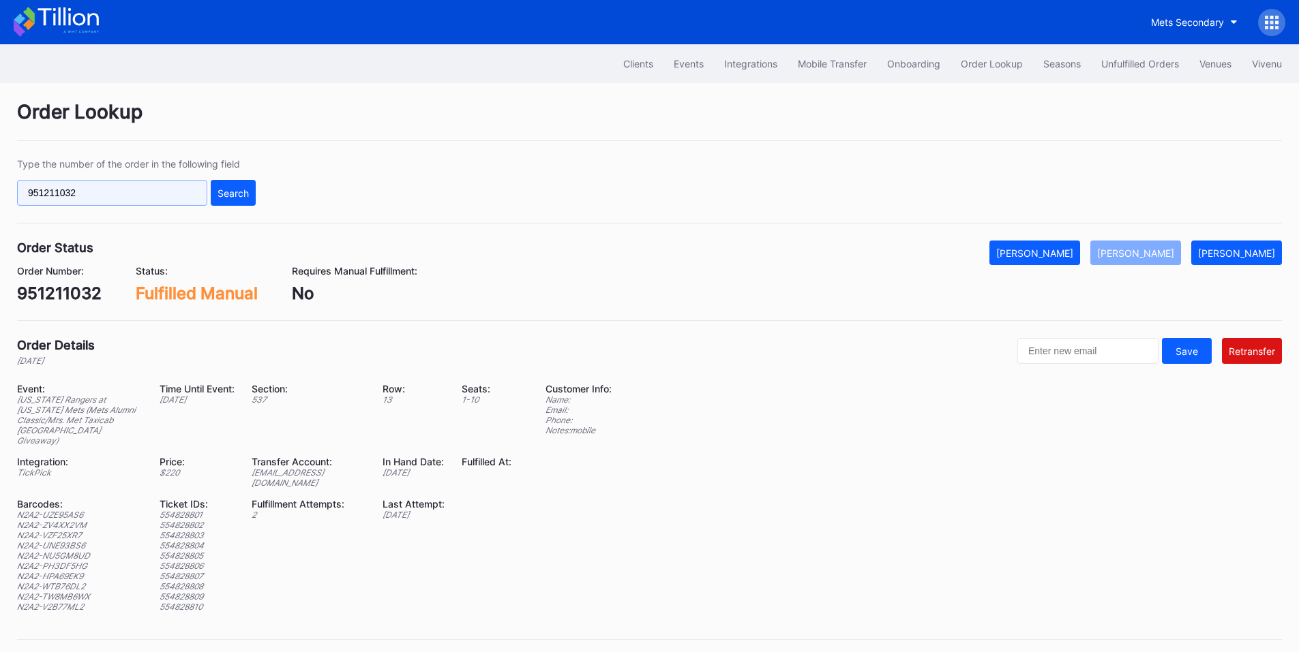
click at [148, 190] on input "951211032" at bounding box center [112, 193] width 190 height 26
paste input "217060704"
type input "217060704"
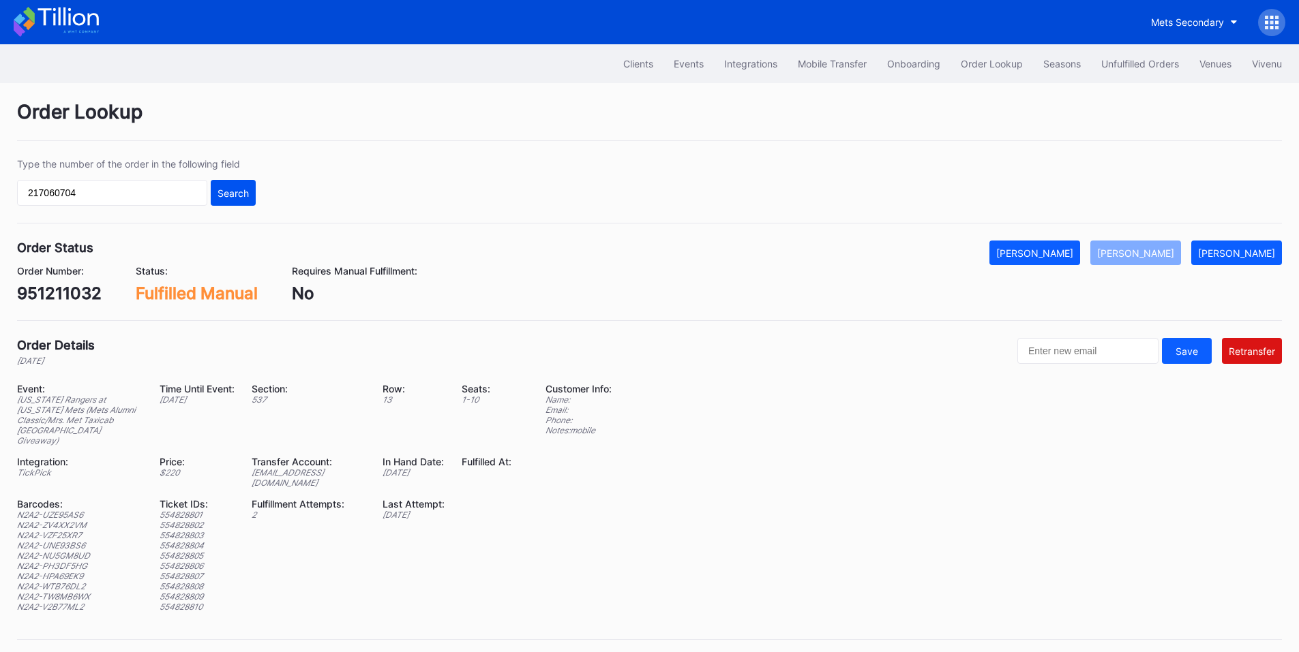
click at [250, 198] on button "Search" at bounding box center [233, 193] width 45 height 26
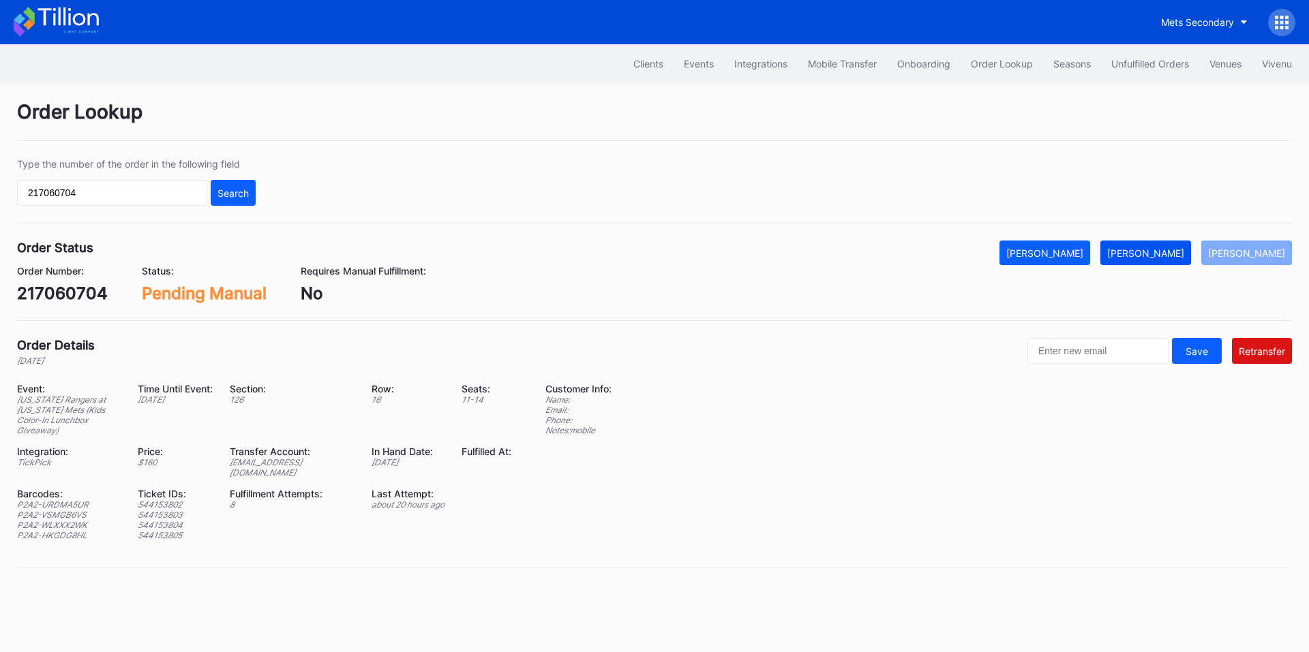
click at [1166, 247] on div "[PERSON_NAME]" at bounding box center [1145, 253] width 77 height 12
click at [1182, 16] on div "Mets Secondary" at bounding box center [1197, 22] width 73 height 12
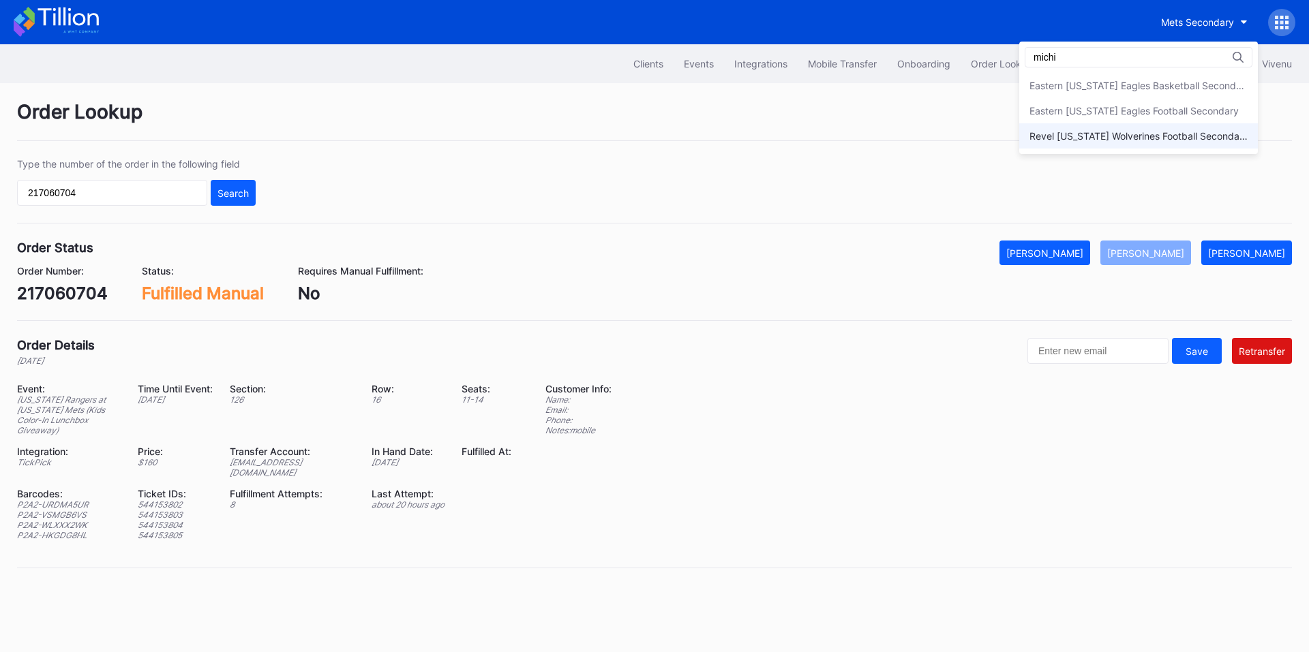
type input "michi"
click at [1163, 138] on div "Revel [US_STATE] Wolverines Football Secondary" at bounding box center [1139, 136] width 218 height 12
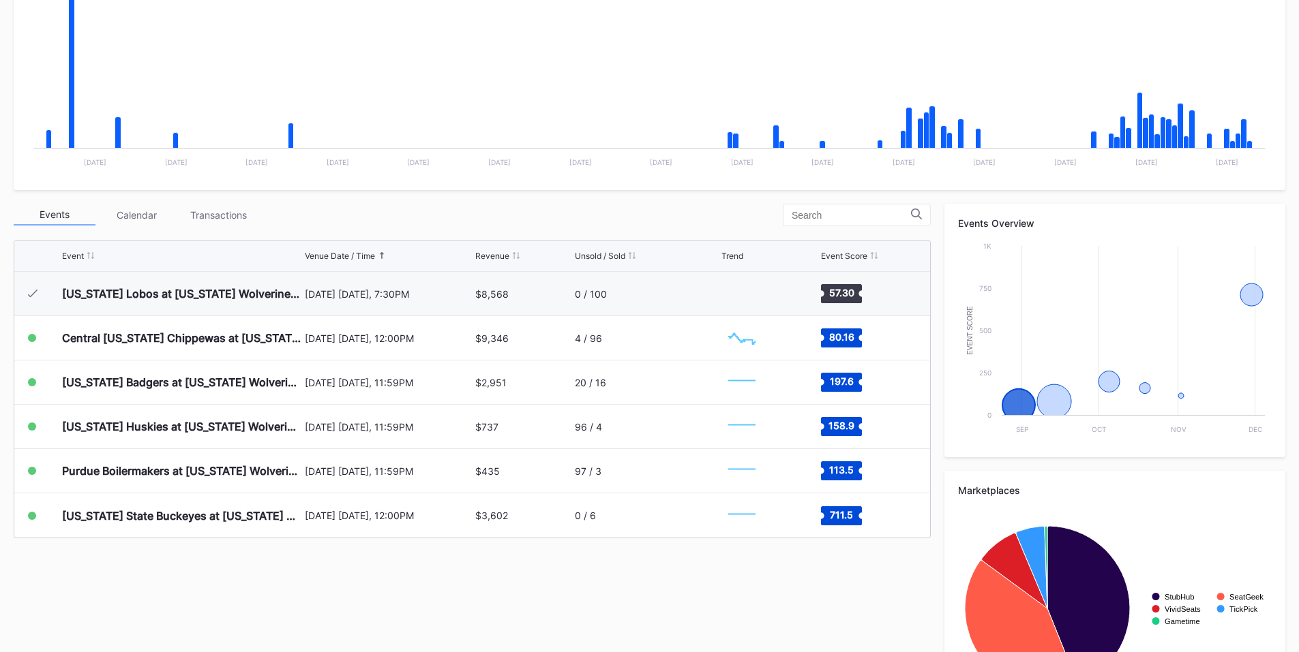
scroll to position [318, 0]
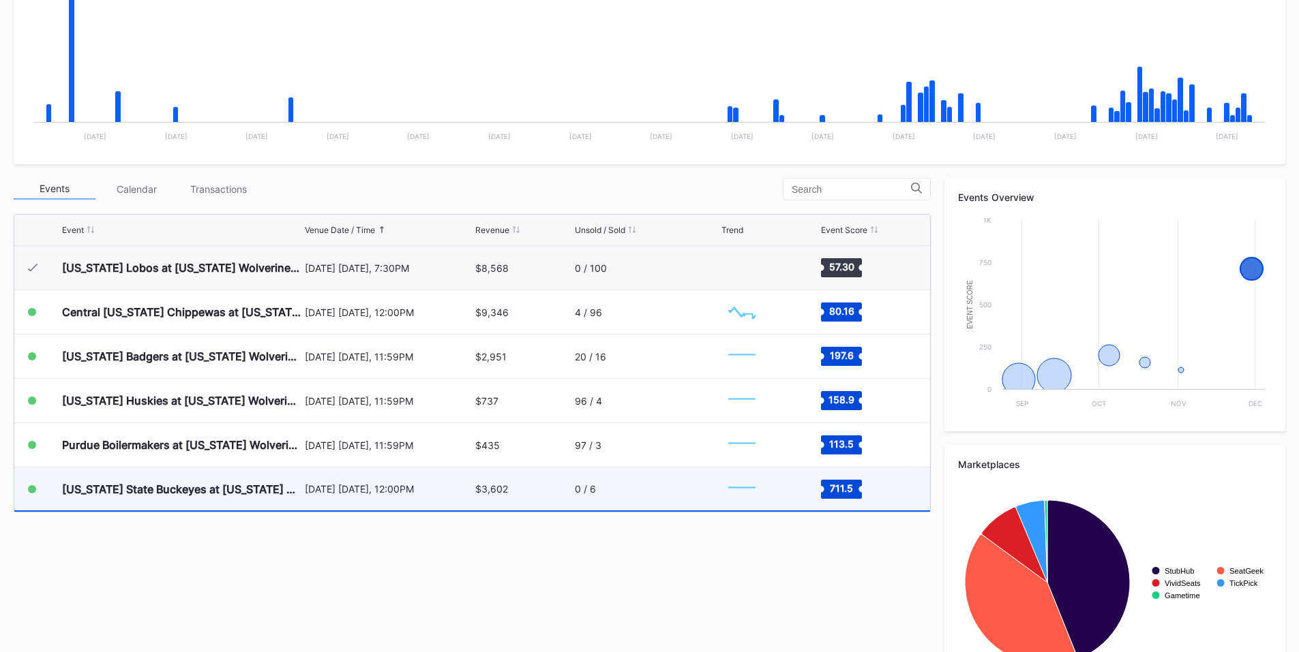
click at [447, 487] on div "November 29 Saturday, 12:00PM" at bounding box center [389, 489] width 168 height 12
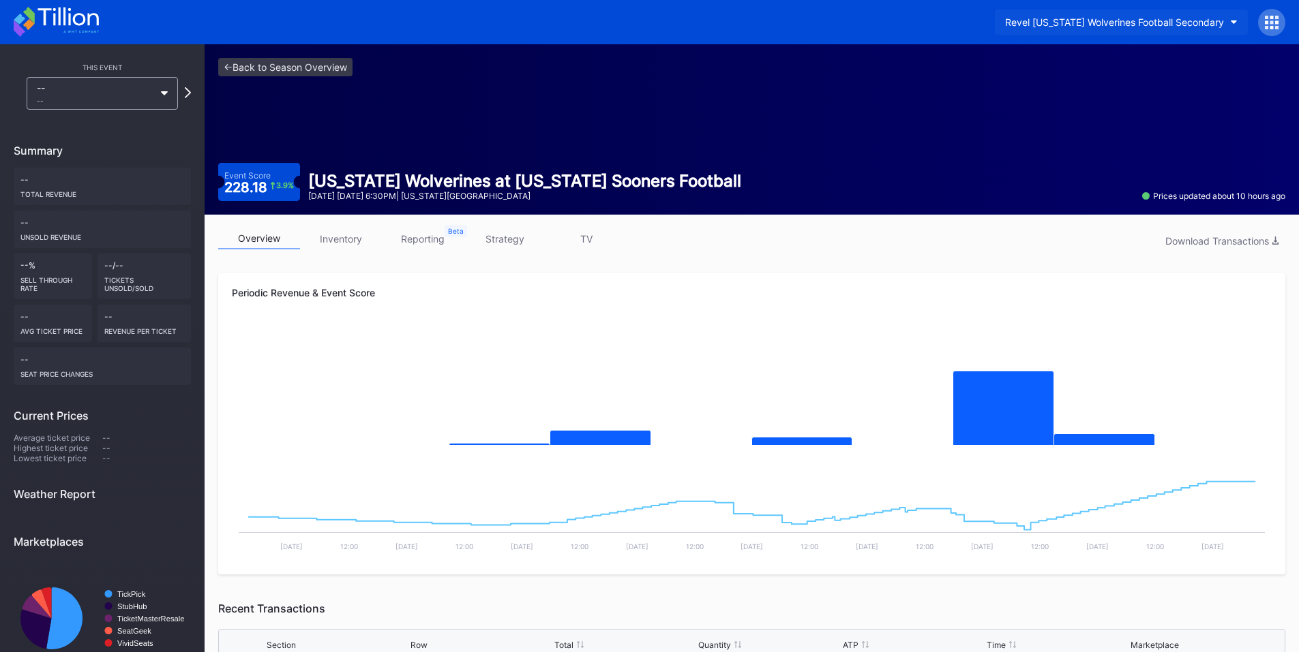
click at [1199, 21] on div "Revel [US_STATE] Wolverines Football Secondary" at bounding box center [1114, 22] width 219 height 12
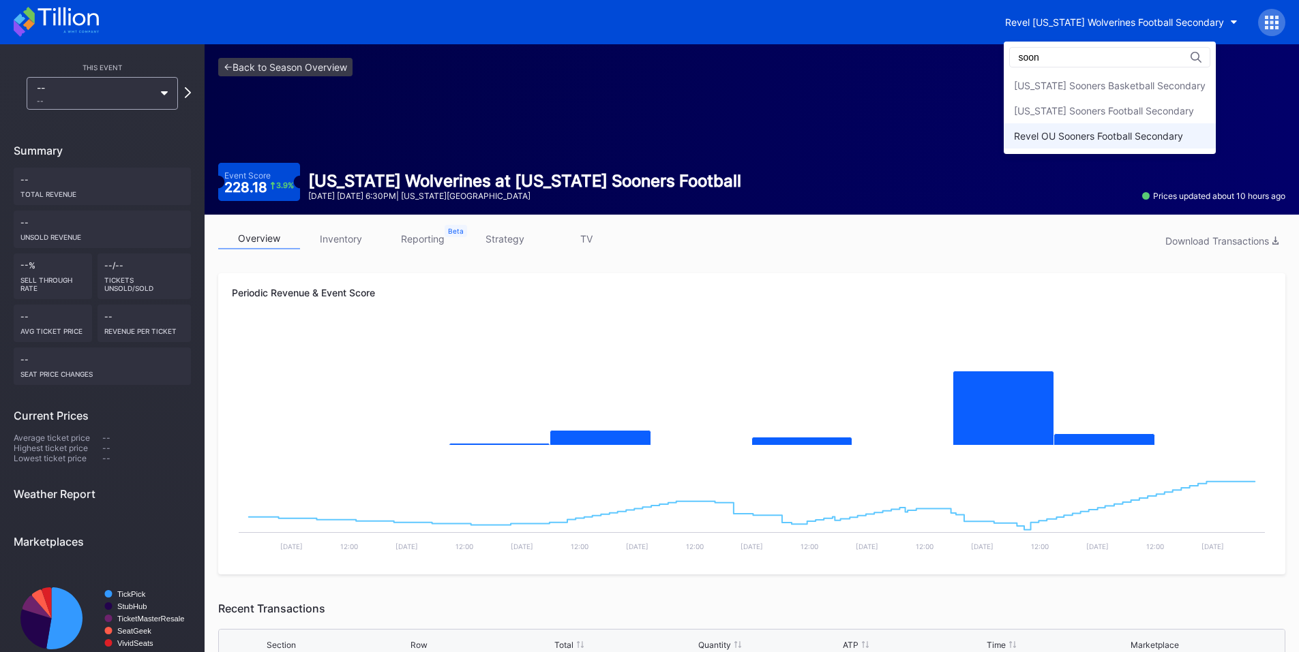
type input "soon"
click at [1110, 132] on div "Revel OU Sooners Football Secondary" at bounding box center [1098, 136] width 169 height 12
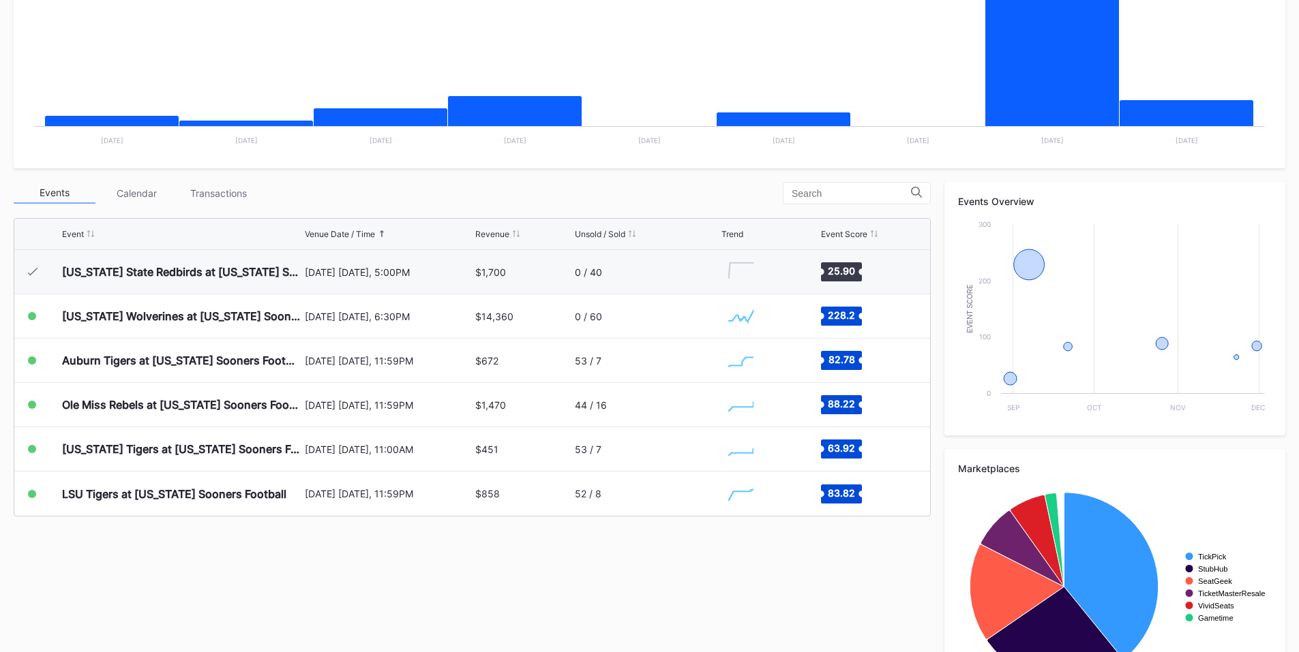
scroll to position [318, 0]
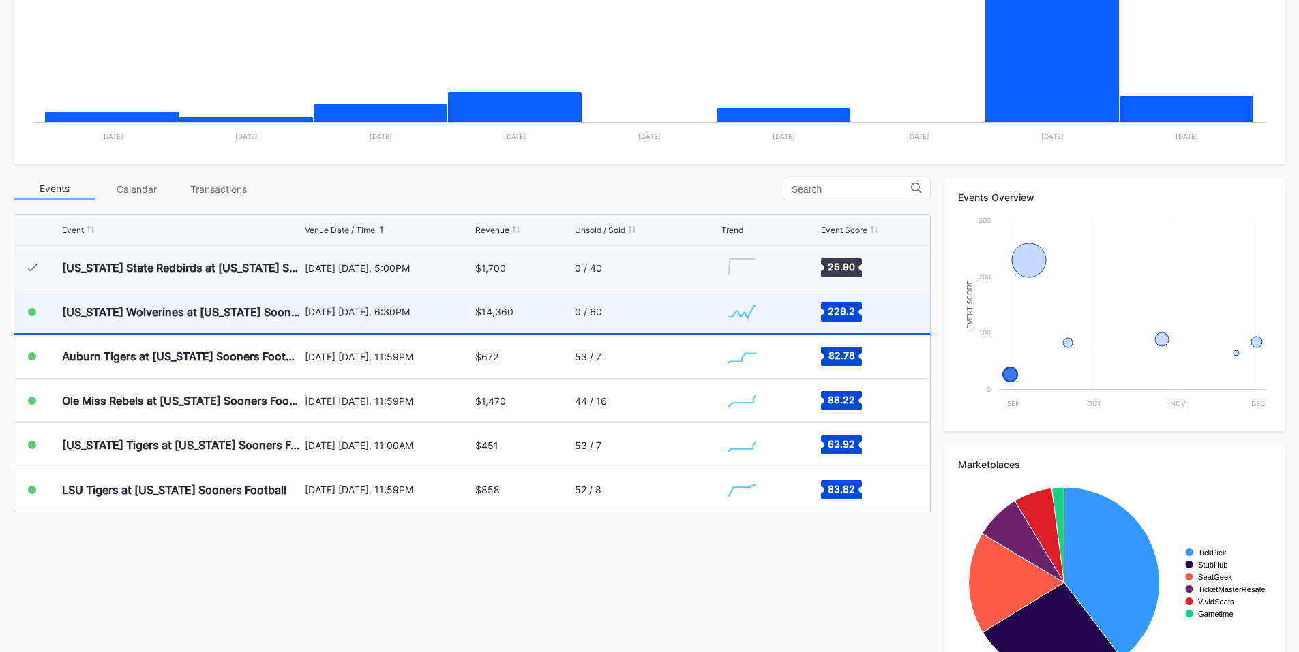
click at [453, 303] on div "[DATE] [DATE], 6:30PM" at bounding box center [389, 311] width 168 height 43
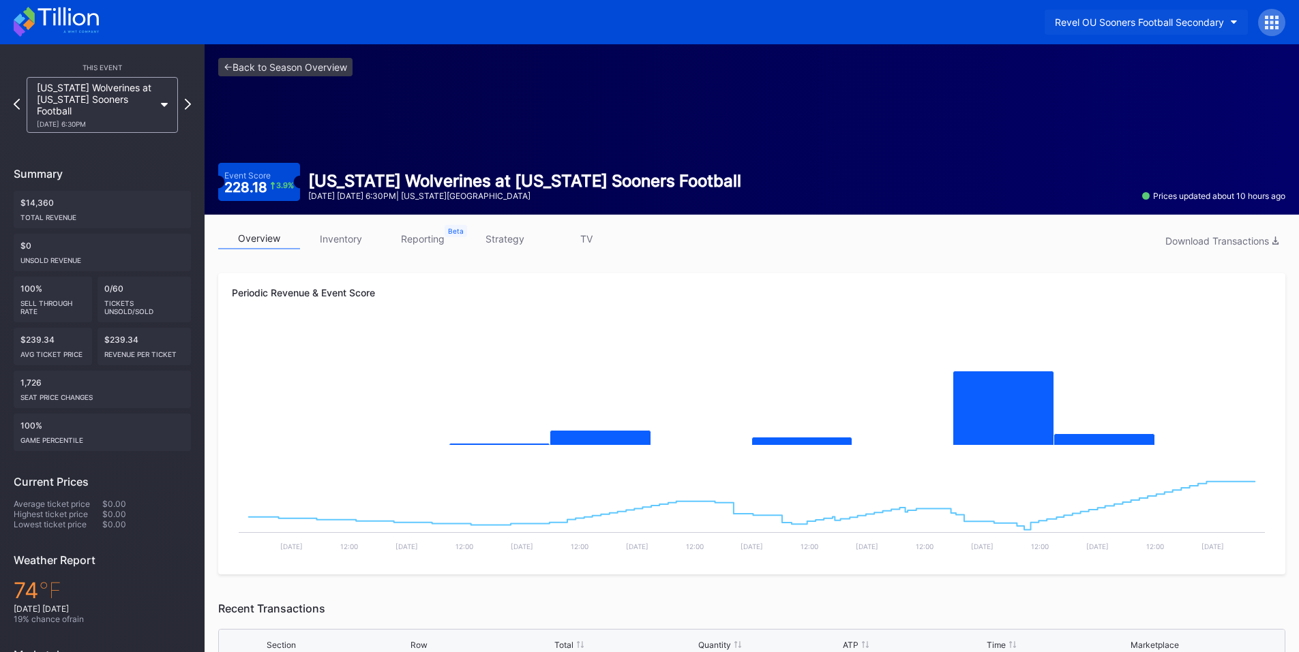
click at [1173, 21] on div "Revel OU Sooners Football Secondary" at bounding box center [1139, 22] width 169 height 12
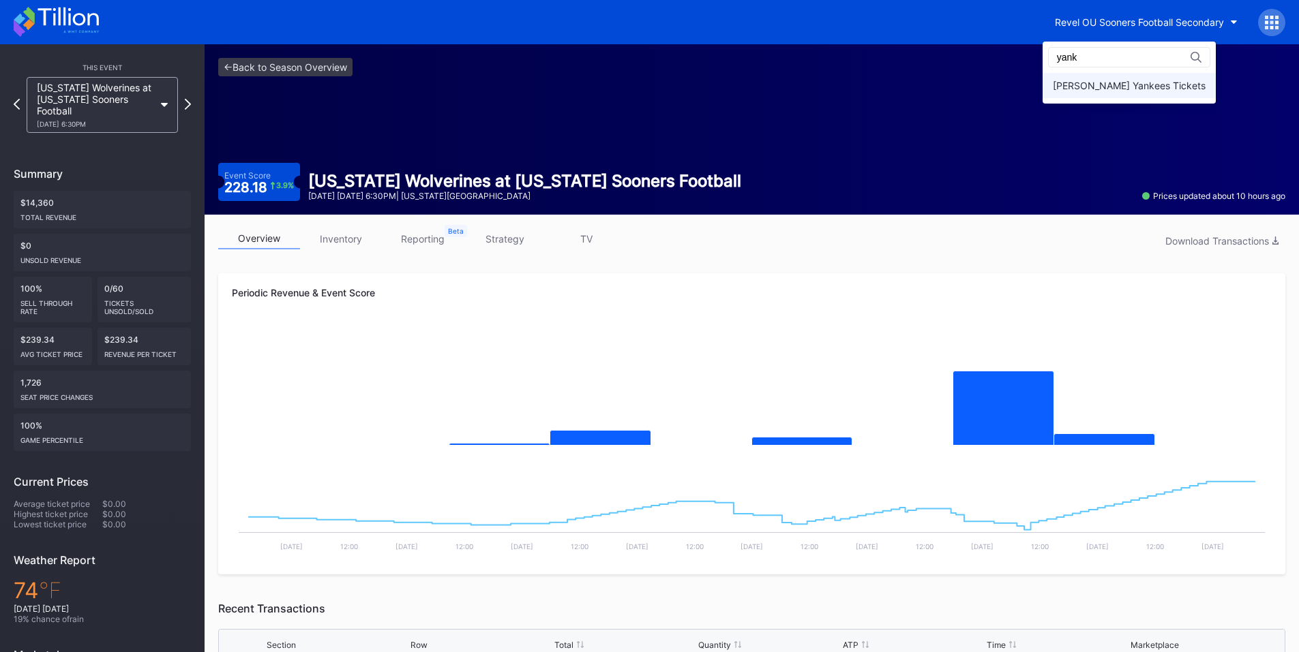
type input "yank"
click at [1120, 82] on div "[PERSON_NAME] Yankees Tickets" at bounding box center [1129, 86] width 153 height 12
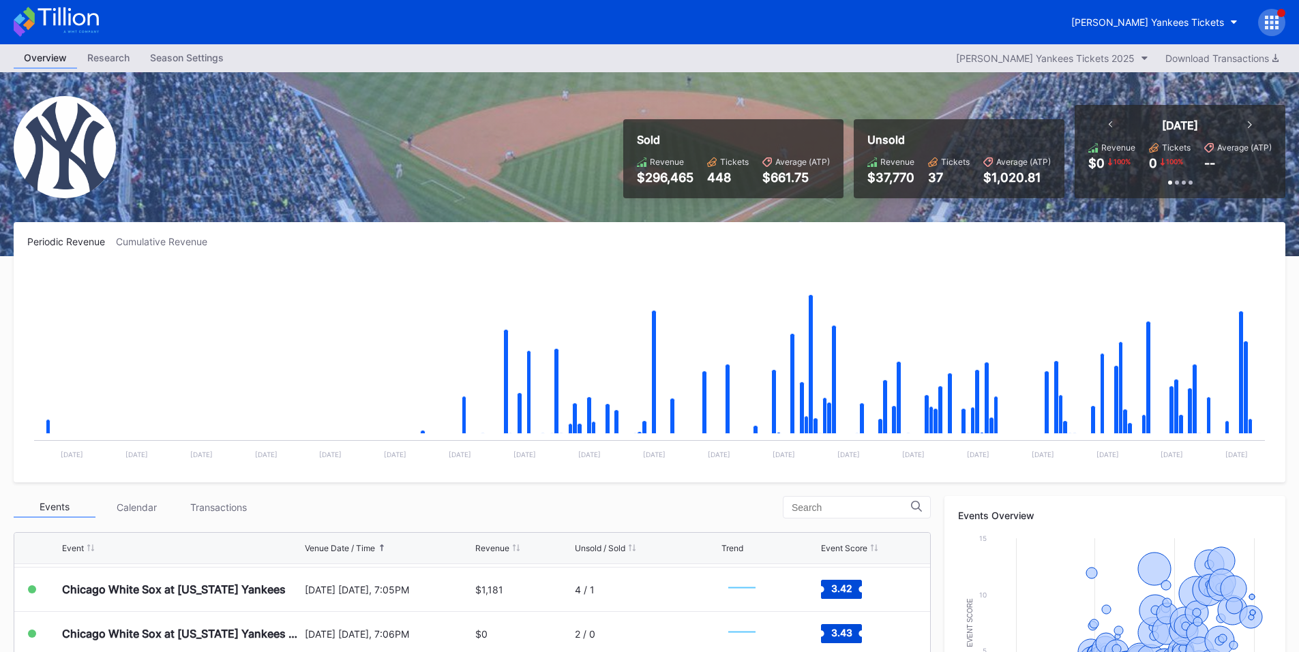
click at [1259, 20] on div at bounding box center [1271, 22] width 27 height 27
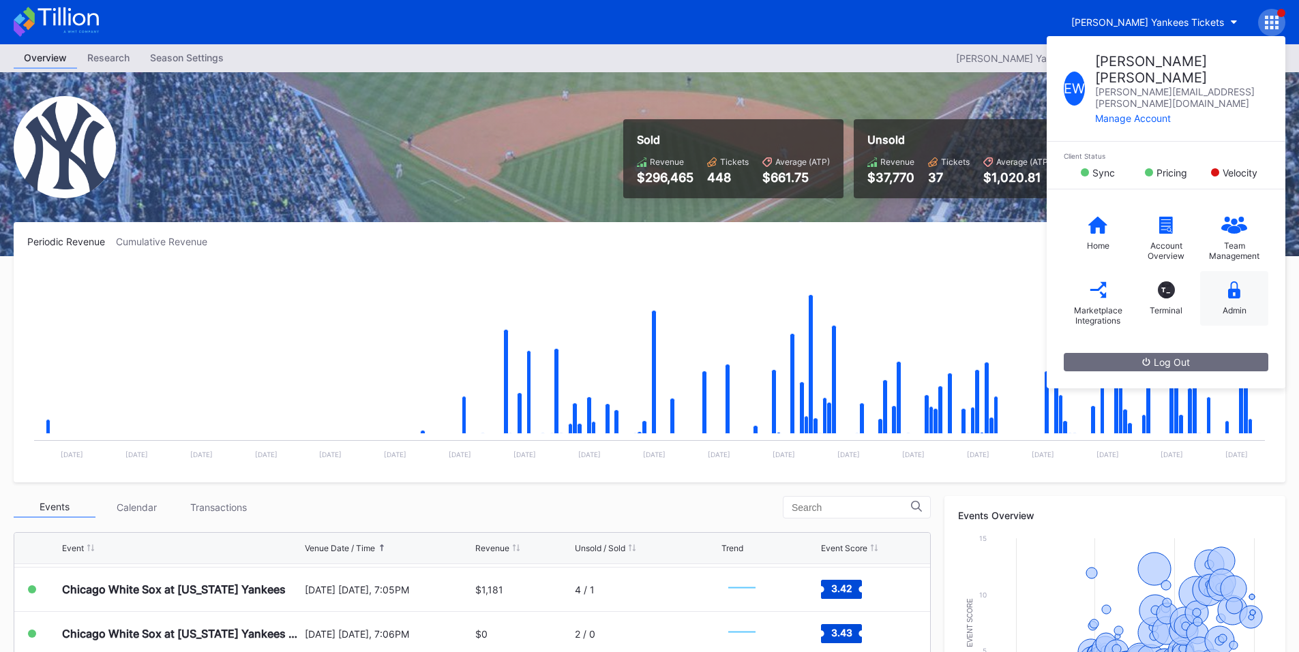
click div "Admin"
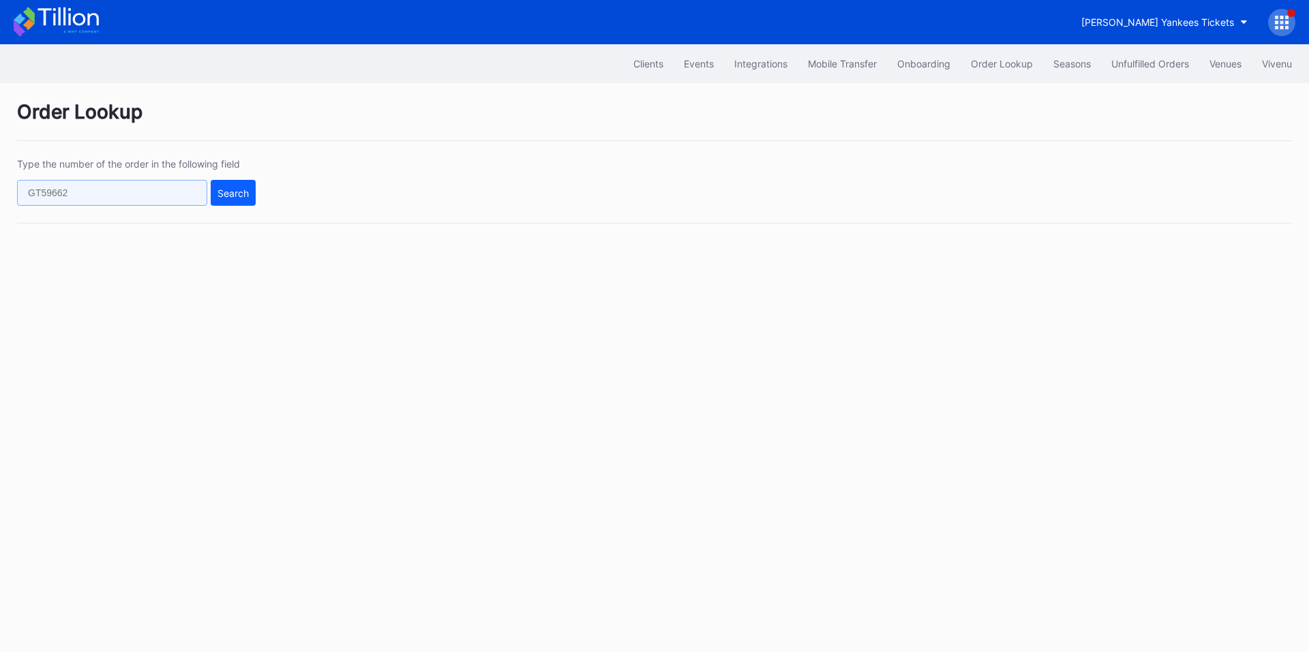
click input "text"
paste input "75396939"
type input "75396939"
click div "Search"
